Goal: Transaction & Acquisition: Purchase product/service

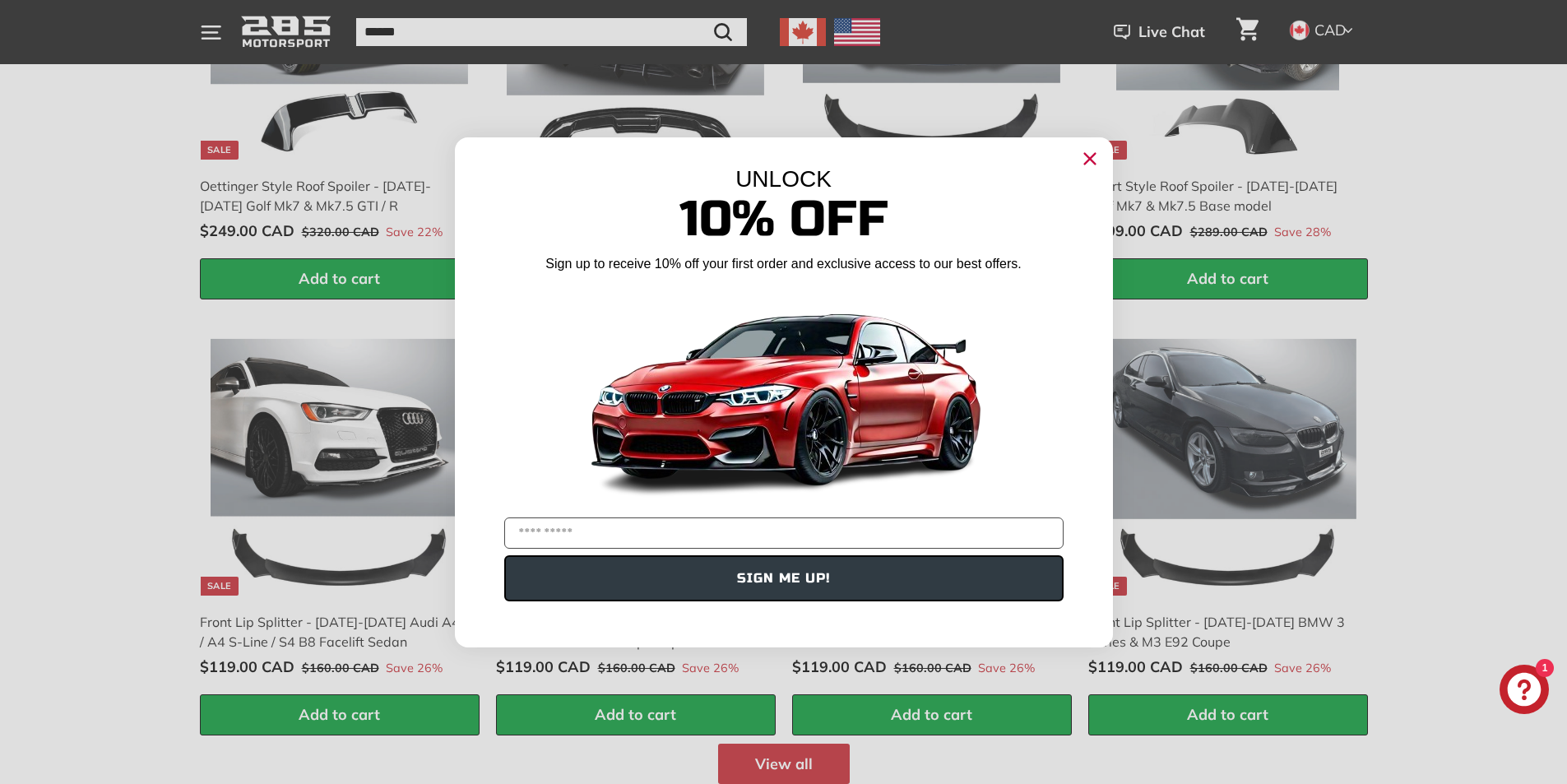
scroll to position [1645, 0]
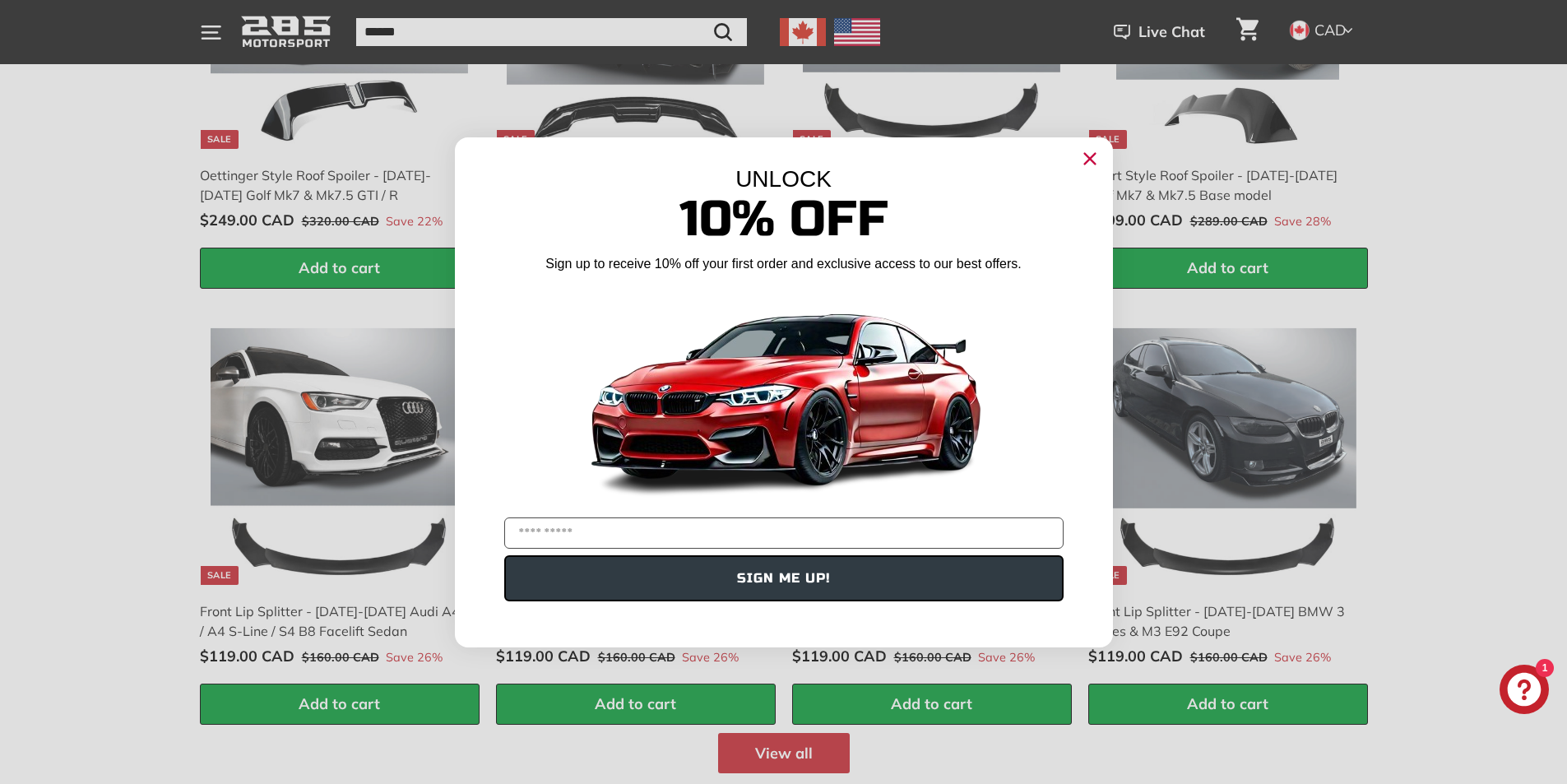
click at [1086, 161] on icon "Close dialog" at bounding box center [1089, 157] width 11 height 11
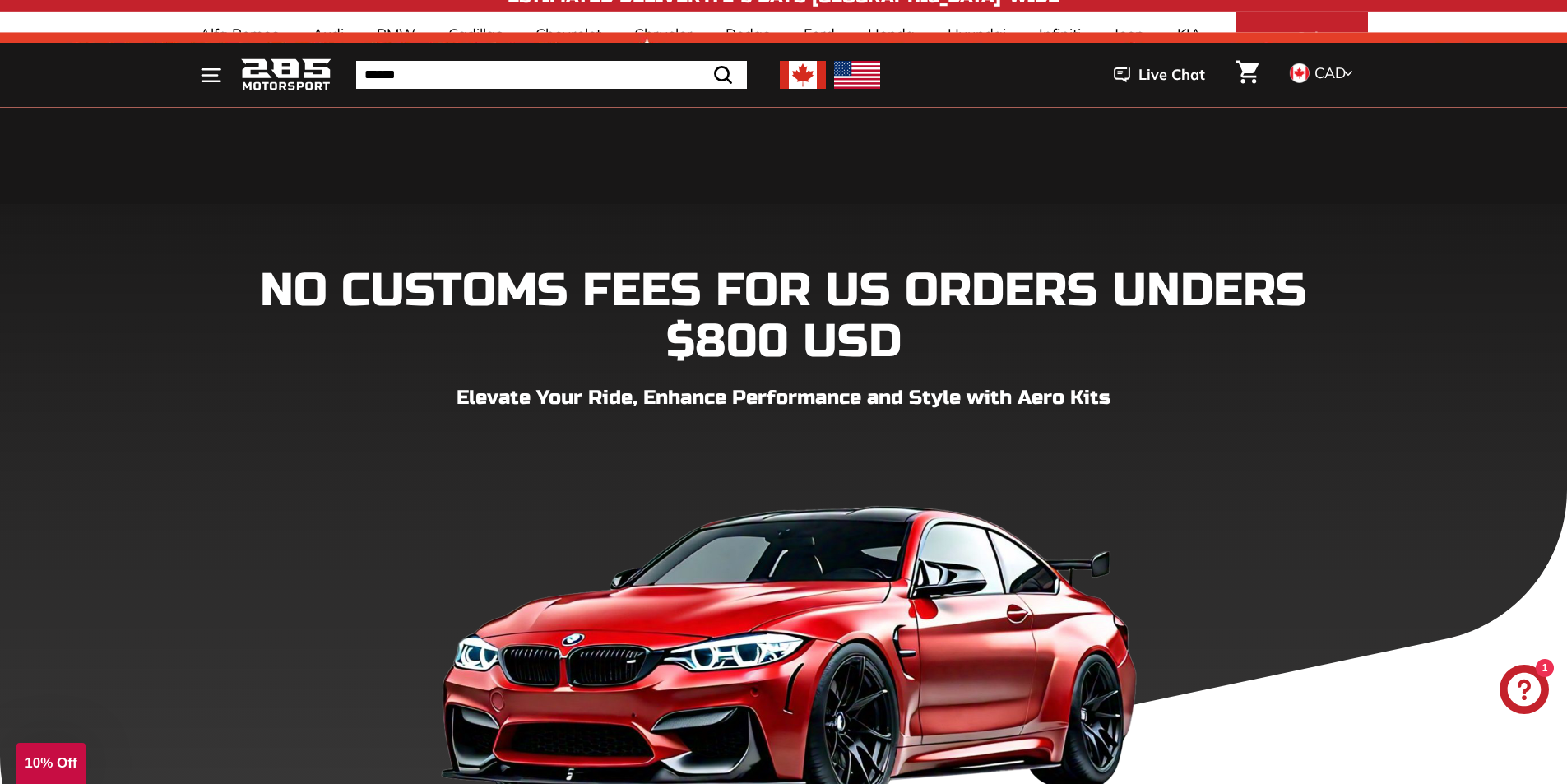
scroll to position [0, 0]
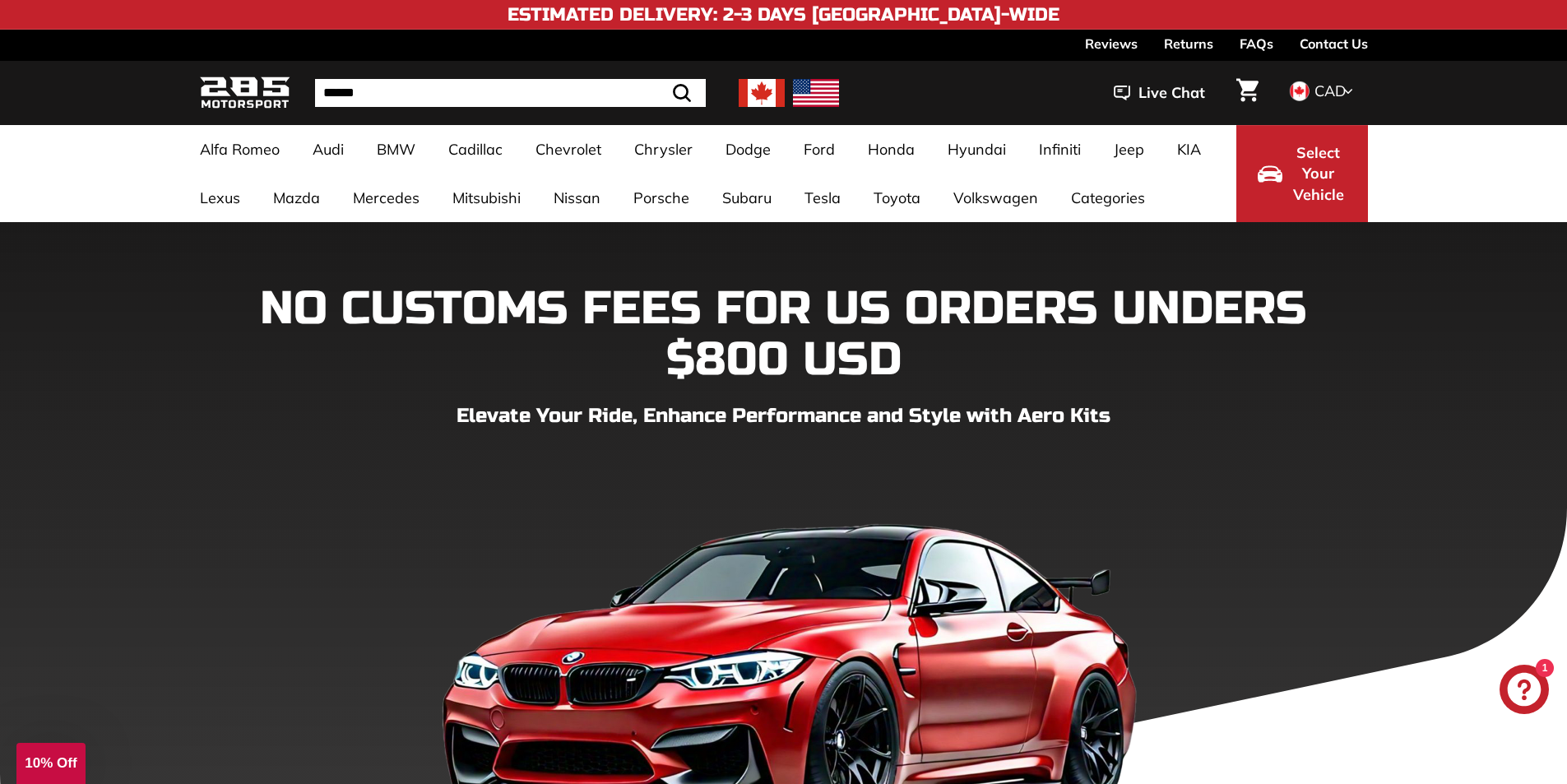
drag, startPoint x: 411, startPoint y: 78, endPoint x: 417, endPoint y: 95, distance: 18.0
click at [411, 83] on div ". . . Site navigation . . . Site navigation 285 Motorsport Search Close .cls-1{…" at bounding box center [784, 93] width 1169 height 56
click at [418, 95] on input "Search" at bounding box center [510, 92] width 391 height 28
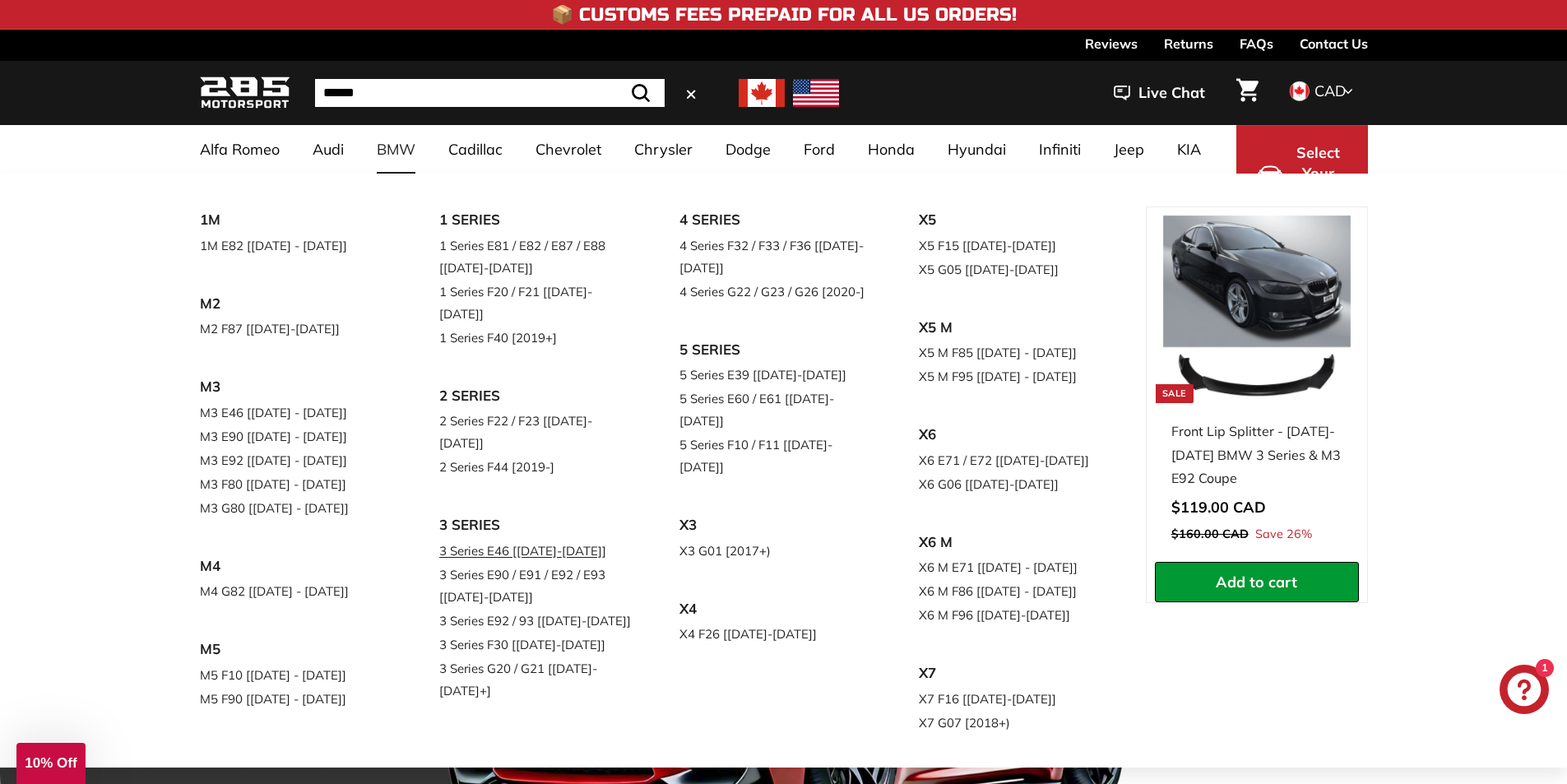
drag, startPoint x: 525, startPoint y: 511, endPoint x: 534, endPoint y: 513, distance: 9.2
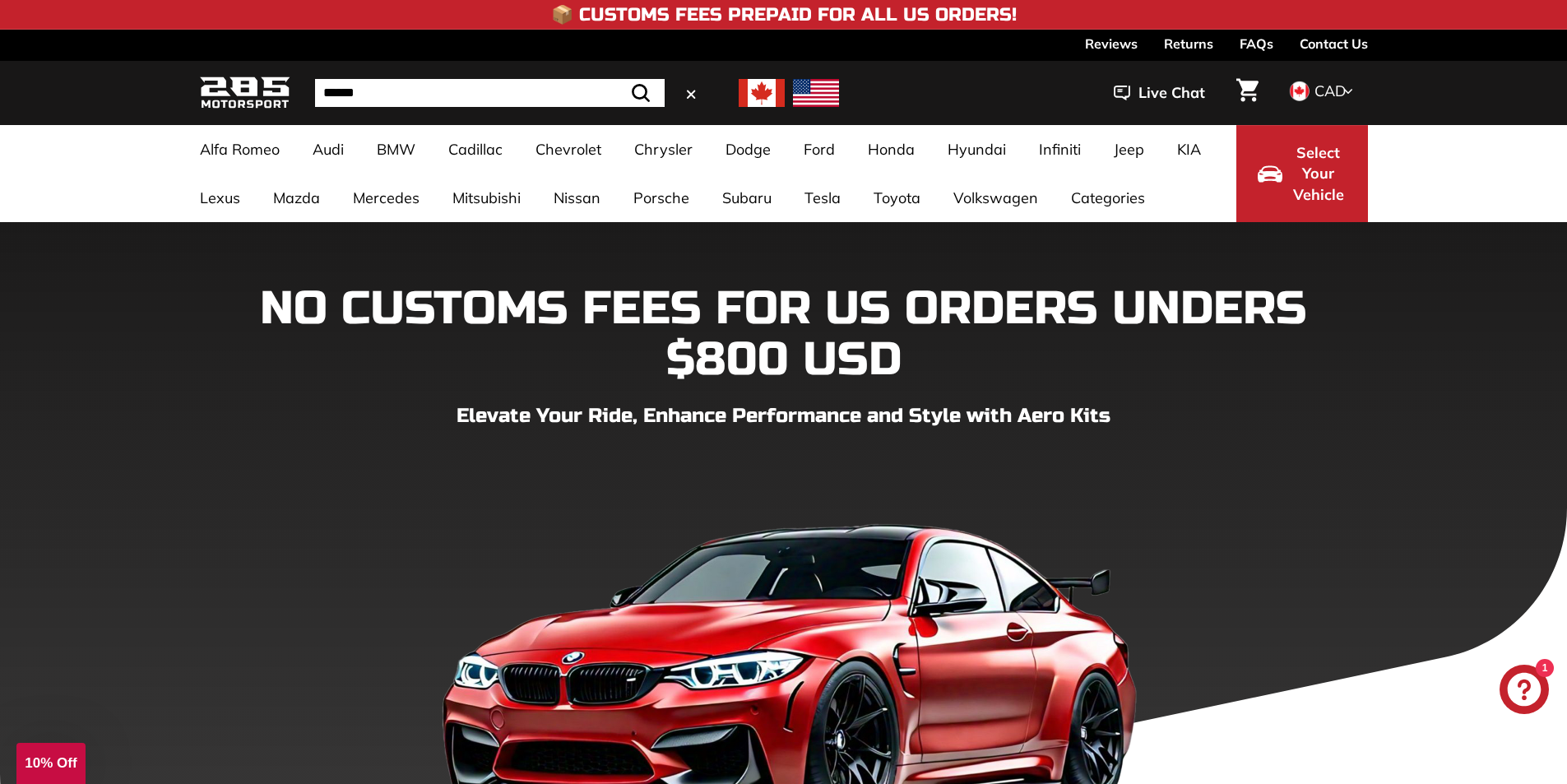
click at [395, 95] on input "Search" at bounding box center [490, 92] width 350 height 28
type input "********"
click at [617, 79] on button ".cls-1{fill:none;stroke:#000;stroke-miterlimit:10;stroke-width:2px} Search" at bounding box center [641, 92] width 48 height 28
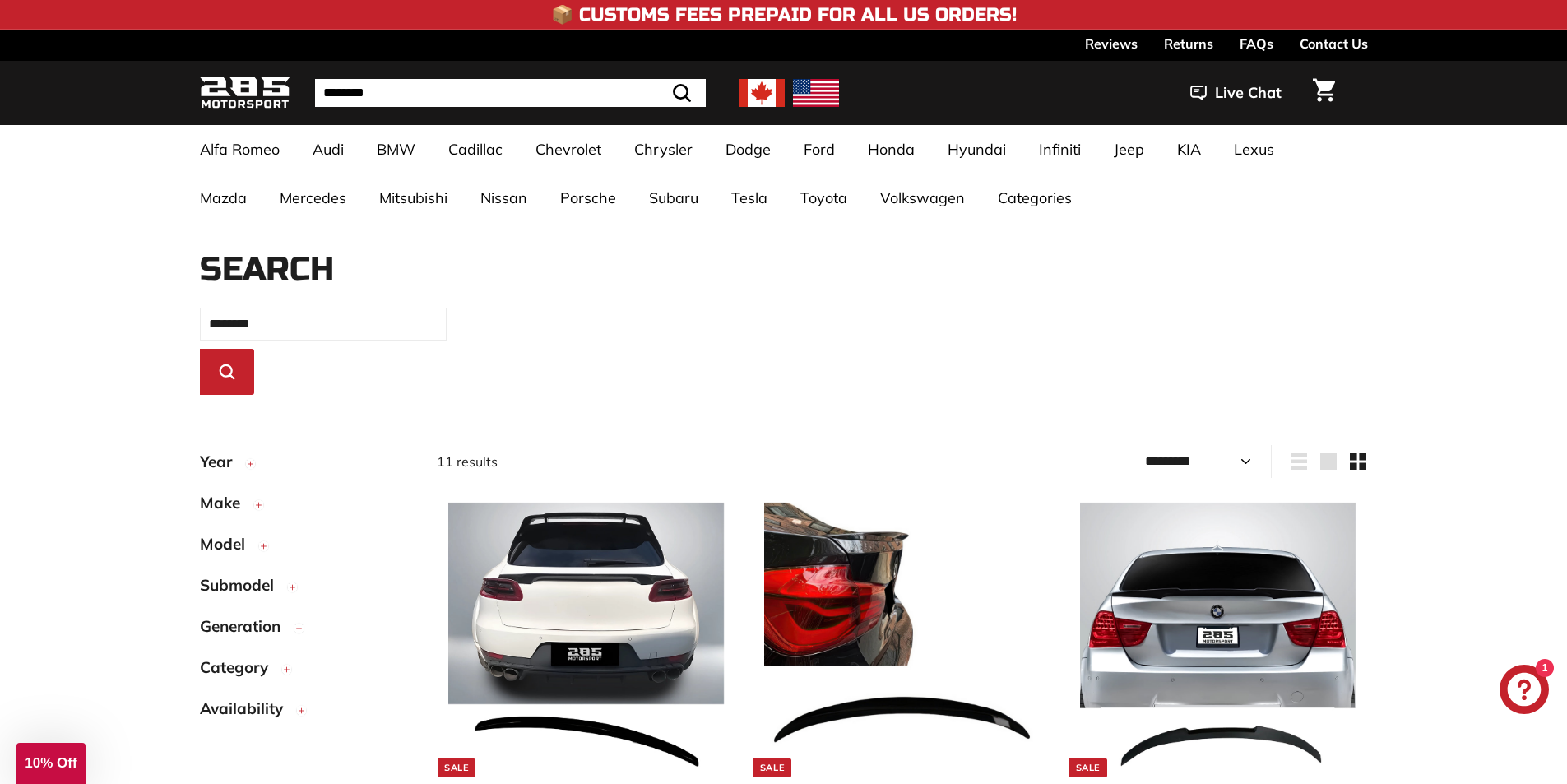
select select "*********"
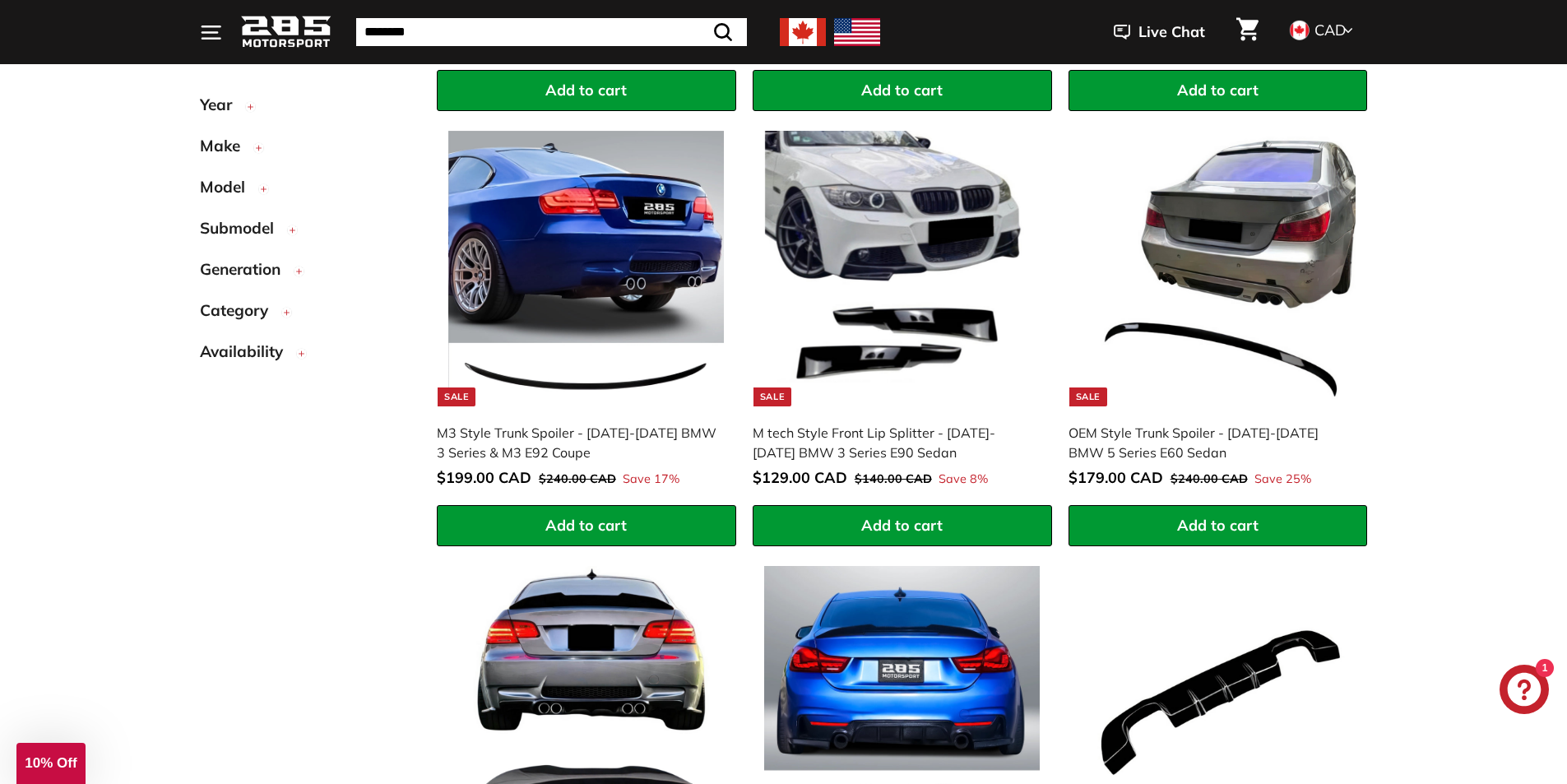
scroll to position [822, 0]
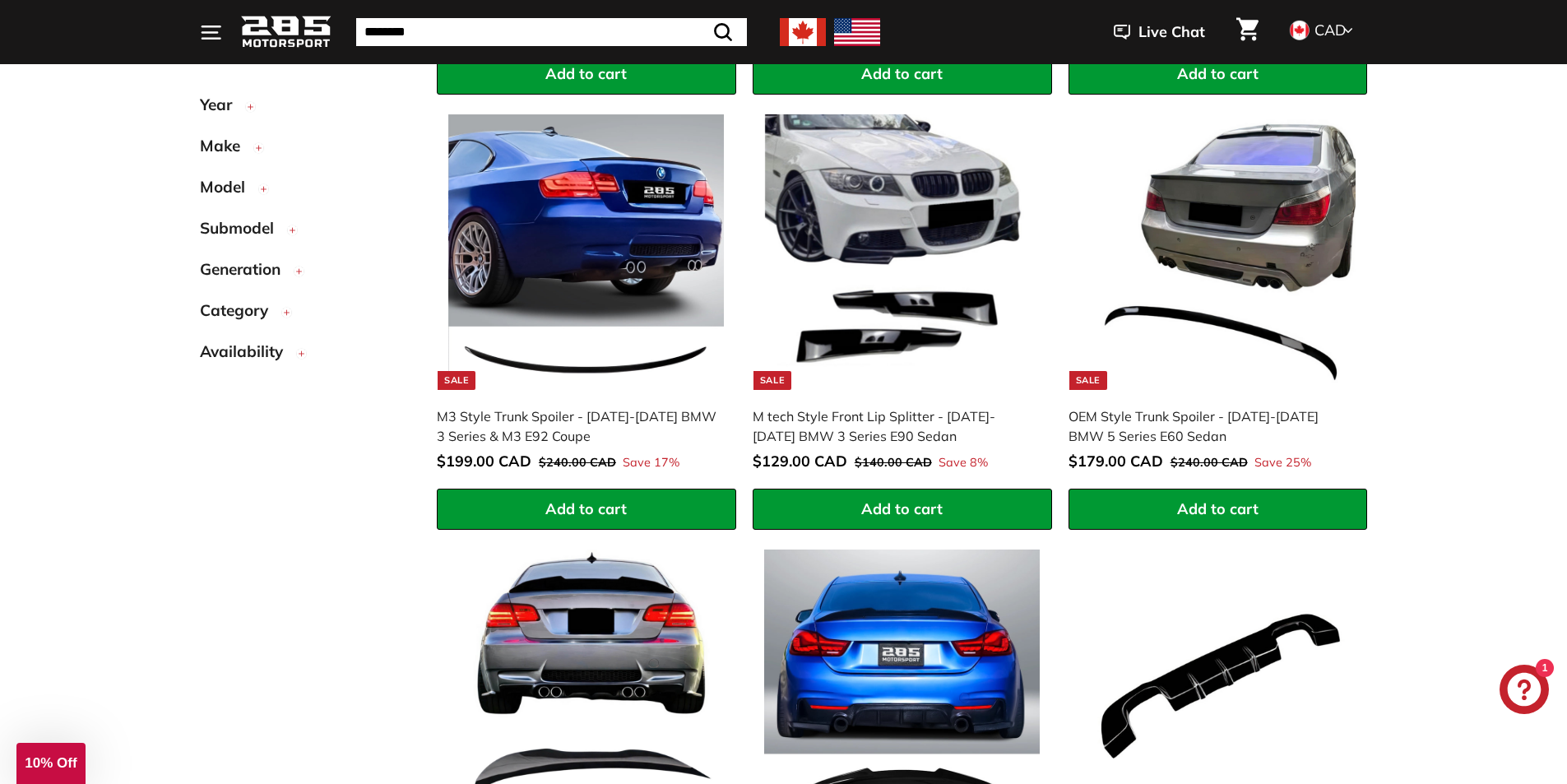
click at [230, 191] on span "Model" at bounding box center [229, 186] width 58 height 24
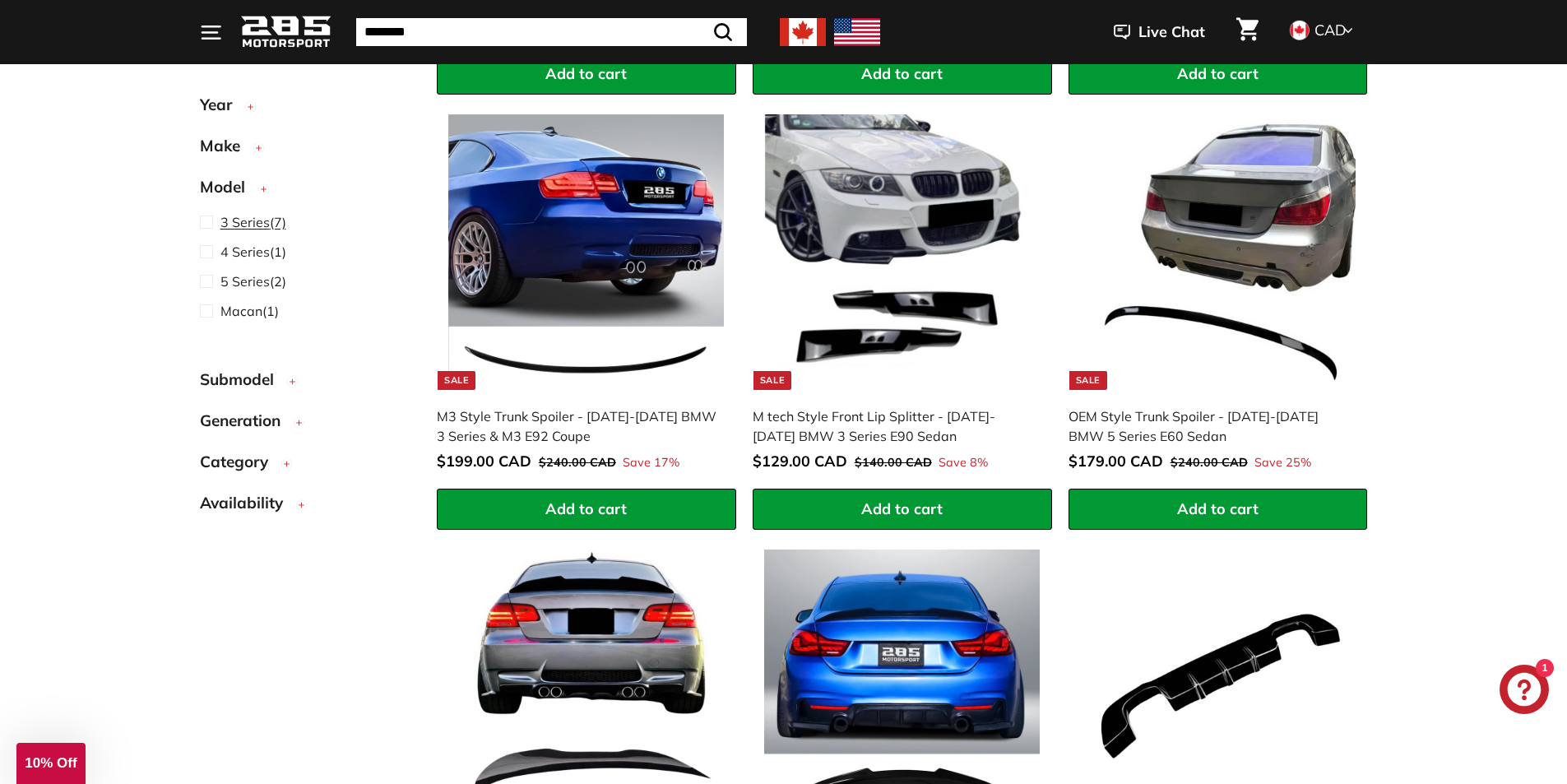
click at [244, 222] on span "3 Series" at bounding box center [245, 222] width 49 height 16
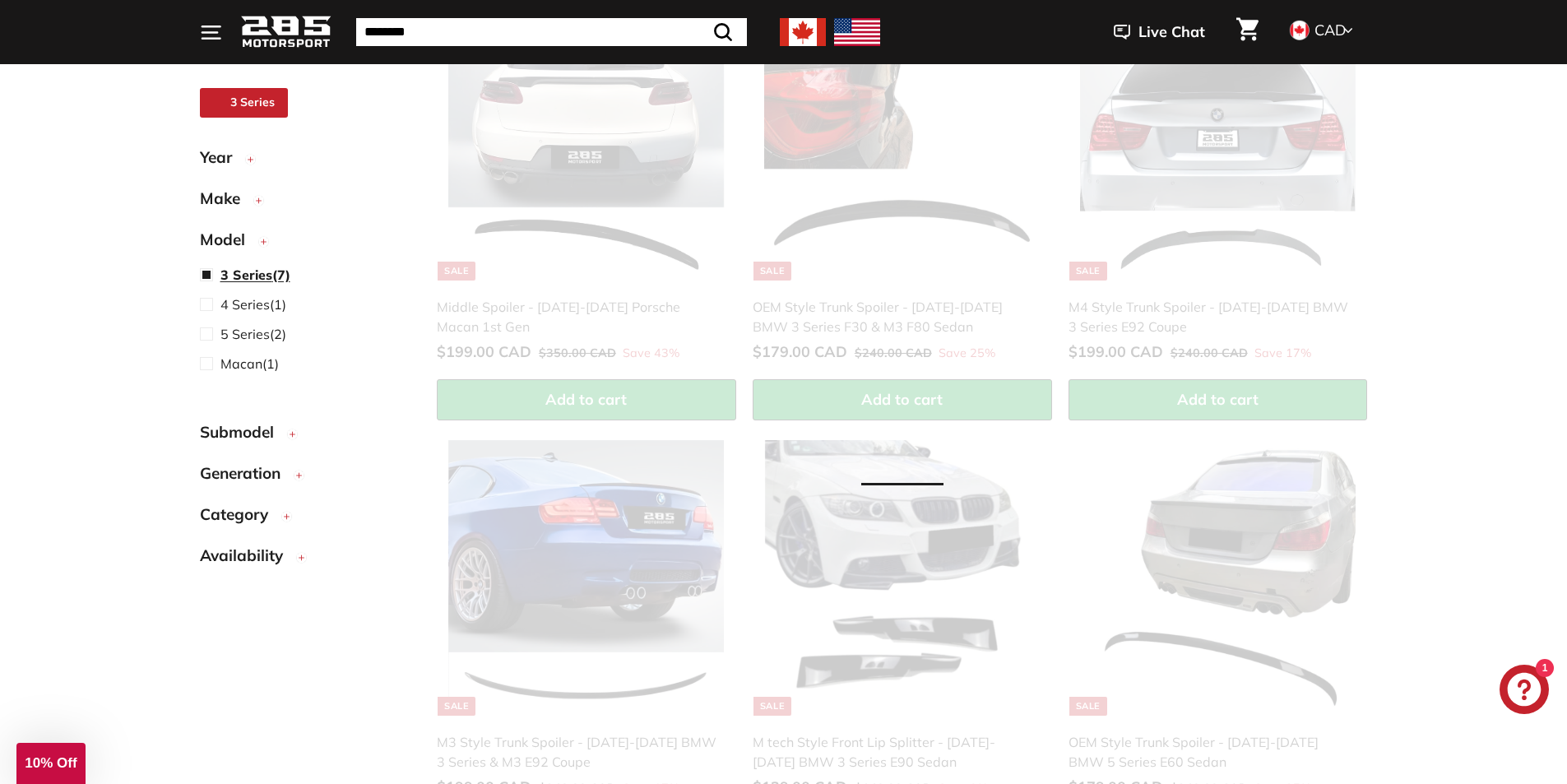
scroll to position [130, 0]
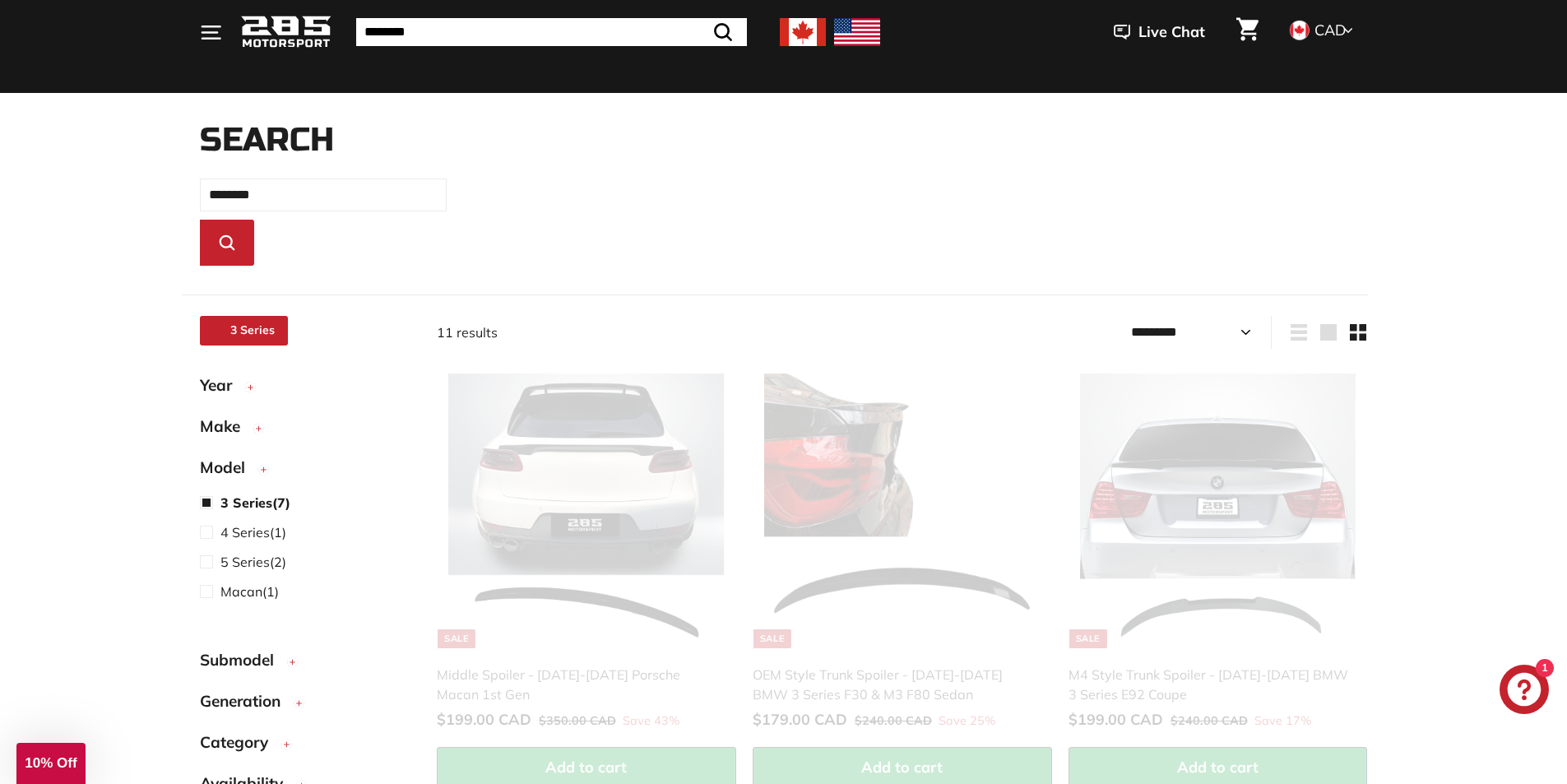
select select "*********"
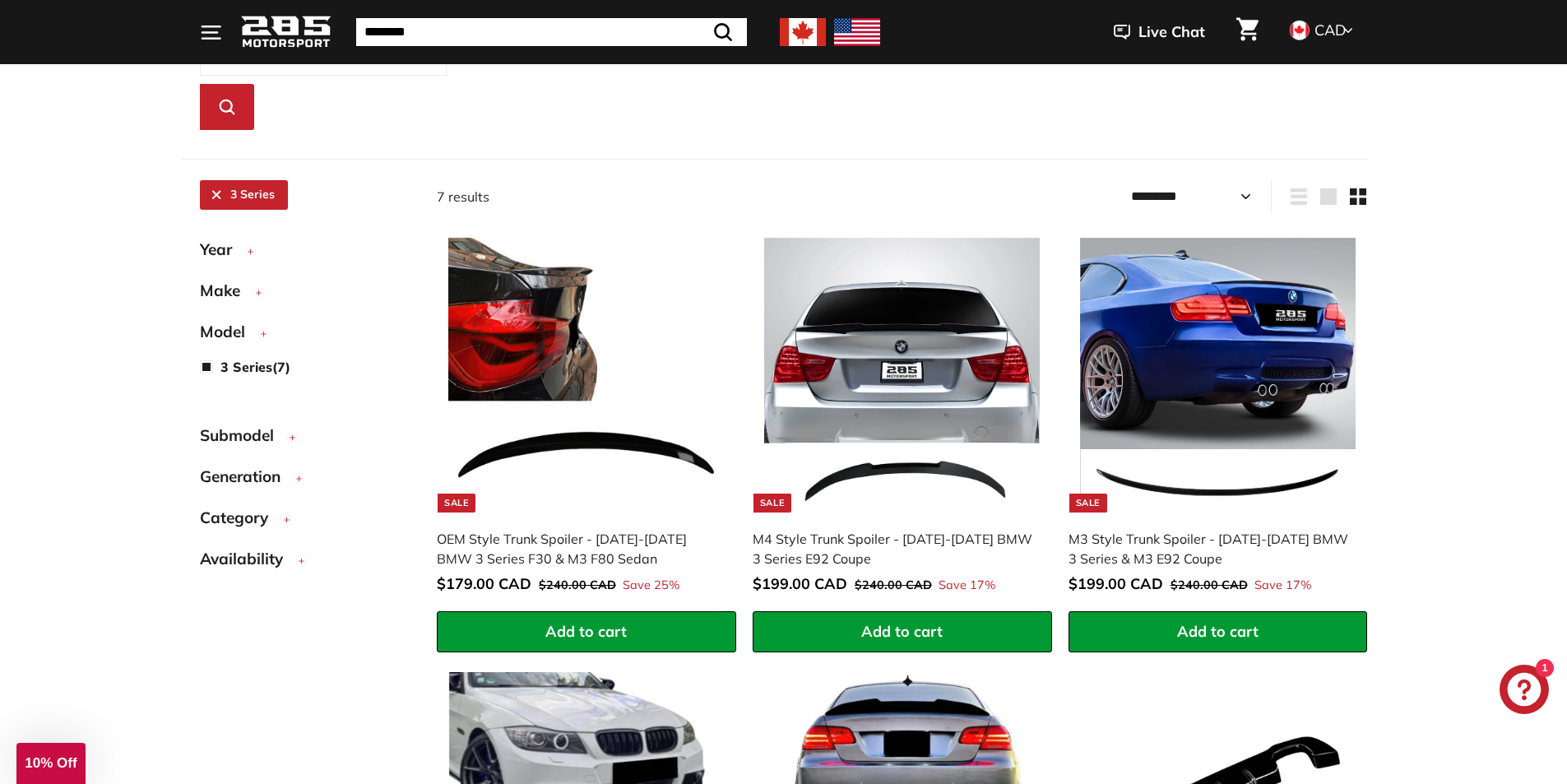
scroll to position [294, 0]
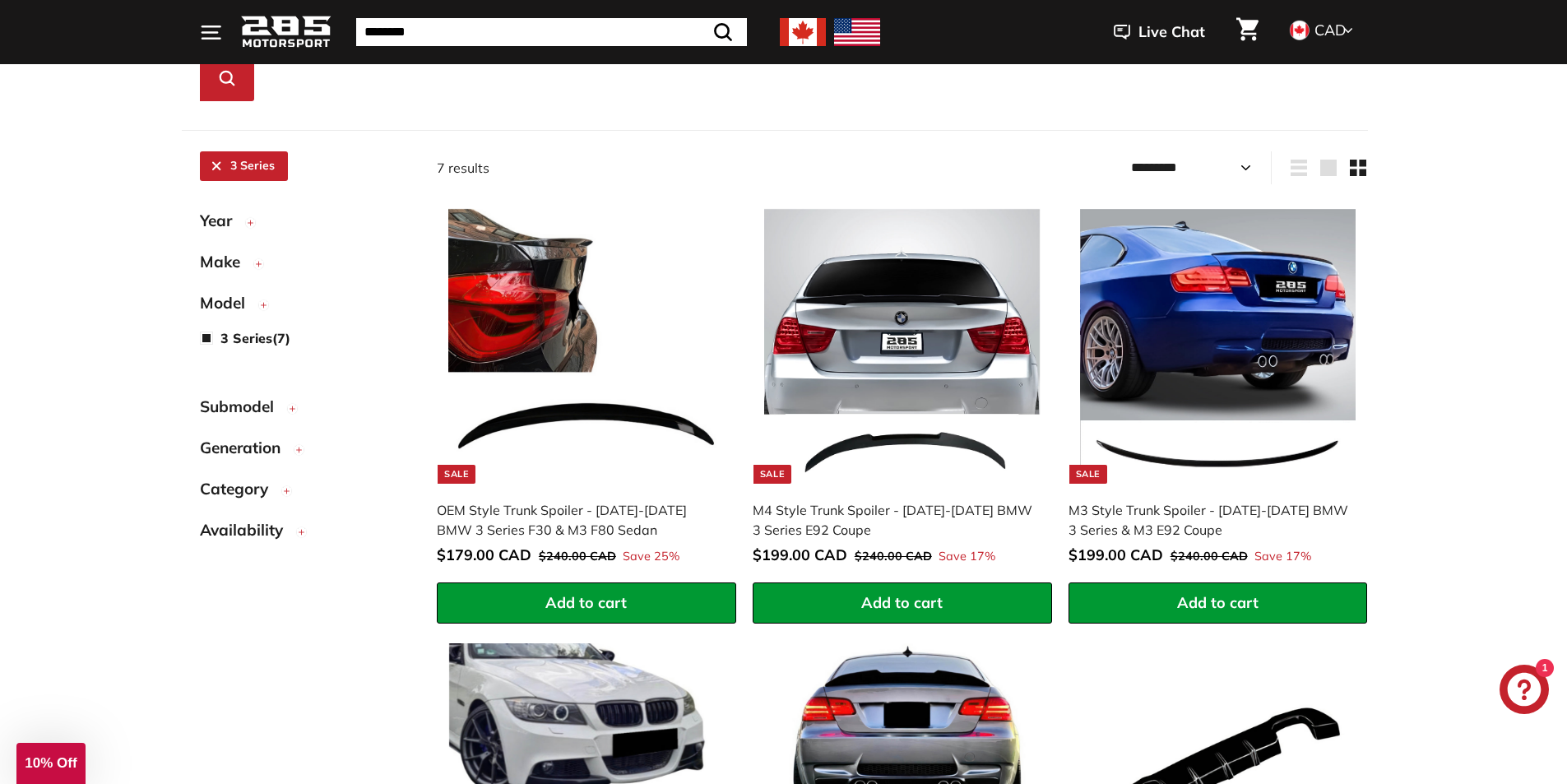
click at [559, 19] on input "********" at bounding box center [551, 32] width 391 height 28
click at [658, 18] on button ".cls-1{fill:none;stroke:#000;stroke-miterlimit:10;stroke-width:2px} Search" at bounding box center [682, 32] width 48 height 28
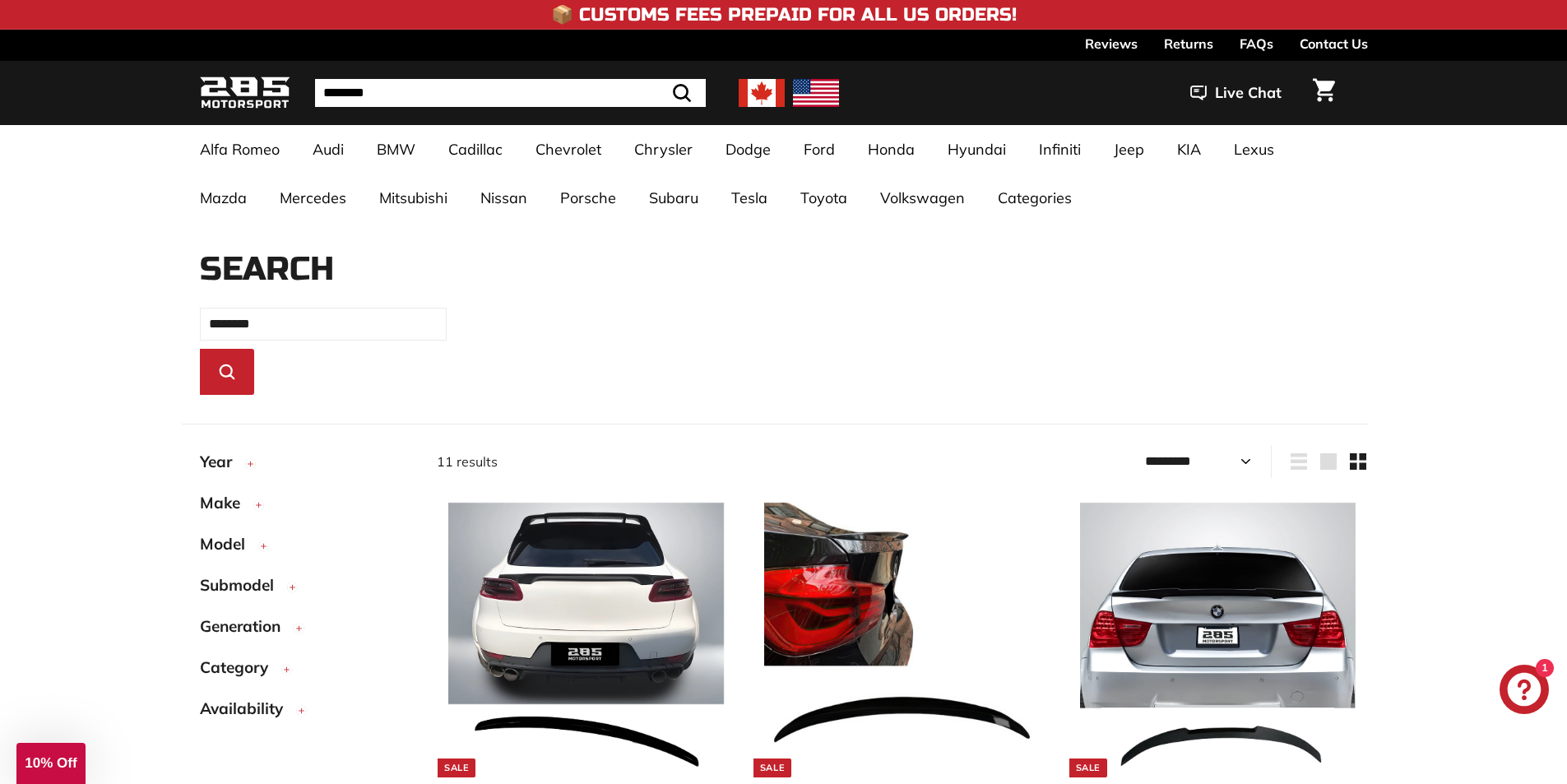
select select "*********"
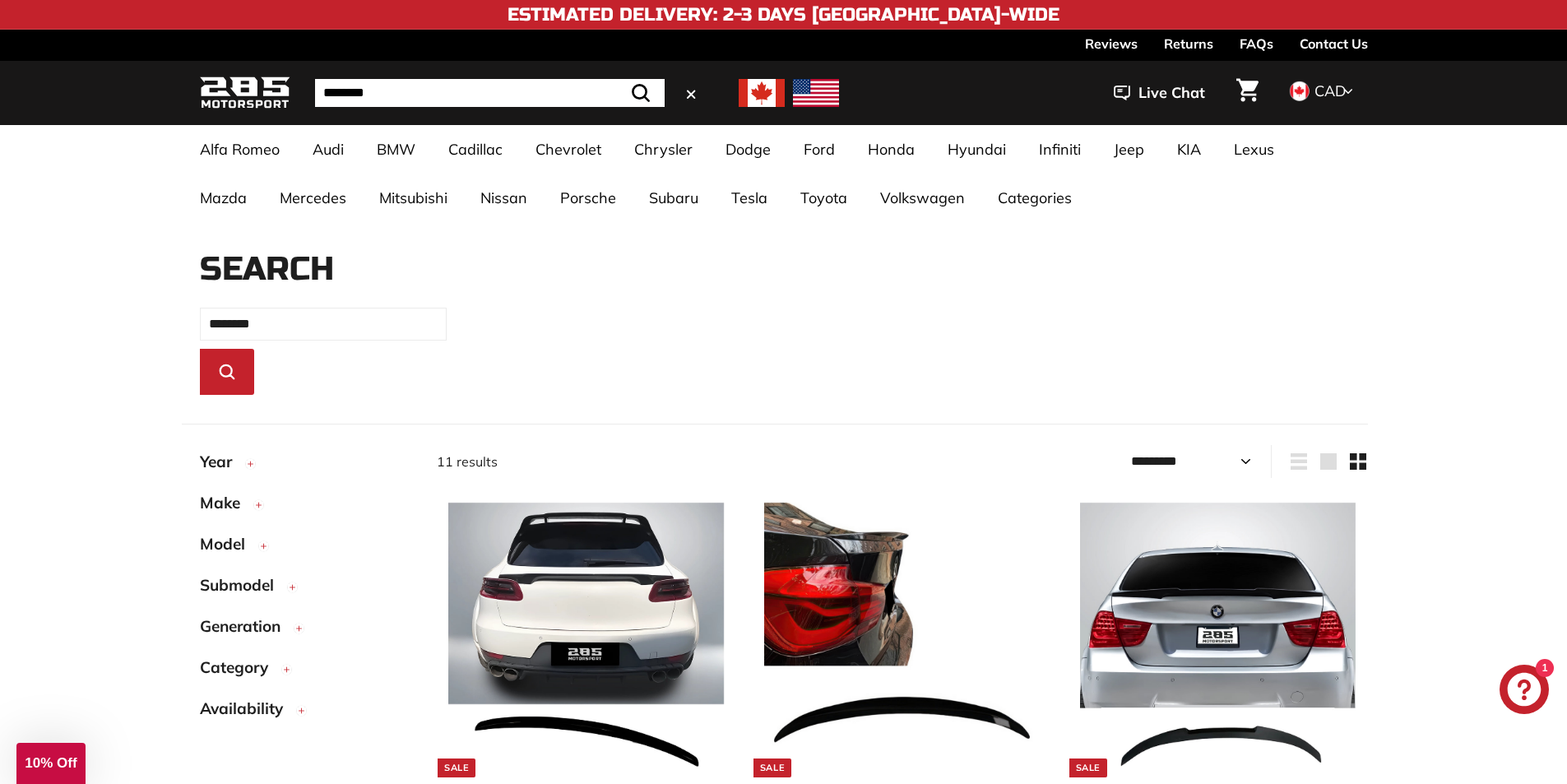
click at [426, 93] on input "********" at bounding box center [490, 92] width 350 height 28
click at [344, 89] on input "********" at bounding box center [490, 92] width 350 height 28
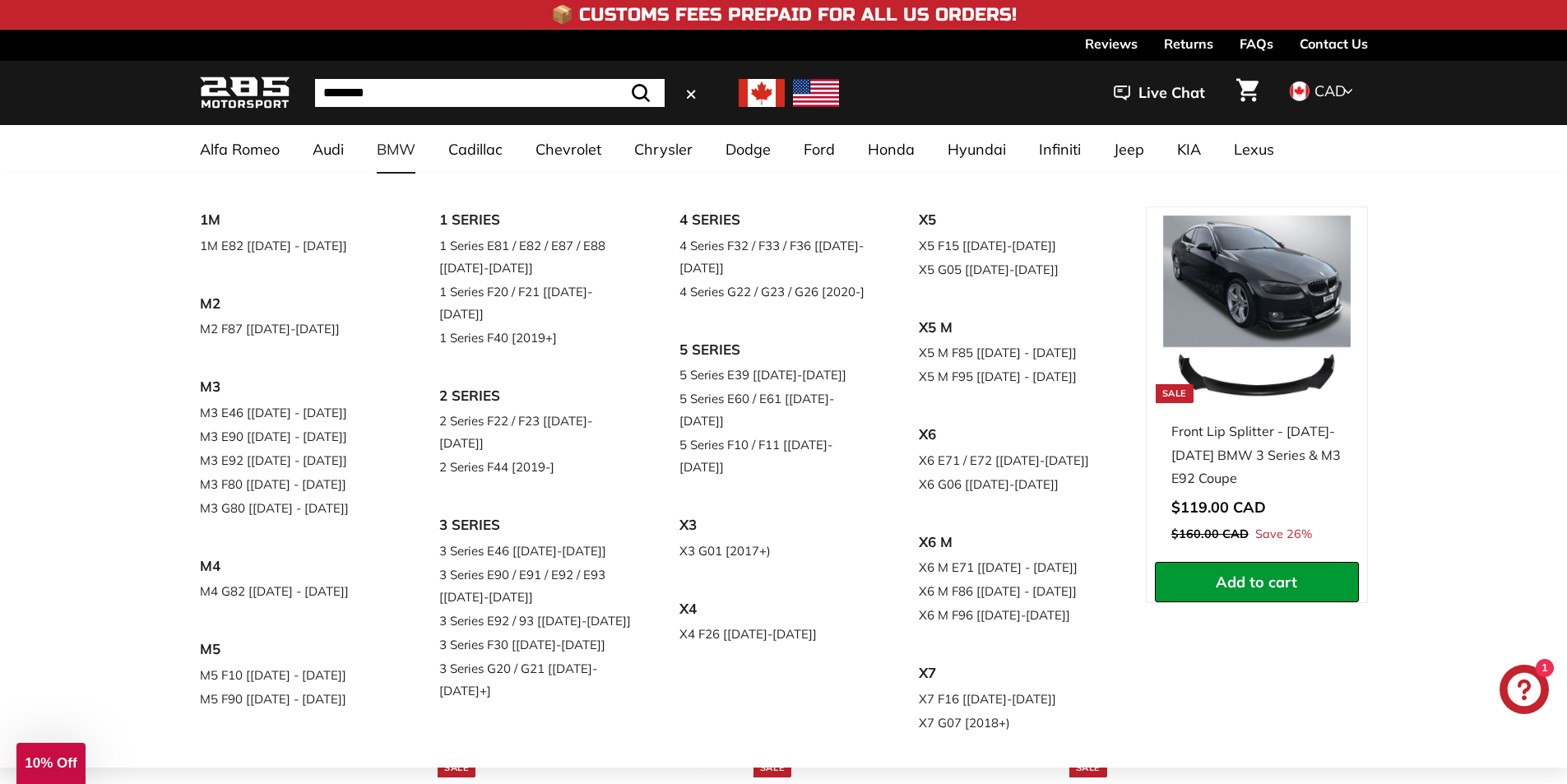
click at [392, 144] on link "BMW" at bounding box center [396, 149] width 72 height 49
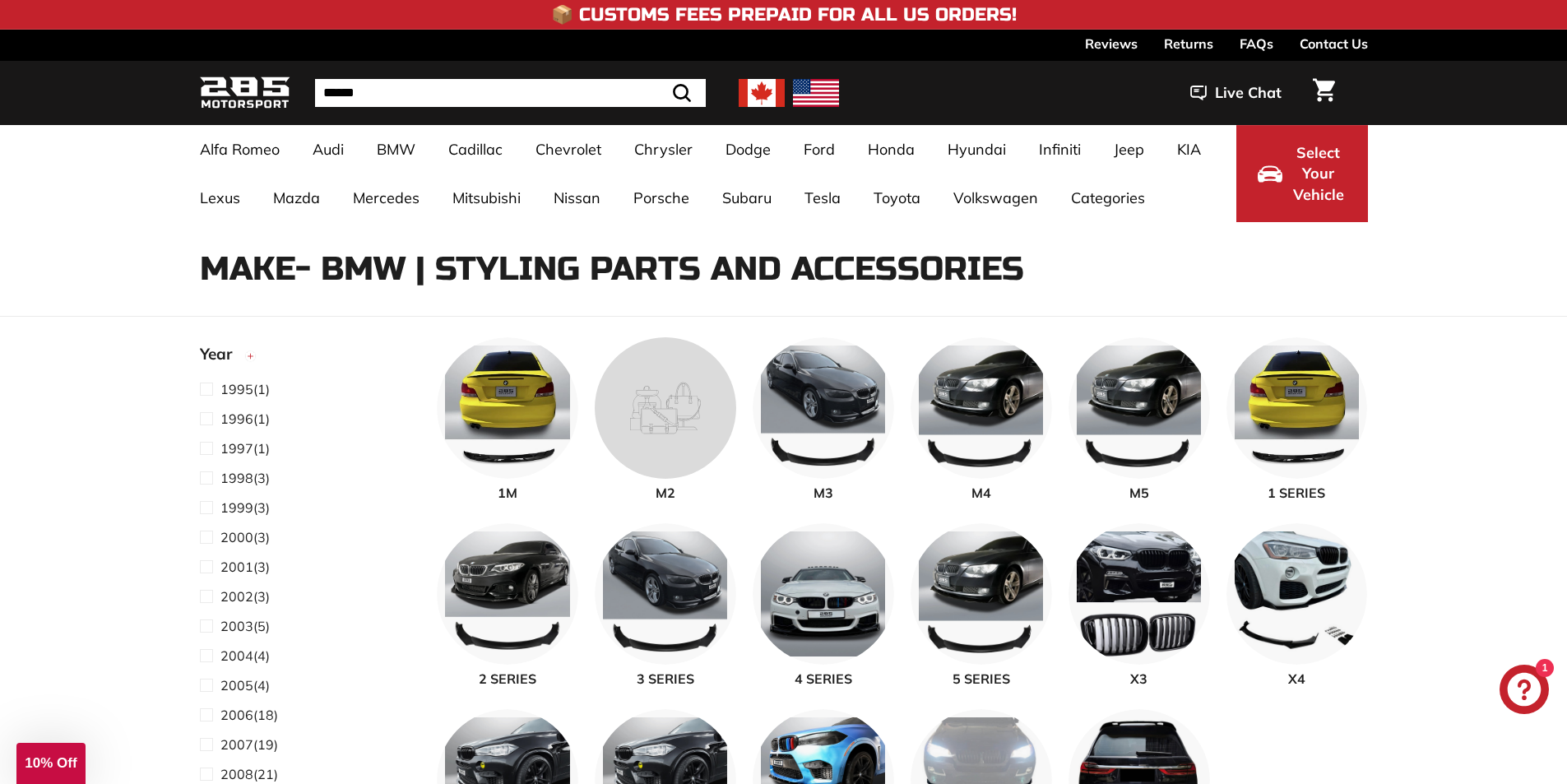
select select "**********"
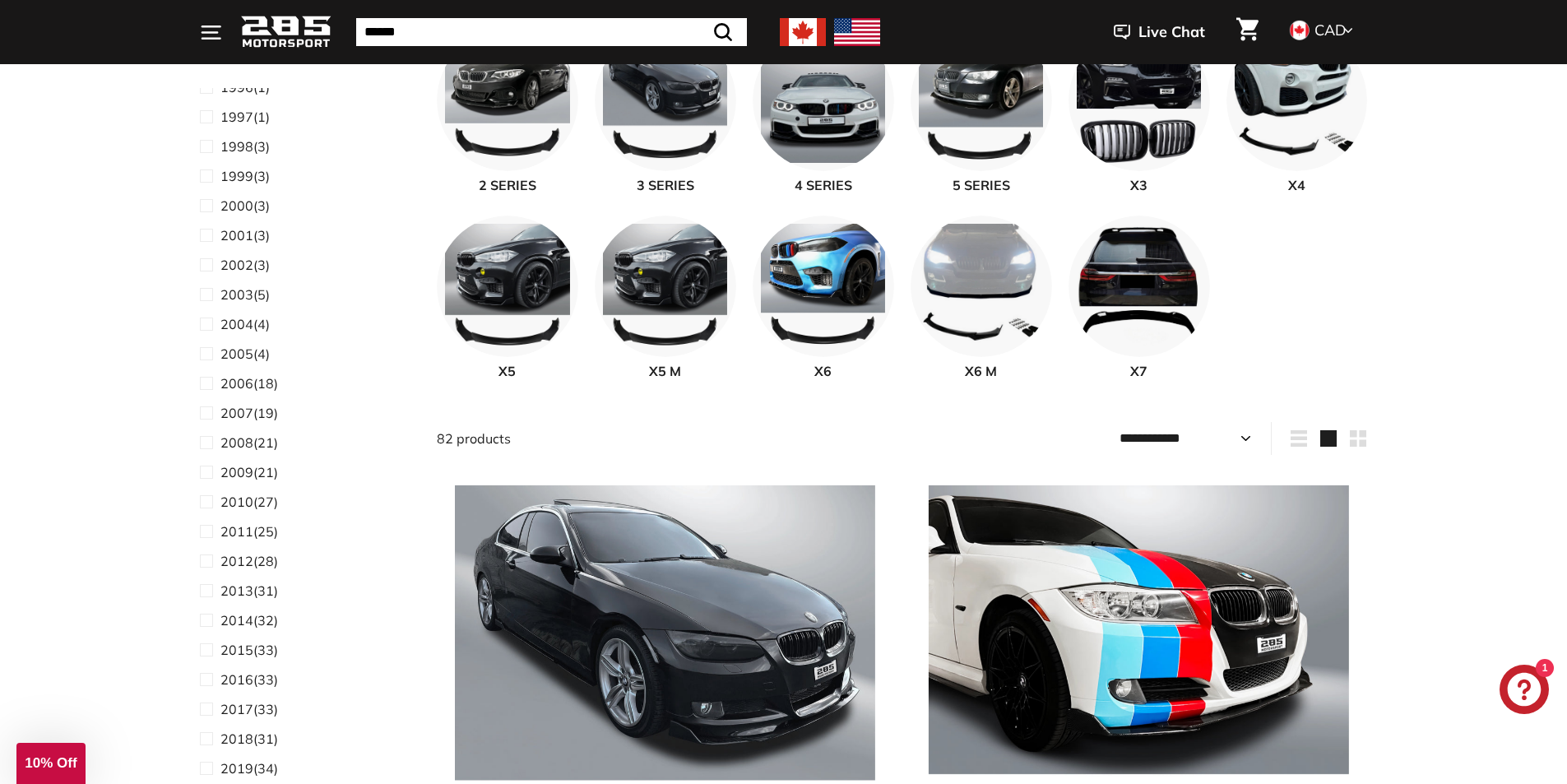
scroll to position [411, 0]
click at [240, 463] on span "2020" at bounding box center [237, 468] width 33 height 16
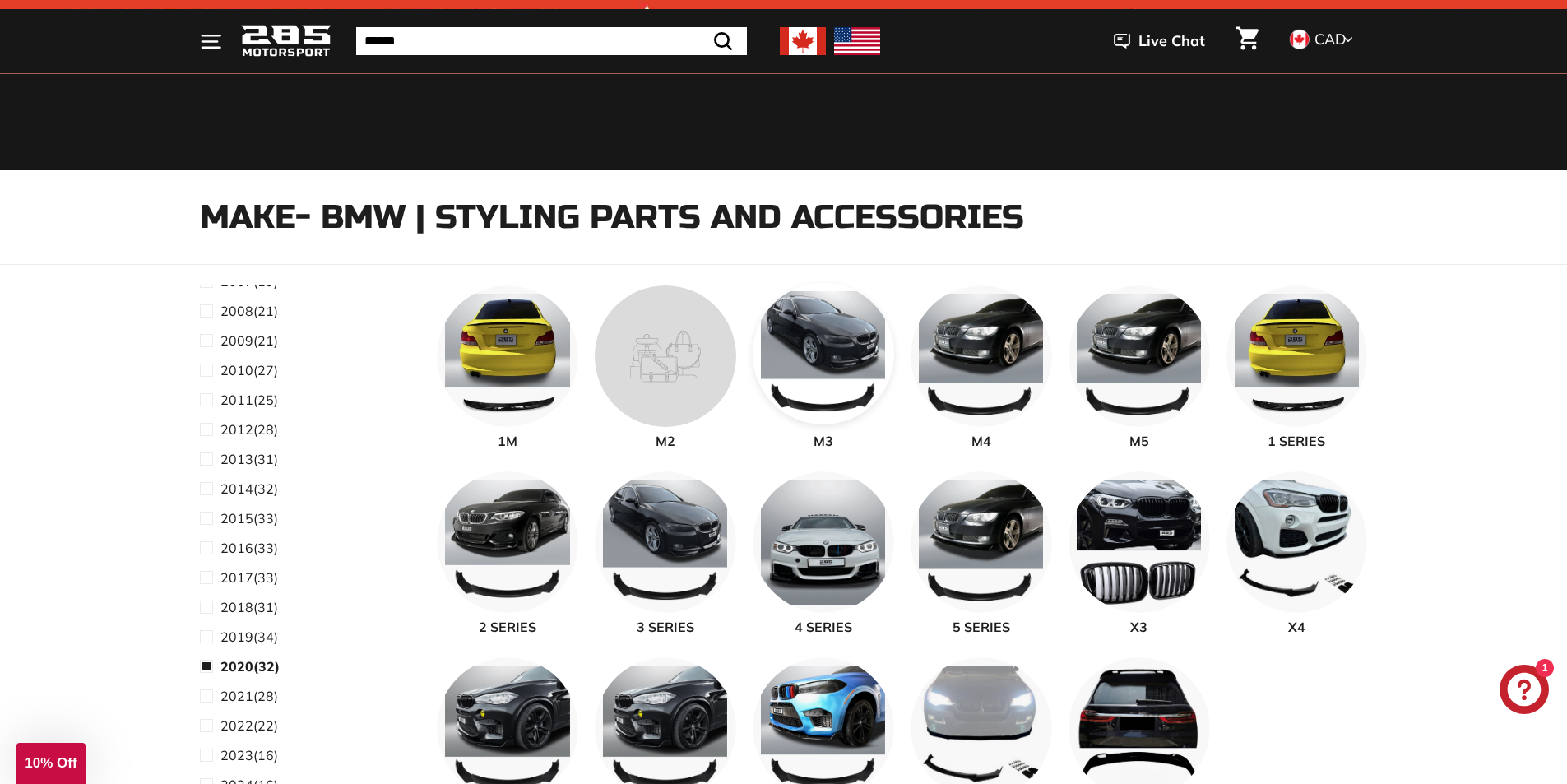
scroll to position [43, 0]
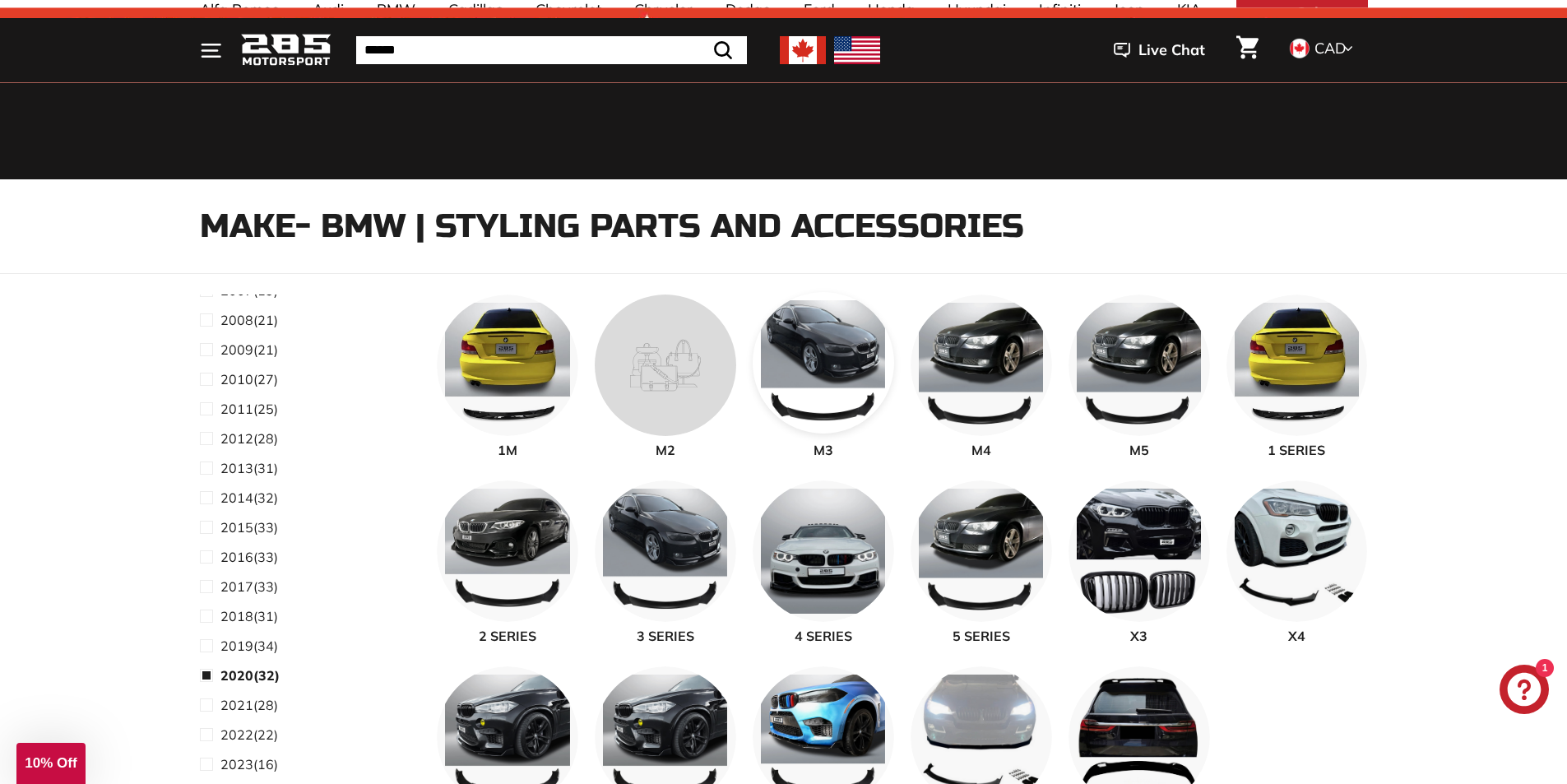
select select "**********"
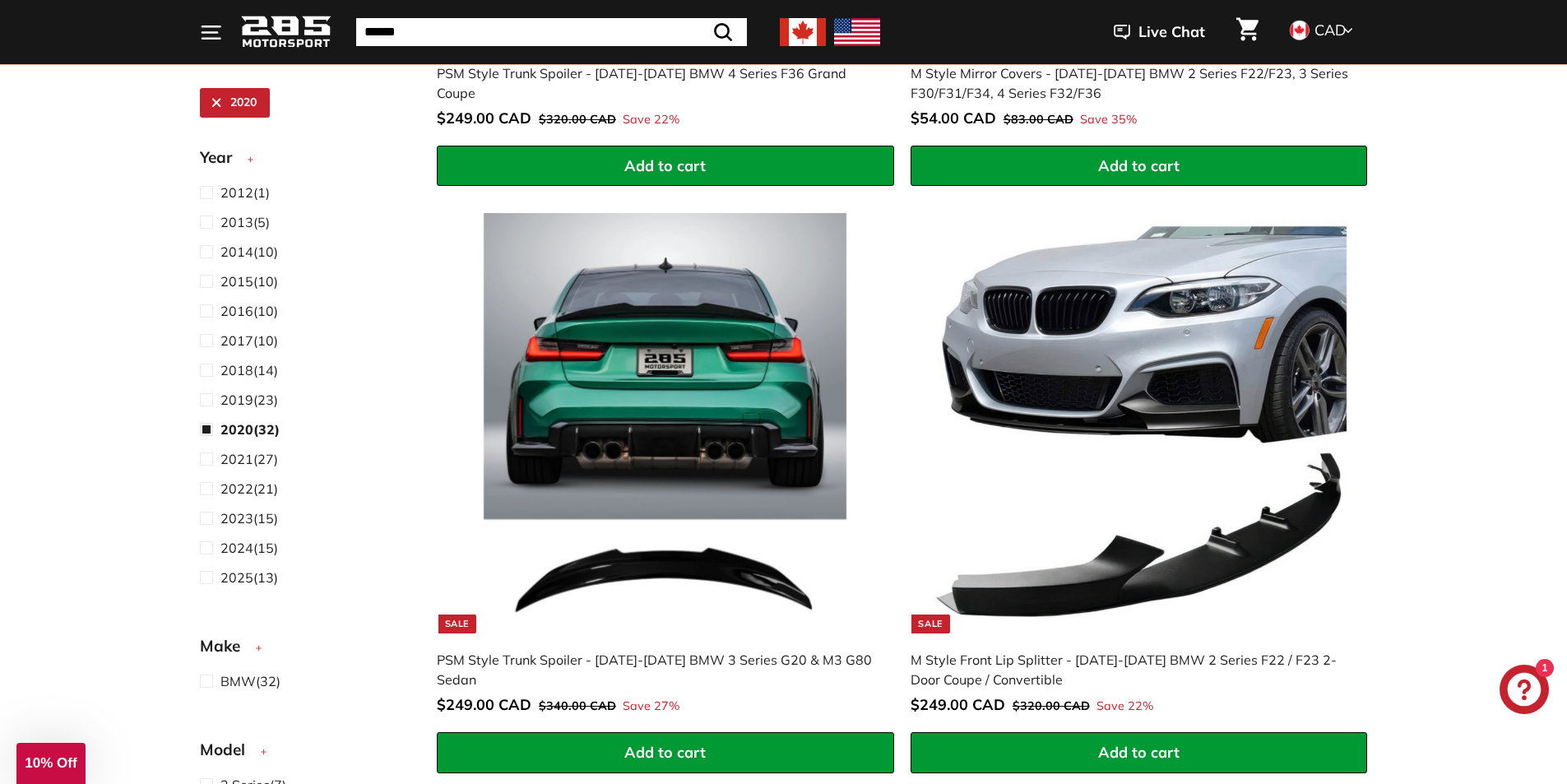
scroll to position [2016, 0]
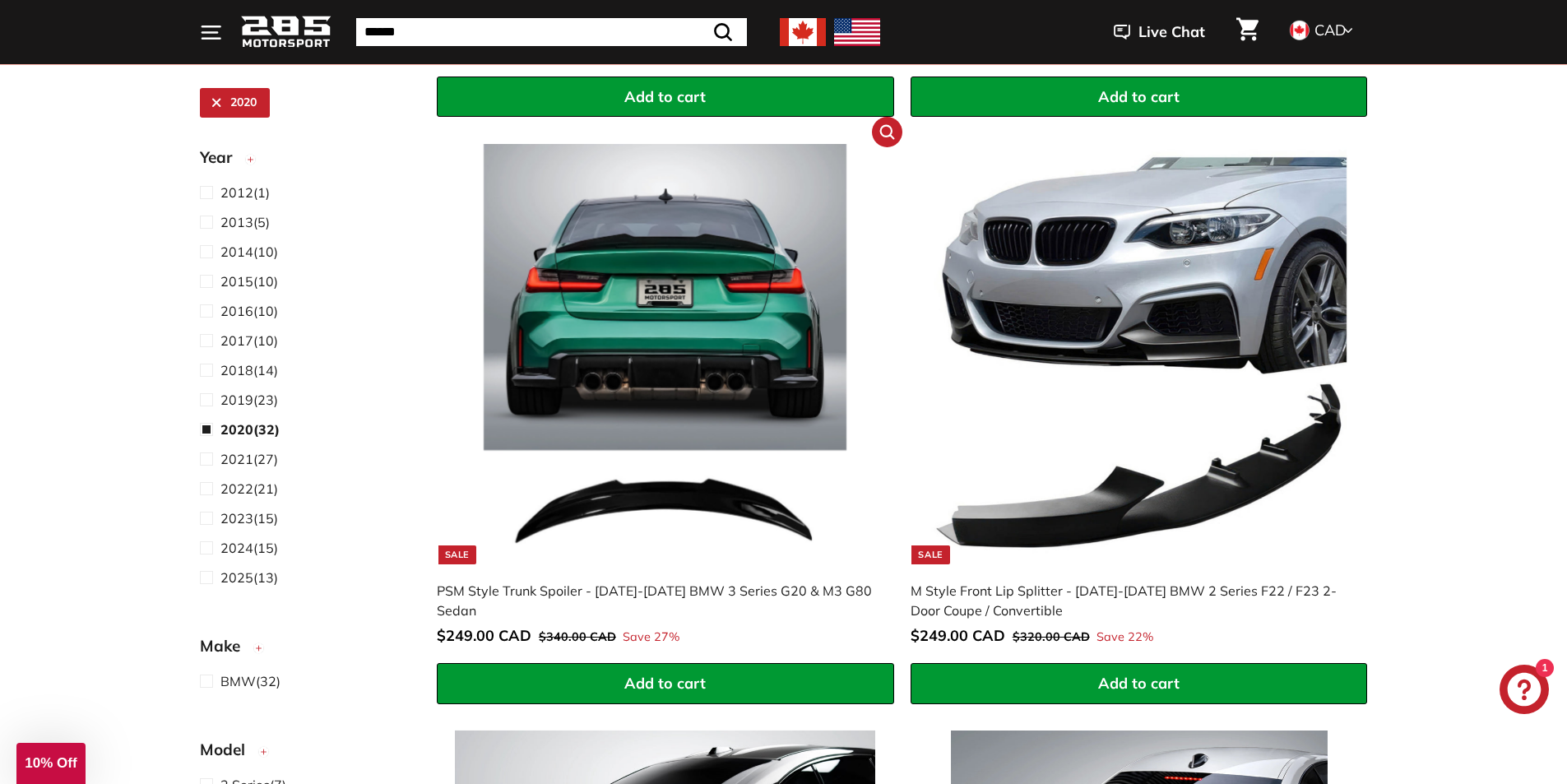
click at [658, 356] on img at bounding box center [665, 354] width 421 height 420
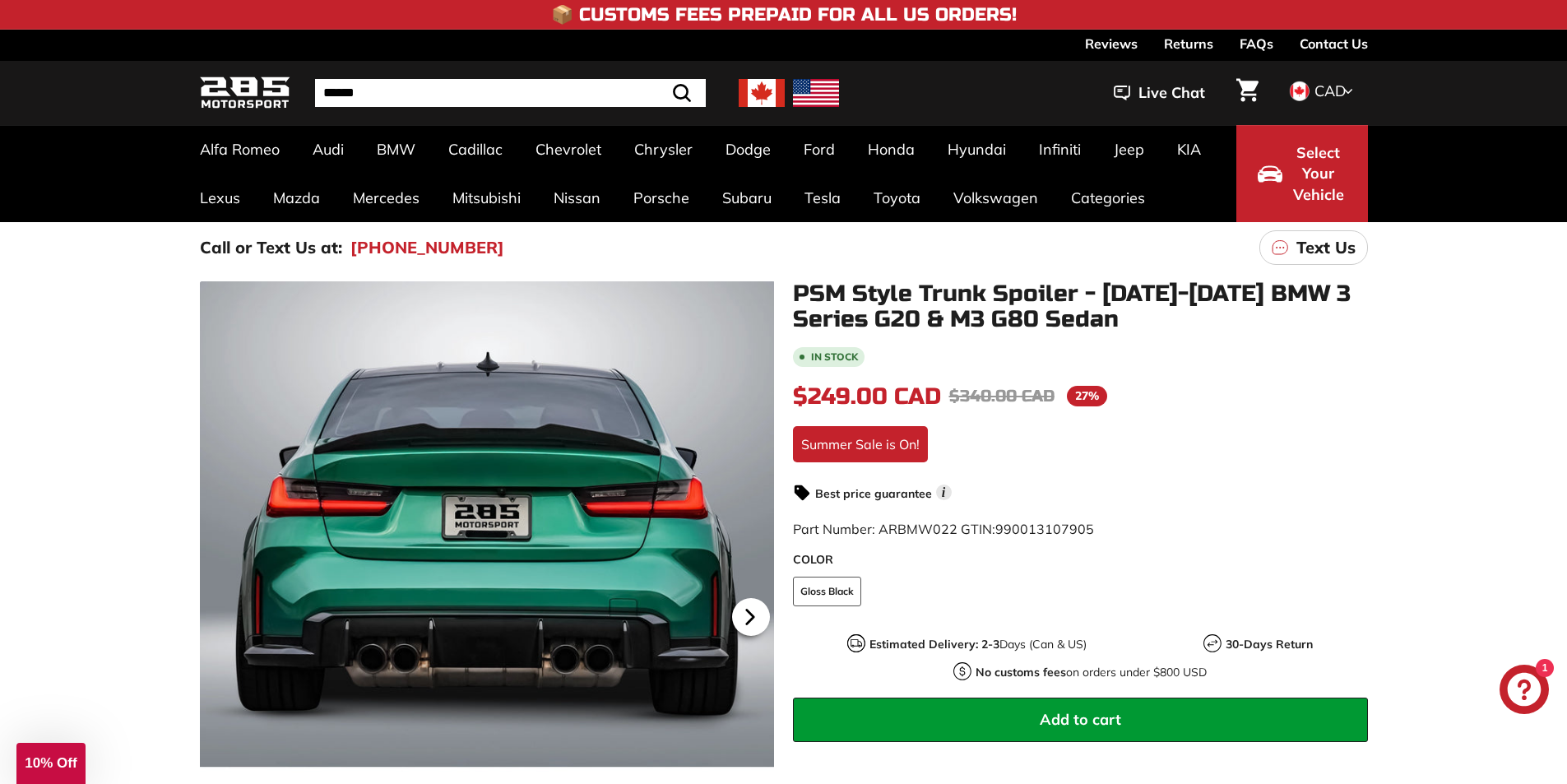
click at [752, 615] on icon at bounding box center [749, 617] width 7 height 14
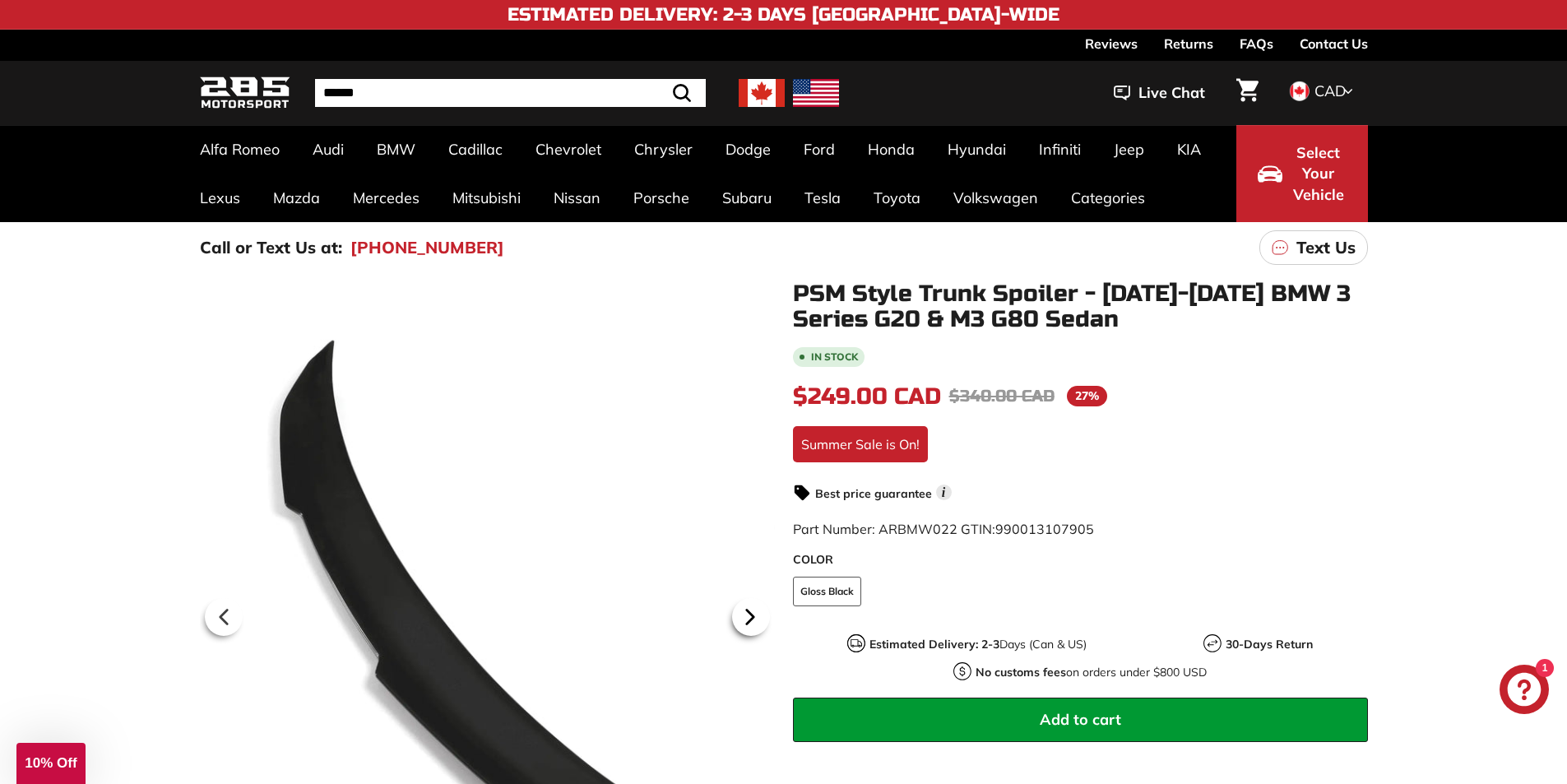
click at [762, 606] on icon at bounding box center [750, 616] width 37 height 37
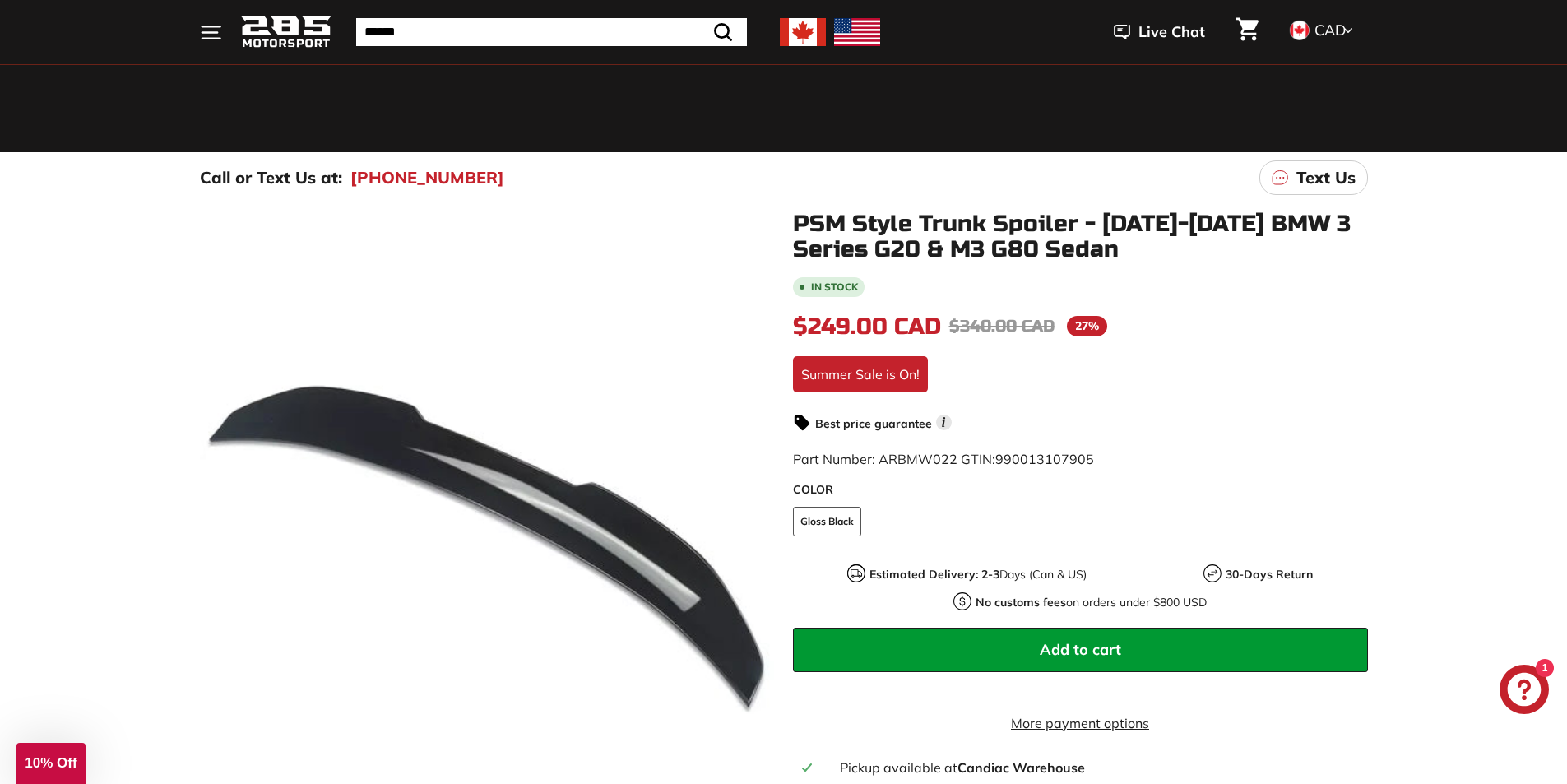
scroll to position [247, 0]
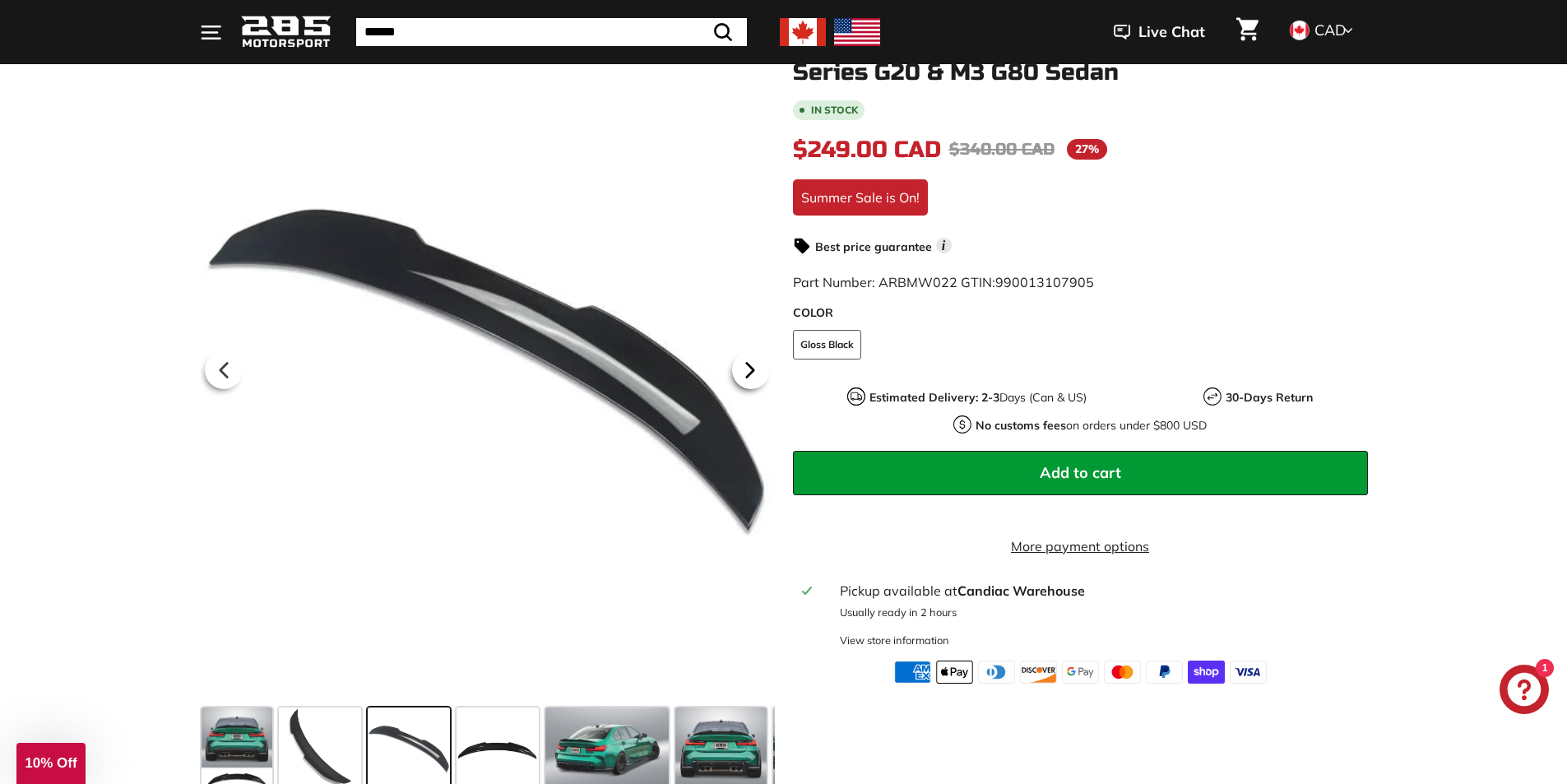
click at [737, 369] on icon at bounding box center [750, 369] width 37 height 37
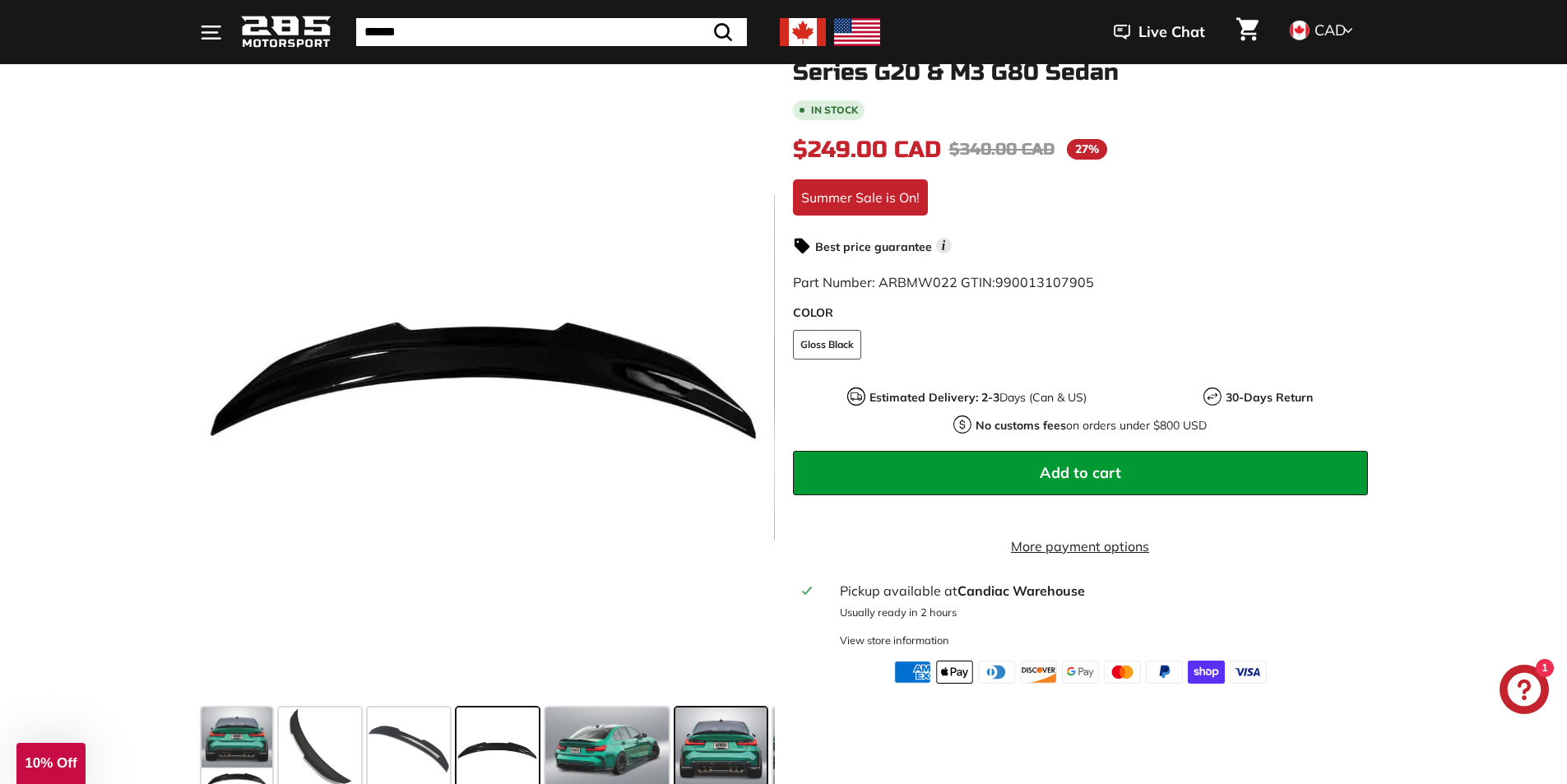
click at [706, 743] on span at bounding box center [720, 748] width 91 height 83
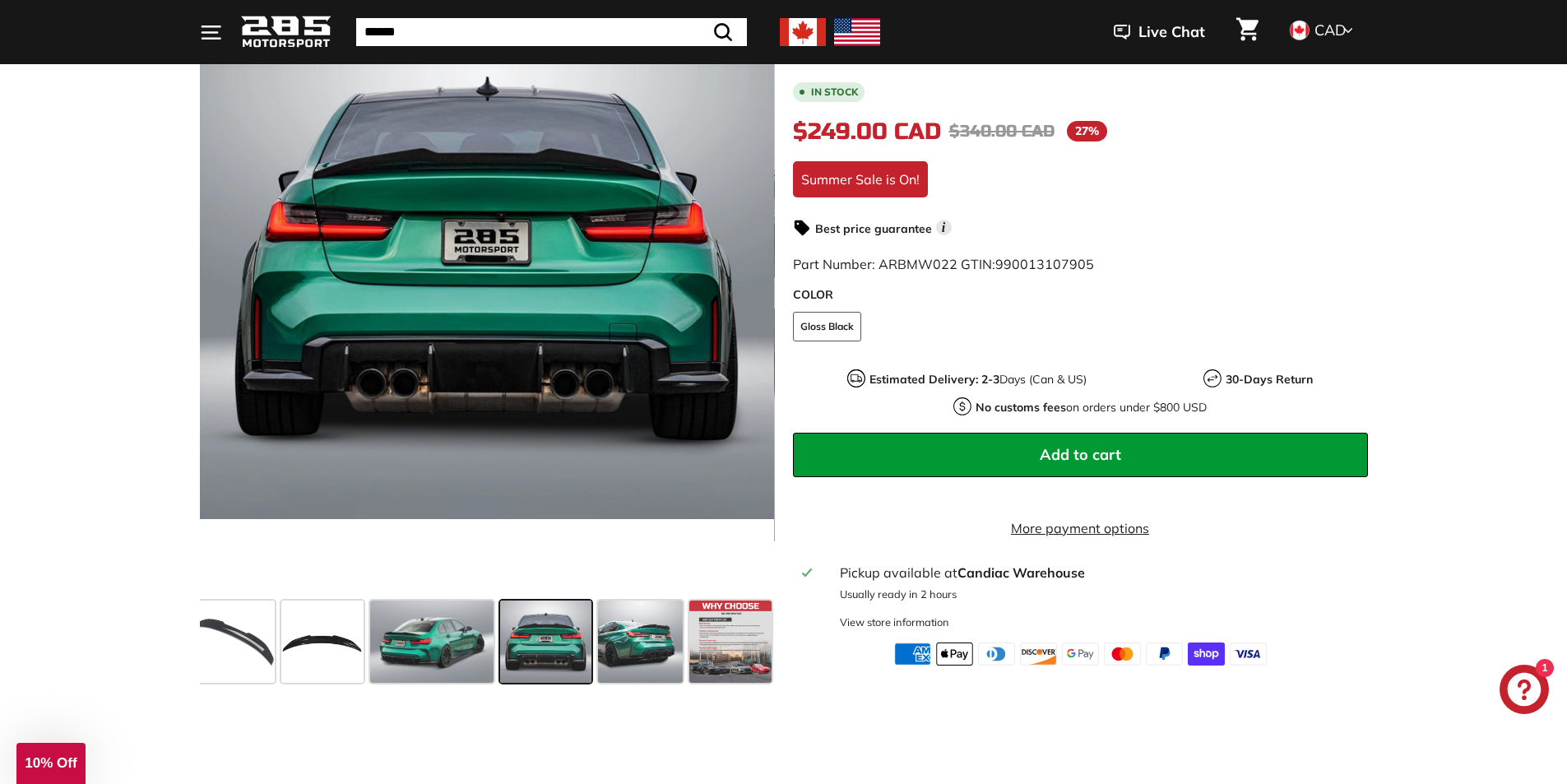
scroll to position [576, 0]
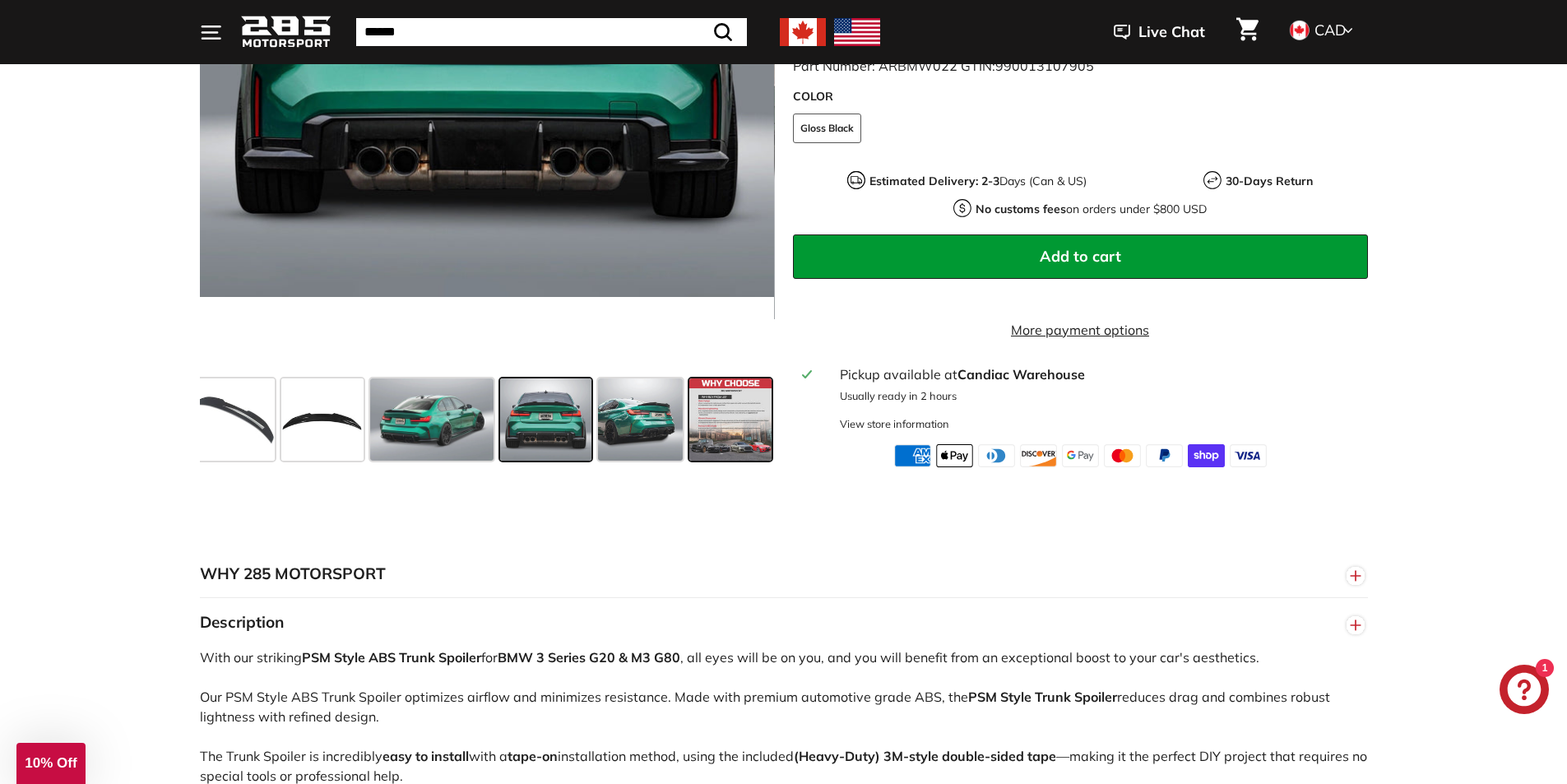
click at [712, 411] on span at bounding box center [731, 419] width 83 height 83
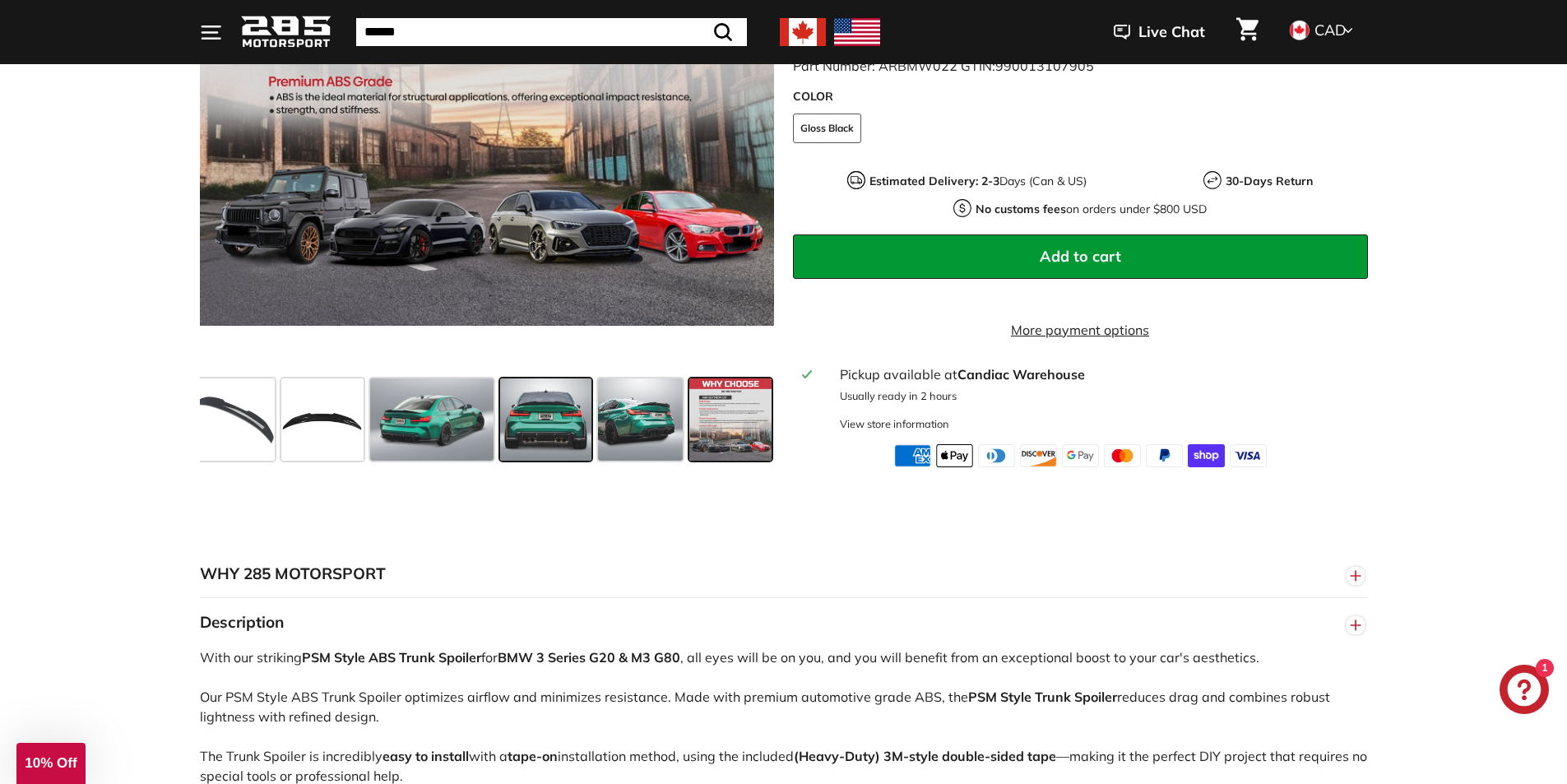
click at [532, 421] on span at bounding box center [545, 419] width 91 height 83
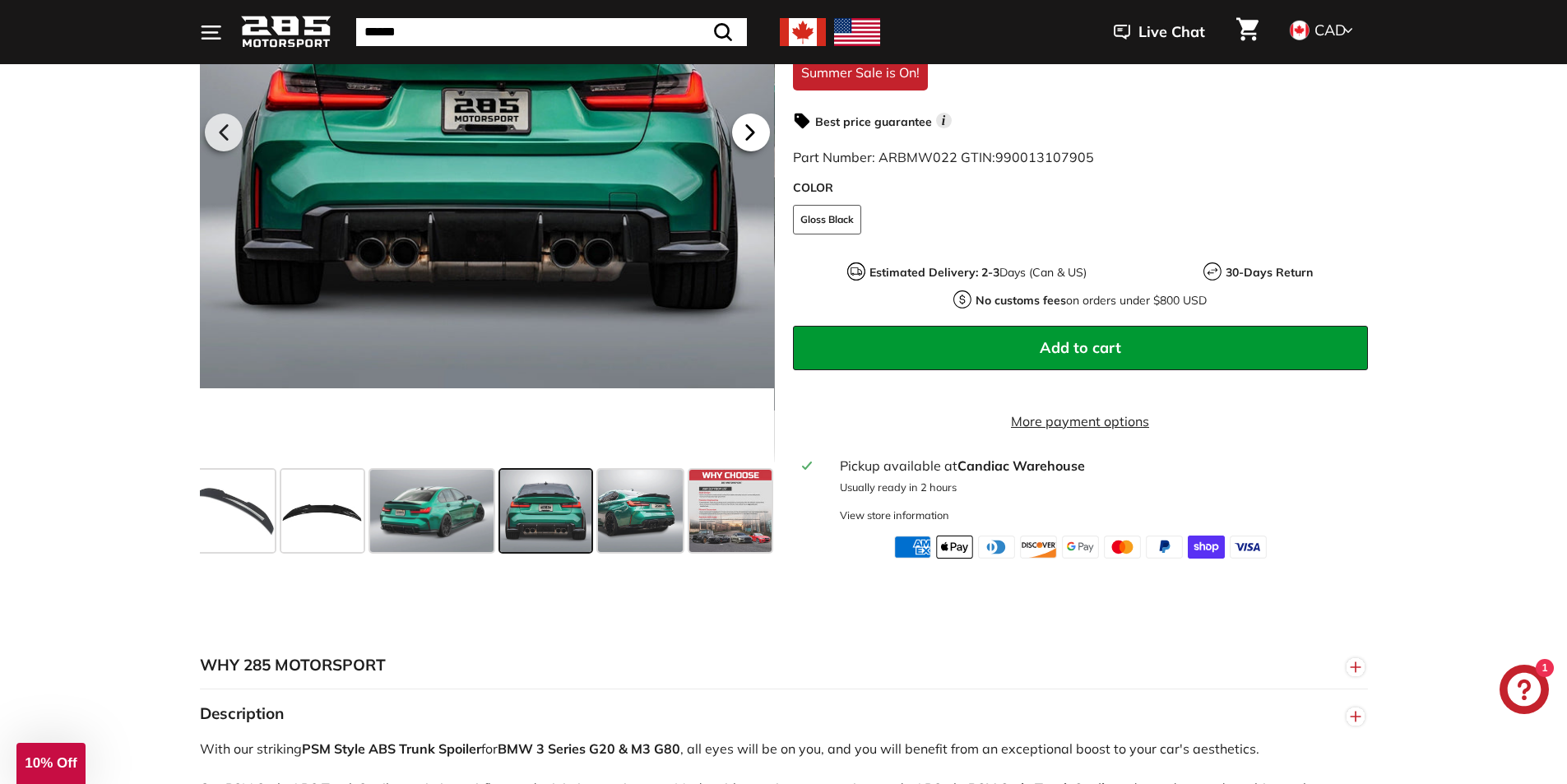
scroll to position [164, 0]
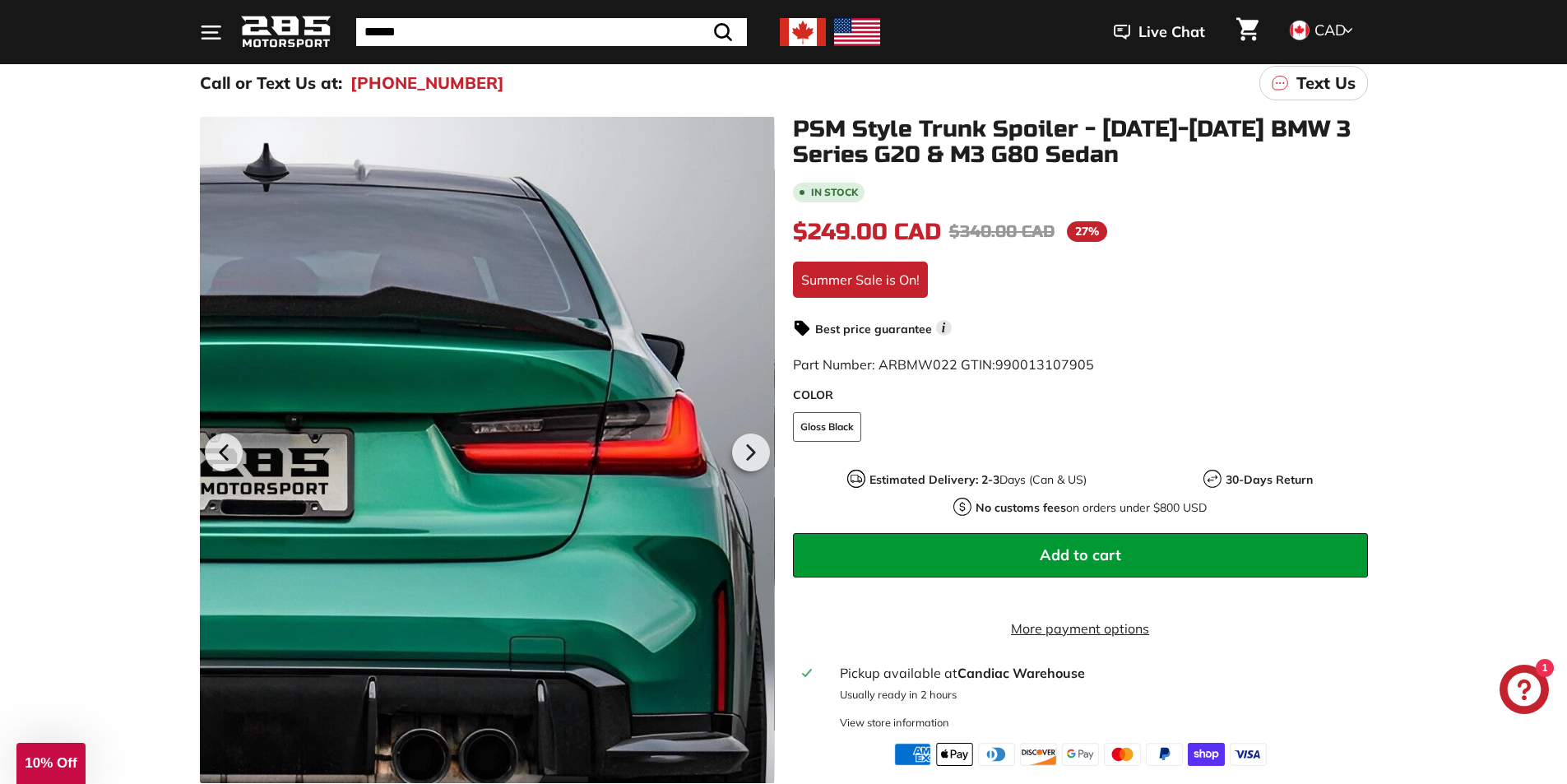
drag, startPoint x: 1083, startPoint y: 376, endPoint x: 711, endPoint y: 331, distance: 374.7
click at [708, 336] on div ".cls-1{fill:none;stroke:#000;stroke-miterlimit:10;stroke-width:2px} .cls-1{fill…" at bounding box center [774, 497] width 1186 height 761
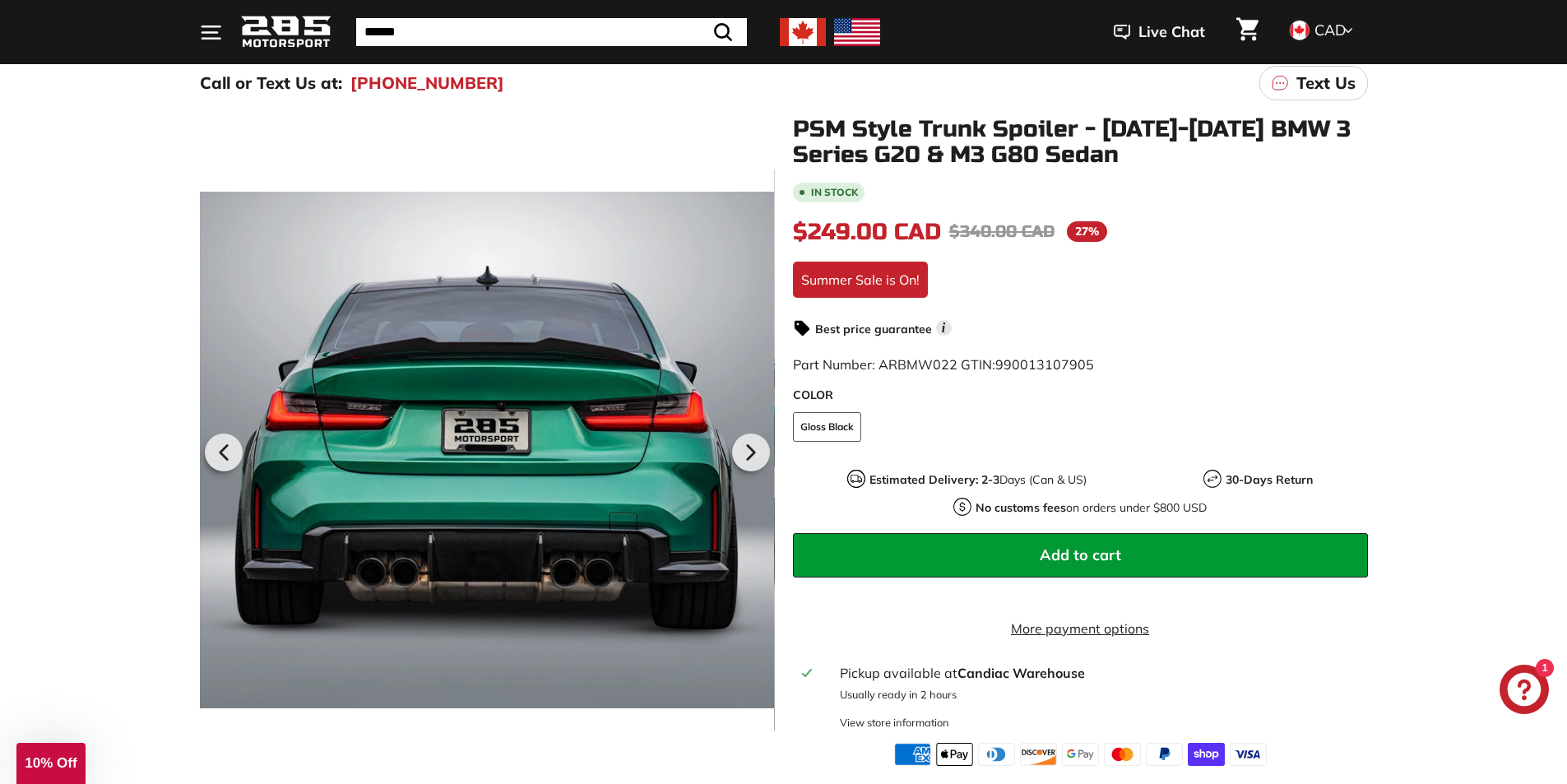
drag, startPoint x: 1212, startPoint y: 157, endPoint x: 897, endPoint y: 94, distance: 321.2
click at [897, 94] on main "Call or Text Us at: (450) 363-1557 Text Us .cls-1{fill:none;stroke:#000;stroke-…" at bounding box center [784, 467] width 1567 height 820
drag, startPoint x: 790, startPoint y: 124, endPoint x: 1066, endPoint y: 147, distance: 277.0
click at [1008, 143] on div "PSM Style Trunk Spoiler - 2020-2025 BMW 3 Series G20 & M3 G80 Sedan In stock $2…" at bounding box center [1072, 441] width 593 height 649
drag, startPoint x: 1124, startPoint y: 155, endPoint x: 916, endPoint y: 111, distance: 212.6
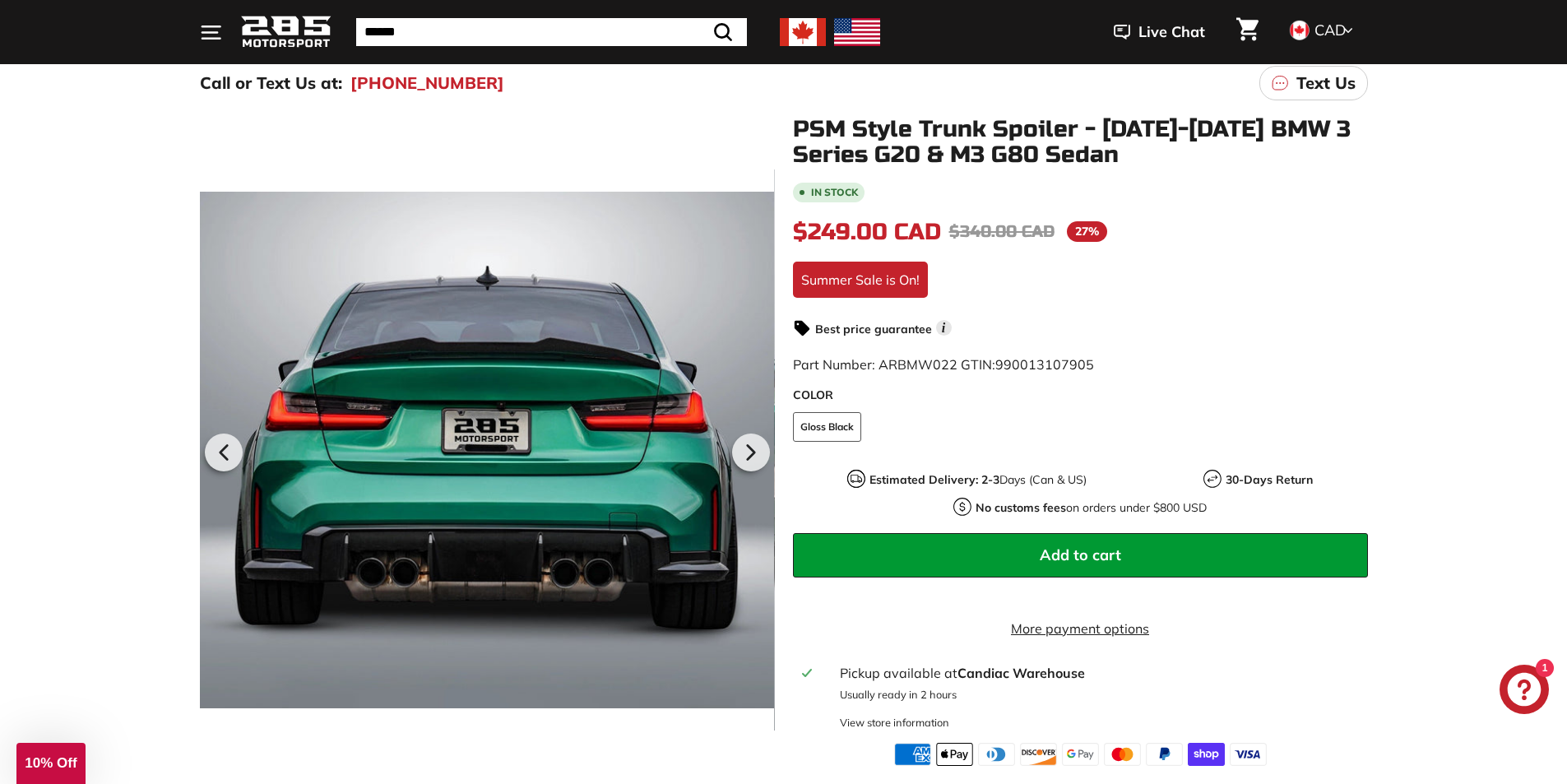
click at [929, 113] on div ".cls-1{fill:none;stroke:#000;stroke-miterlimit:10;stroke-width:2px} .cls-1{fill…" at bounding box center [784, 493] width 1567 height 770
click at [756, 450] on icon at bounding box center [750, 452] width 37 height 37
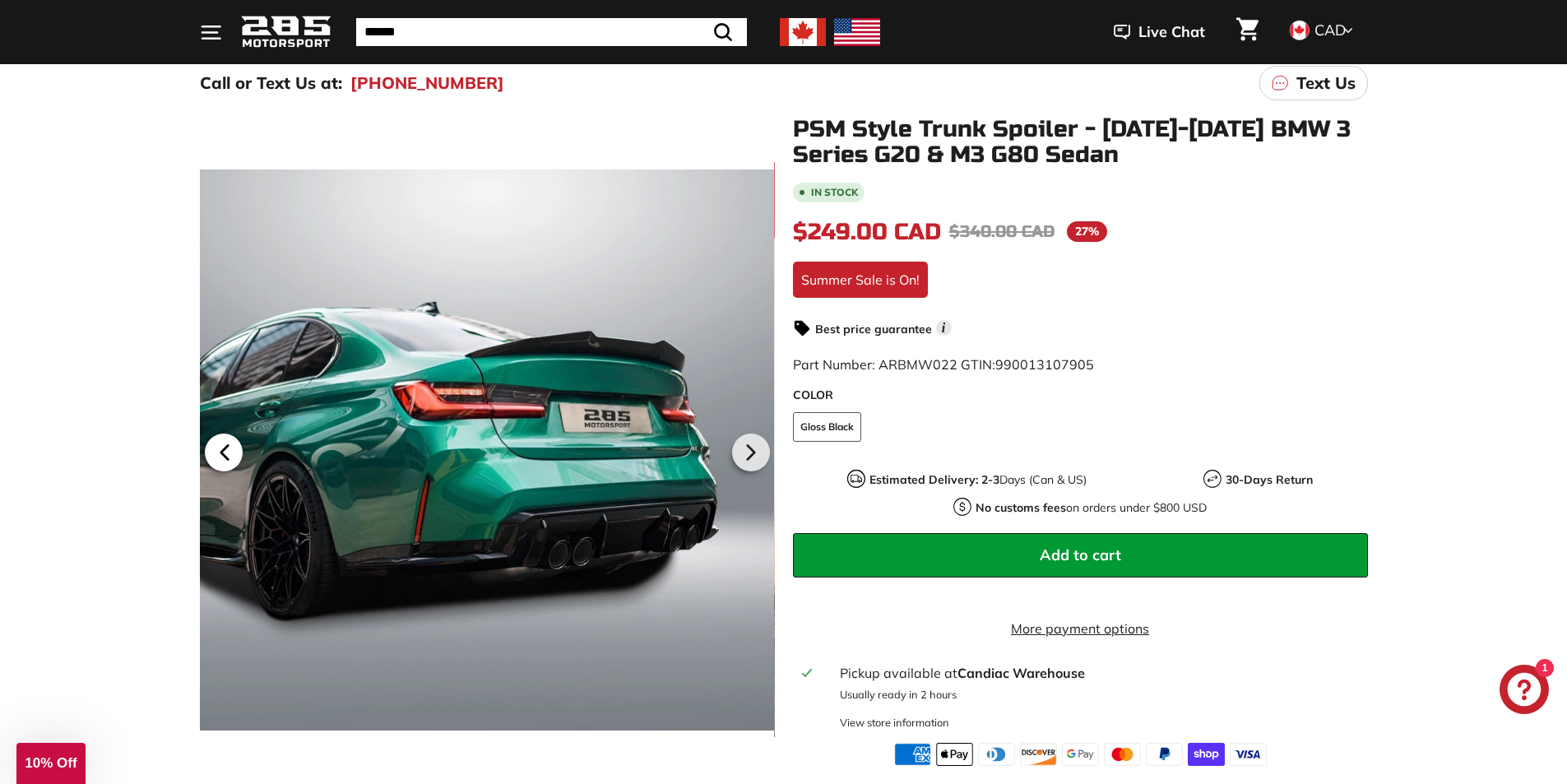
click at [237, 439] on icon at bounding box center [224, 452] width 37 height 37
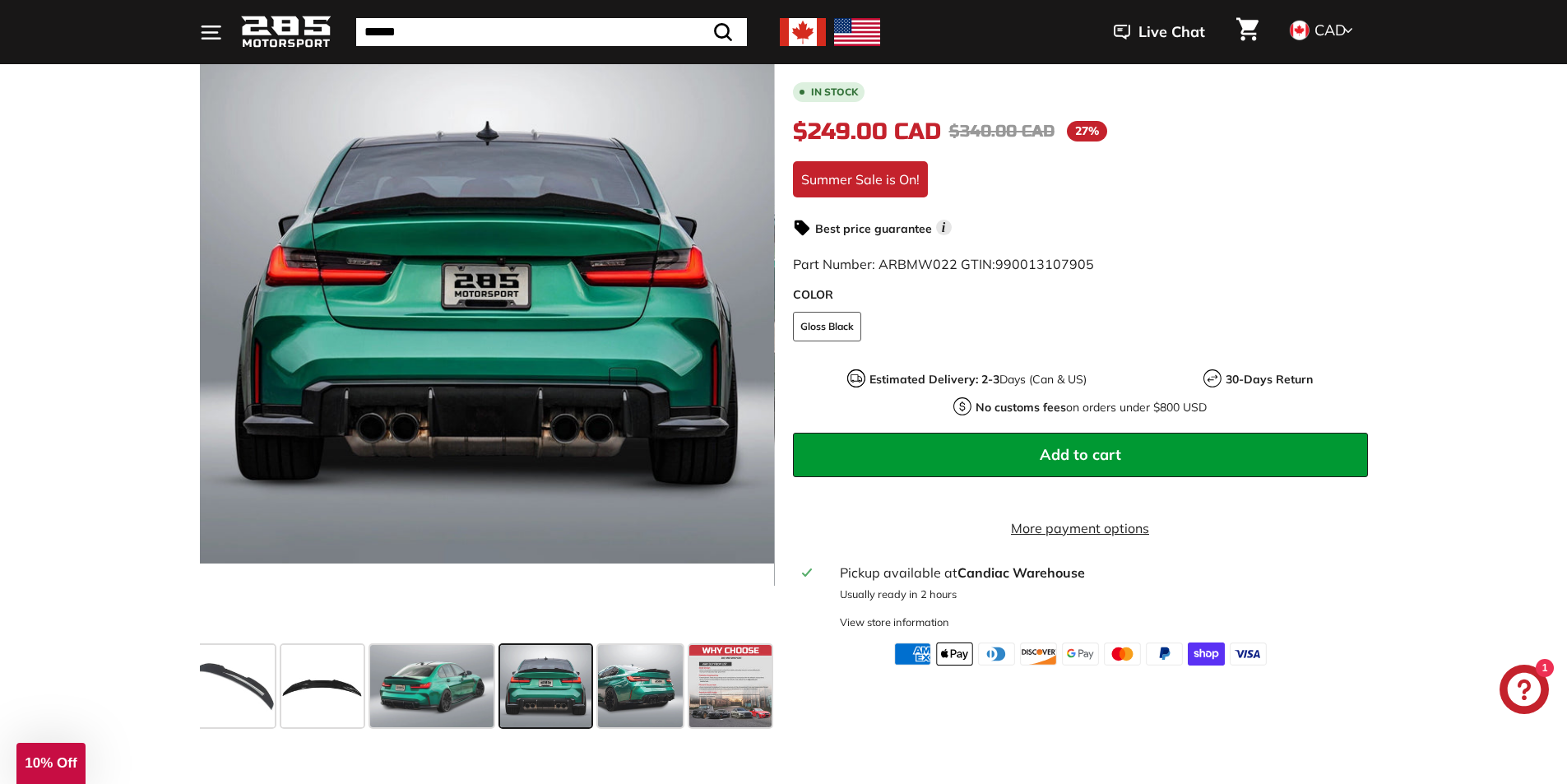
scroll to position [247, 0]
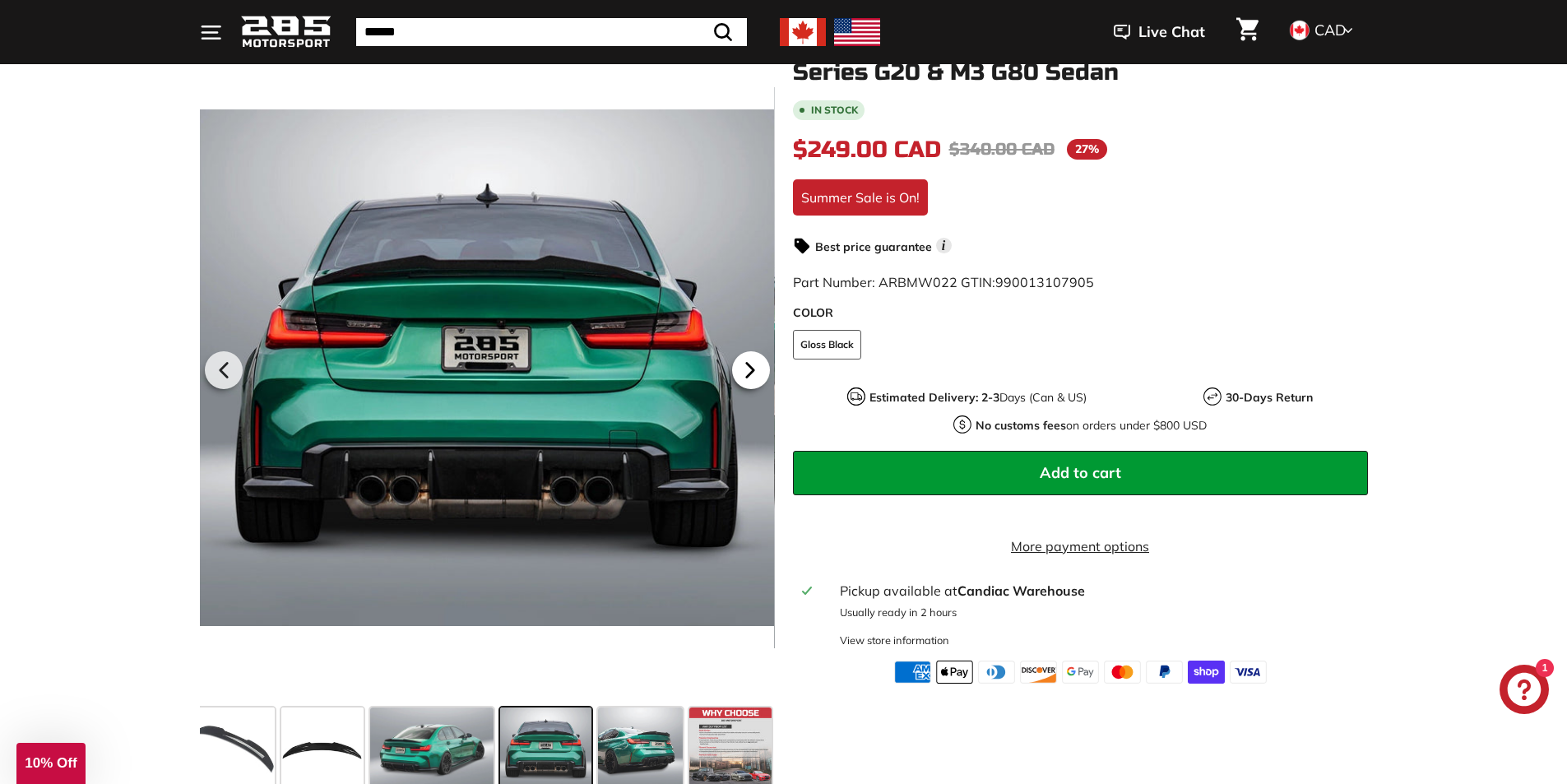
click at [762, 365] on icon at bounding box center [750, 369] width 37 height 37
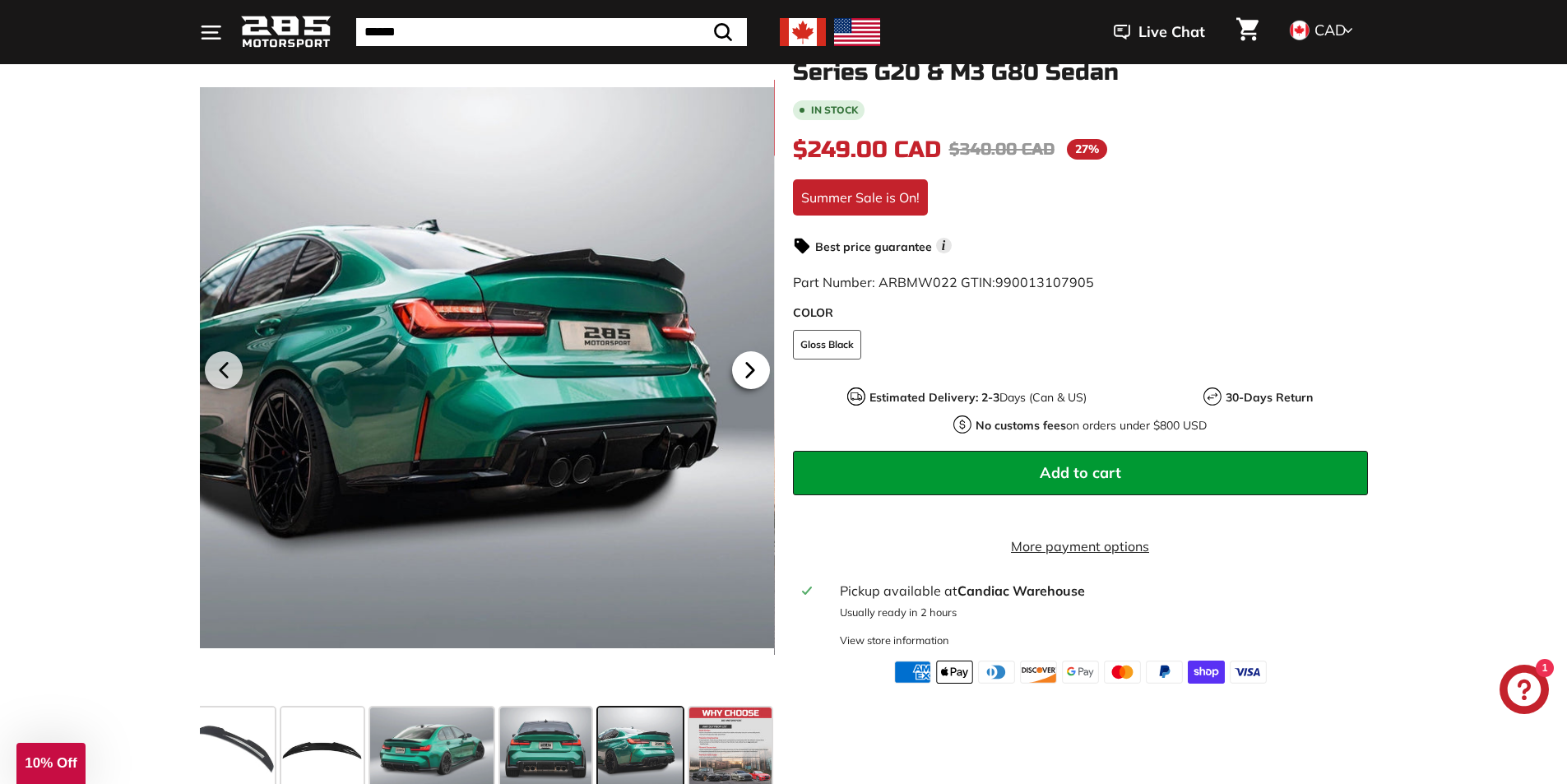
click at [762, 365] on icon at bounding box center [750, 369] width 37 height 37
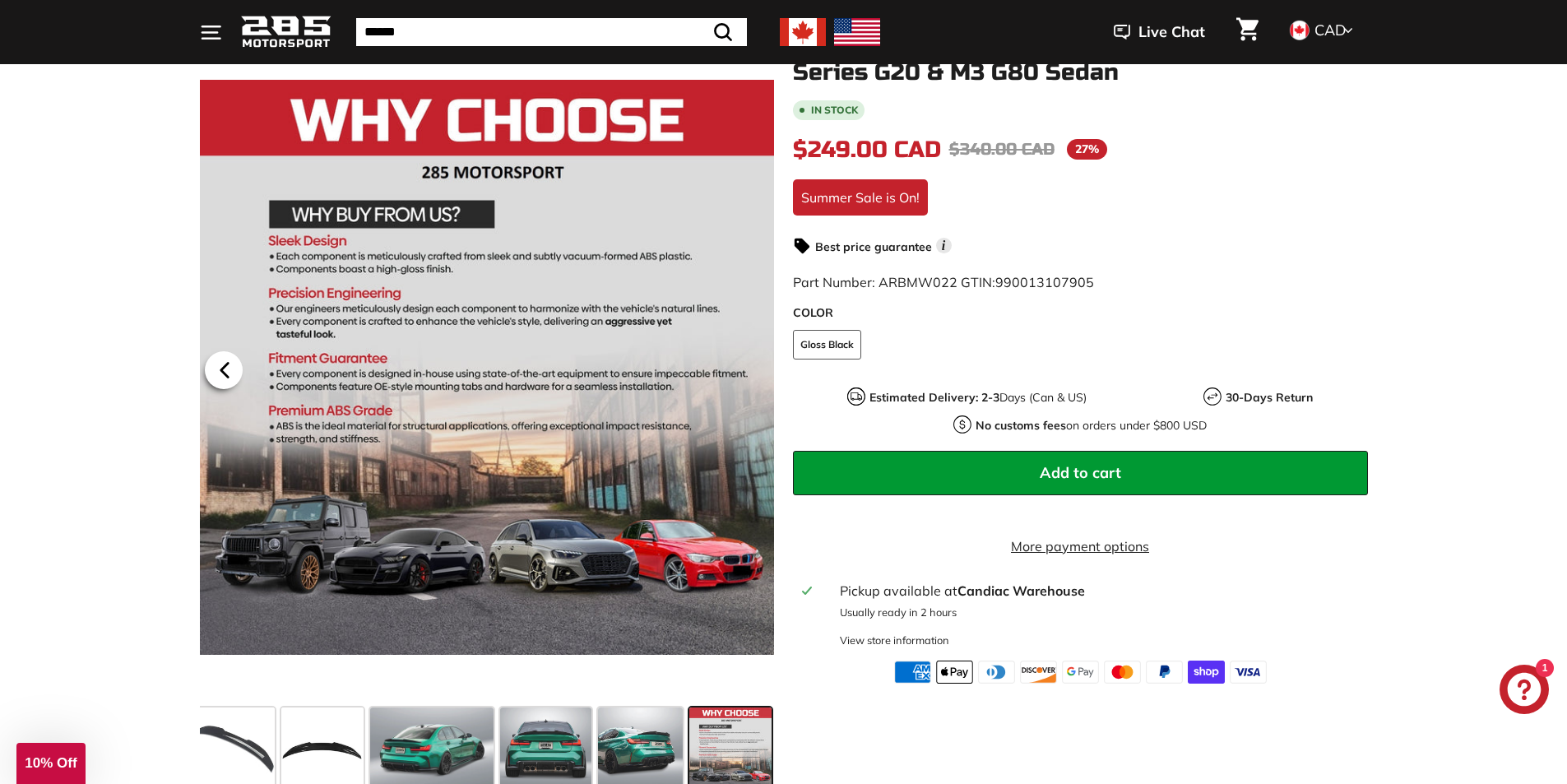
click at [242, 365] on icon at bounding box center [224, 369] width 37 height 37
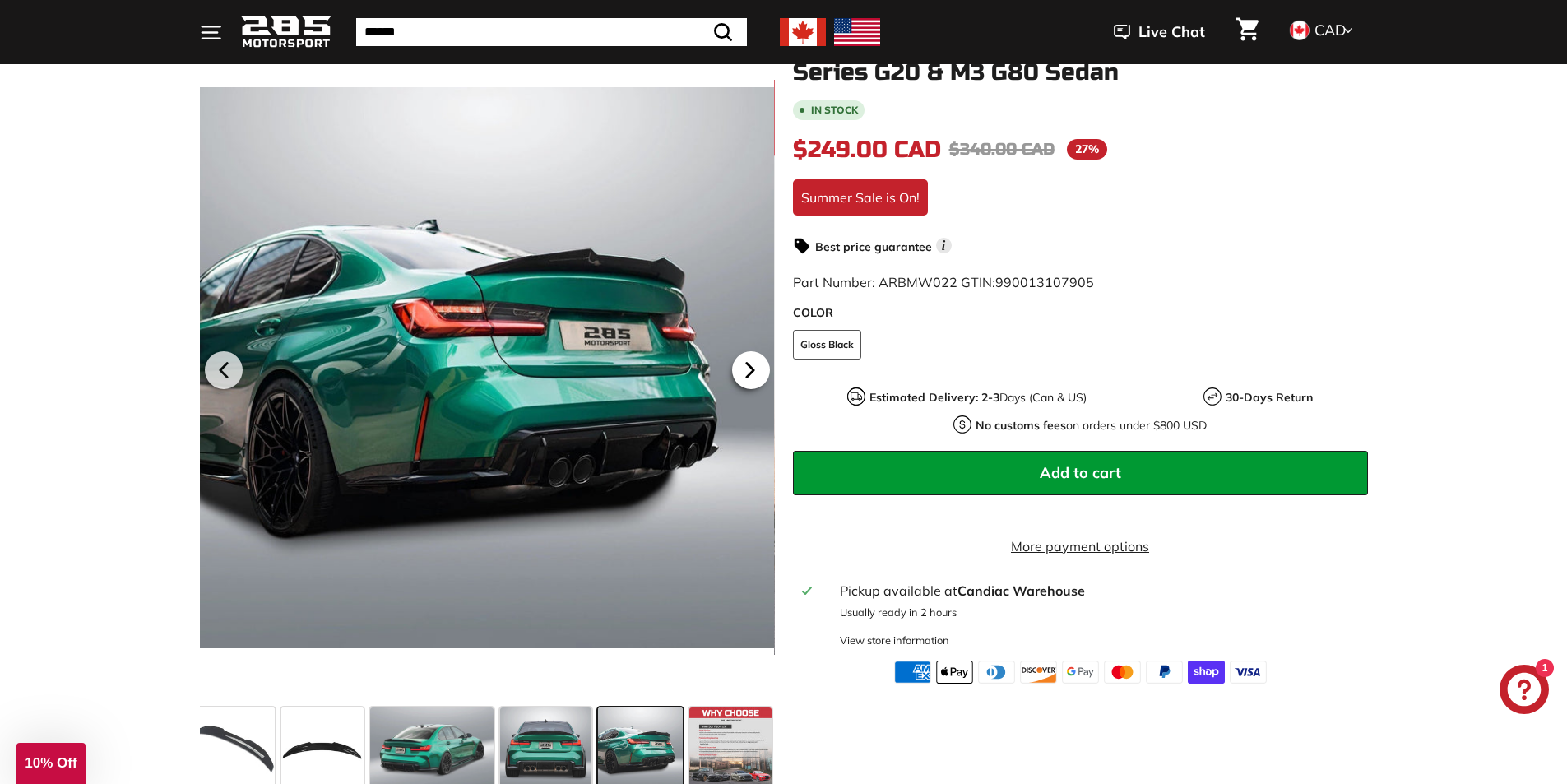
click at [733, 361] on icon at bounding box center [750, 369] width 37 height 37
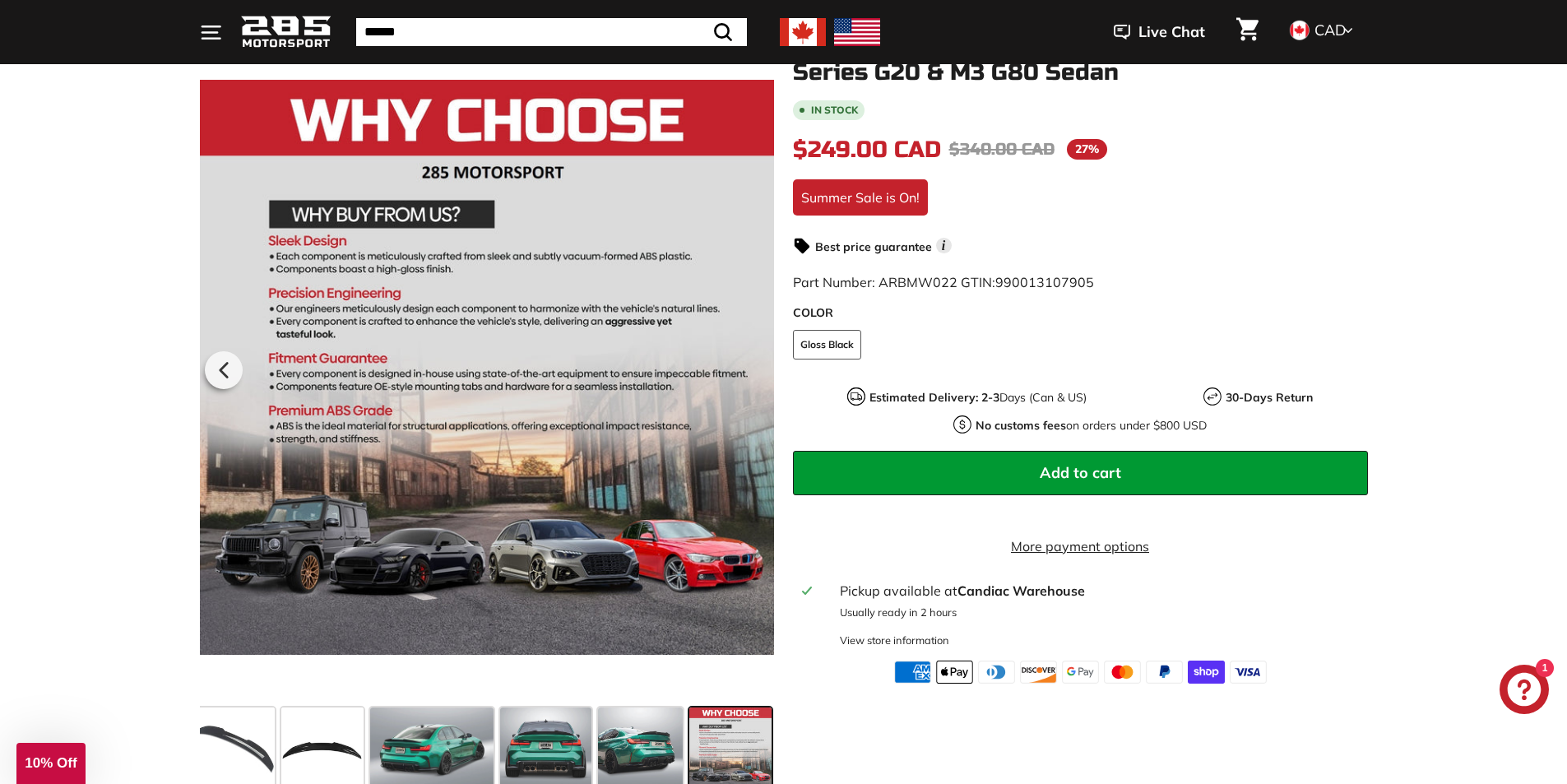
click at [733, 361] on div at bounding box center [486, 368] width 575 height 666
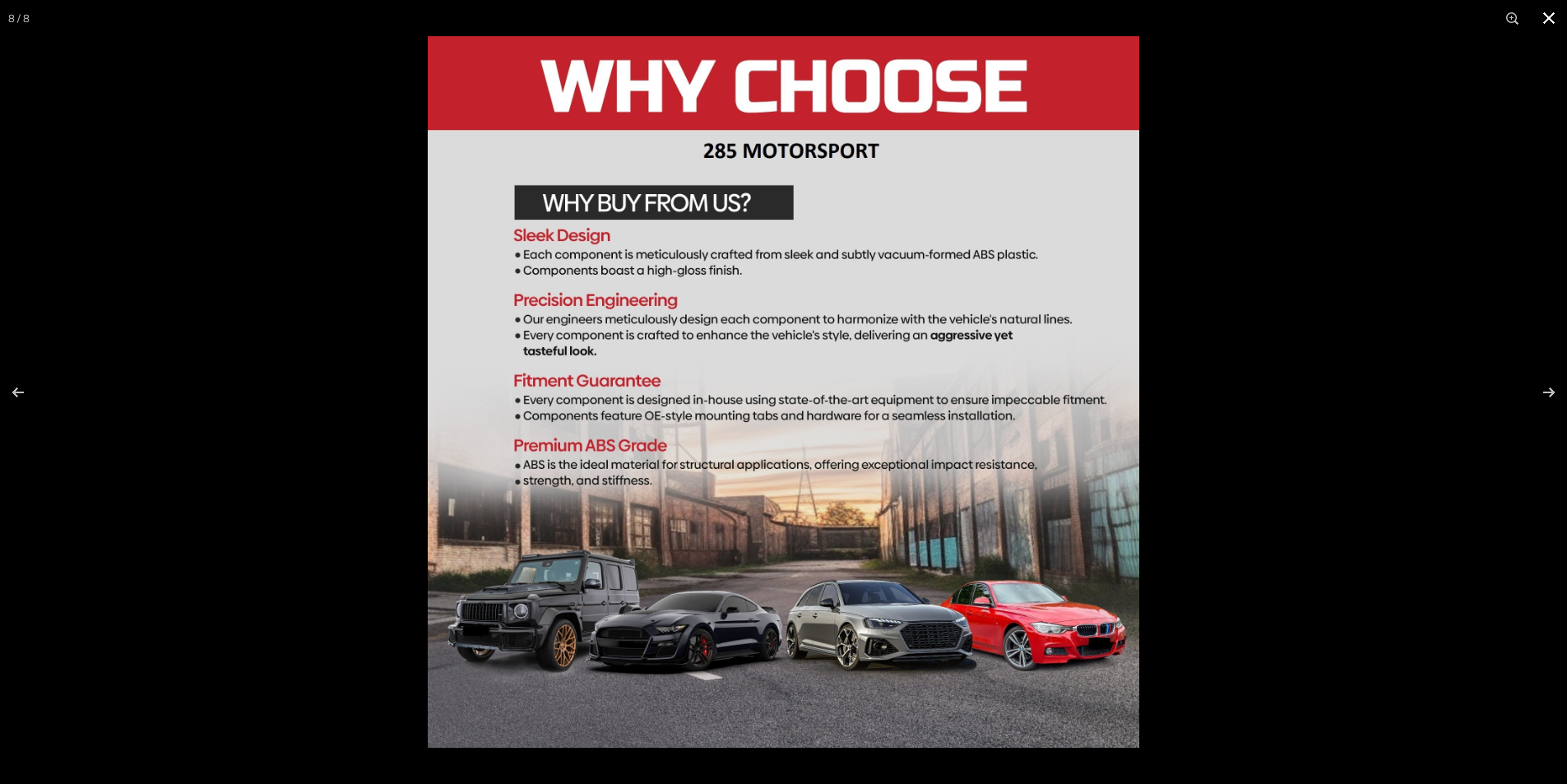
click at [328, 597] on div at bounding box center [784, 392] width 1567 height 784
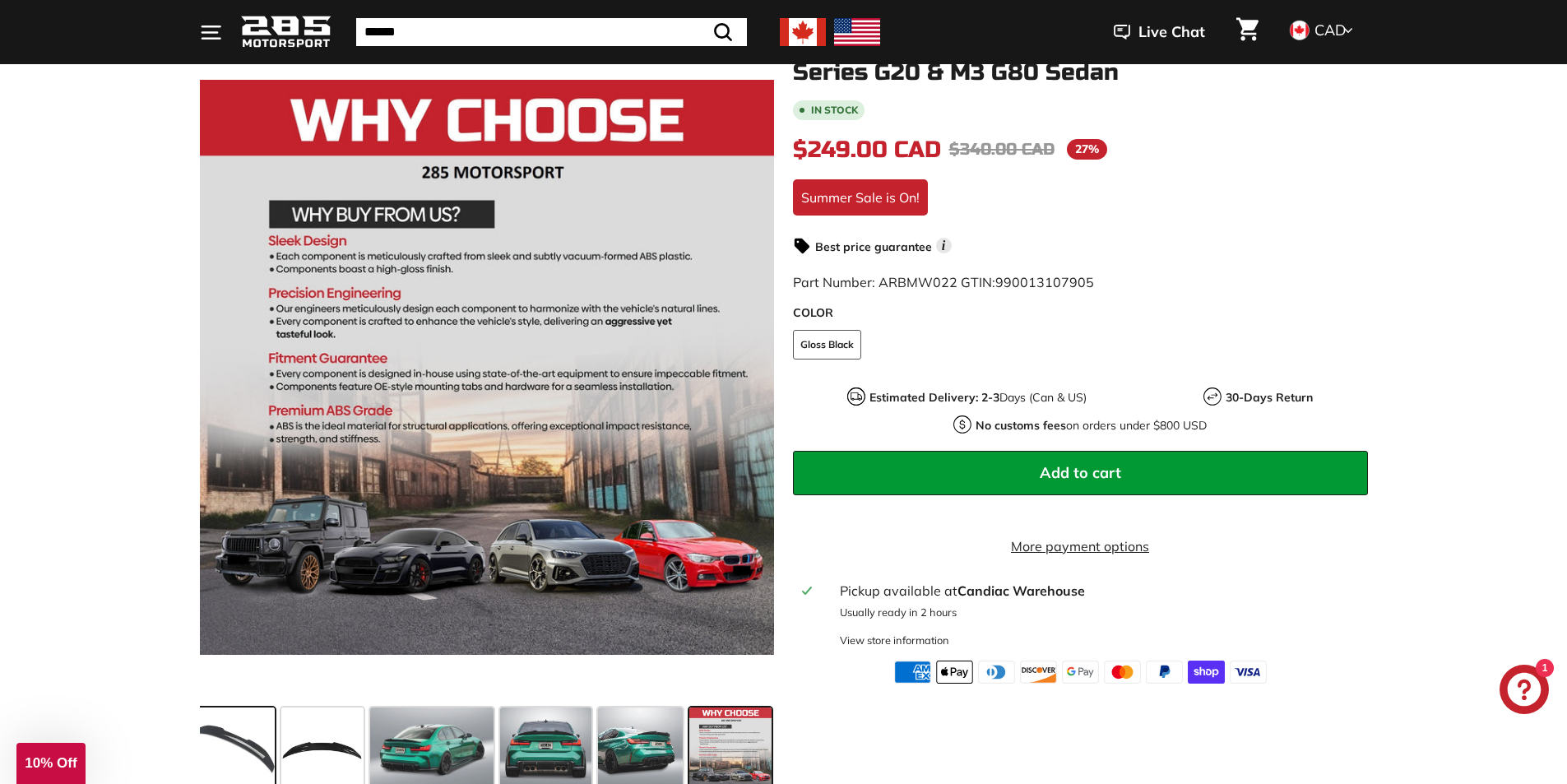
click at [277, 722] on div at bounding box center [233, 748] width 89 height 89
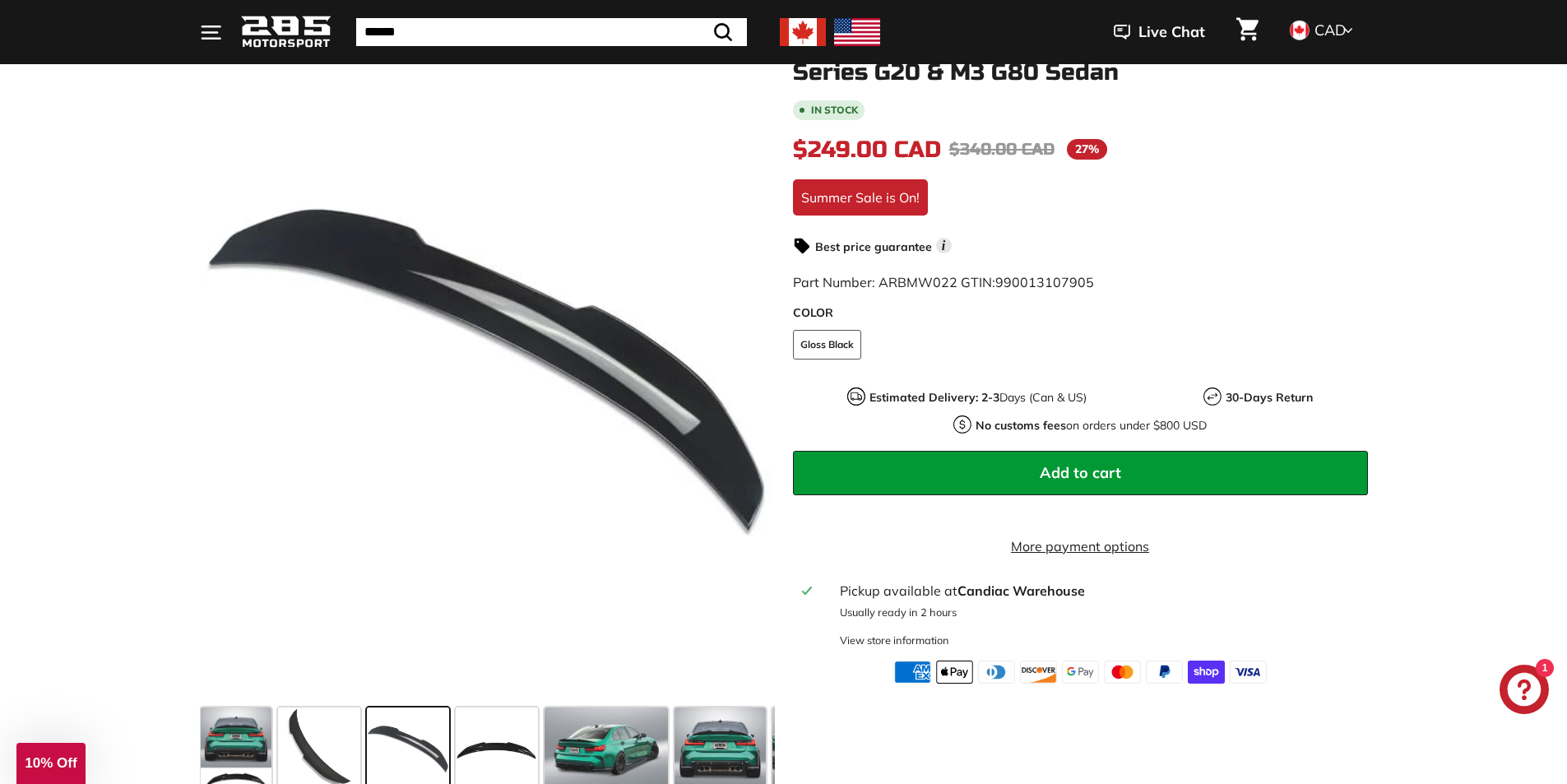
scroll to position [0, 0]
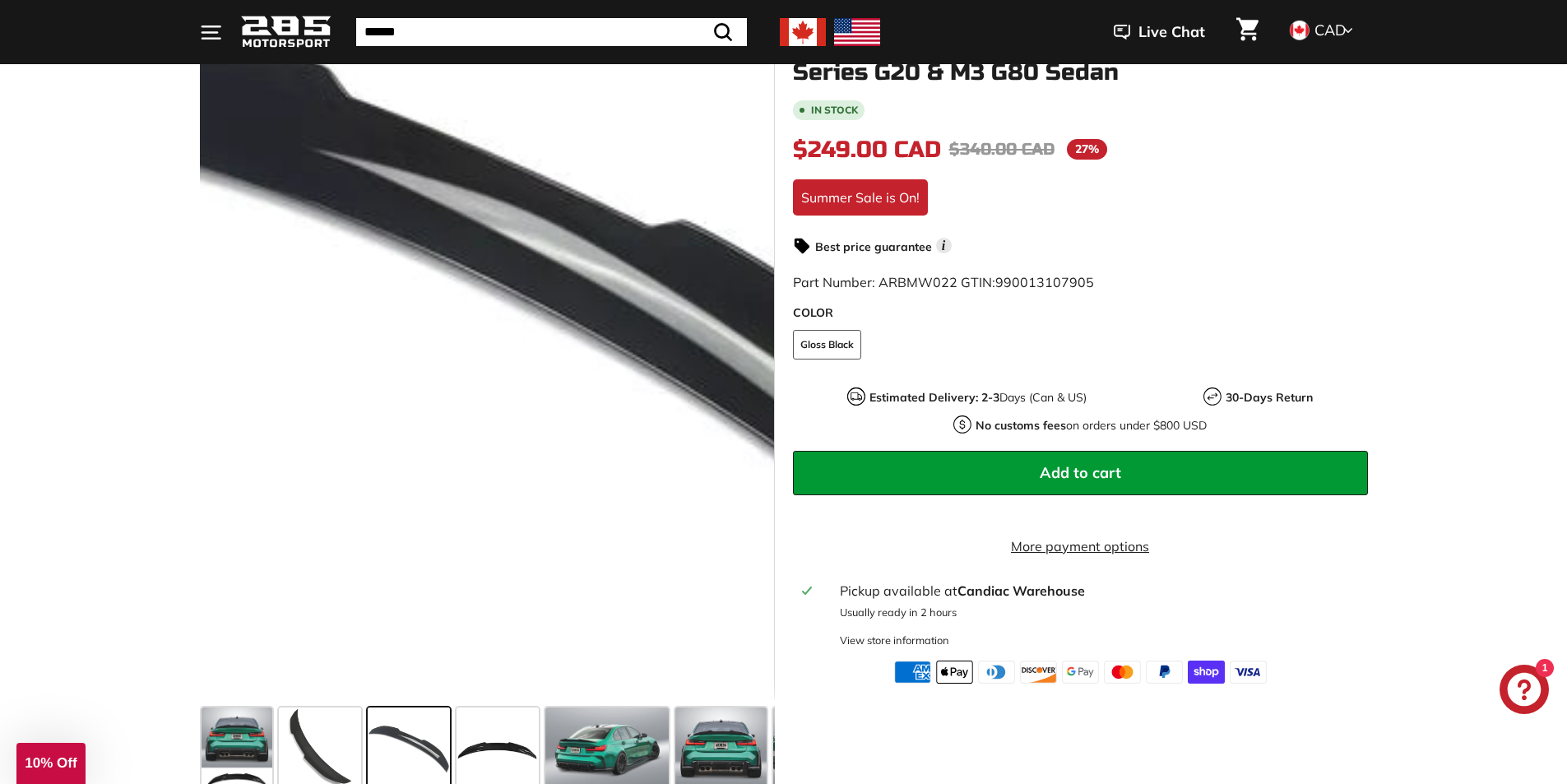
click at [502, 401] on div at bounding box center [486, 368] width 575 height 666
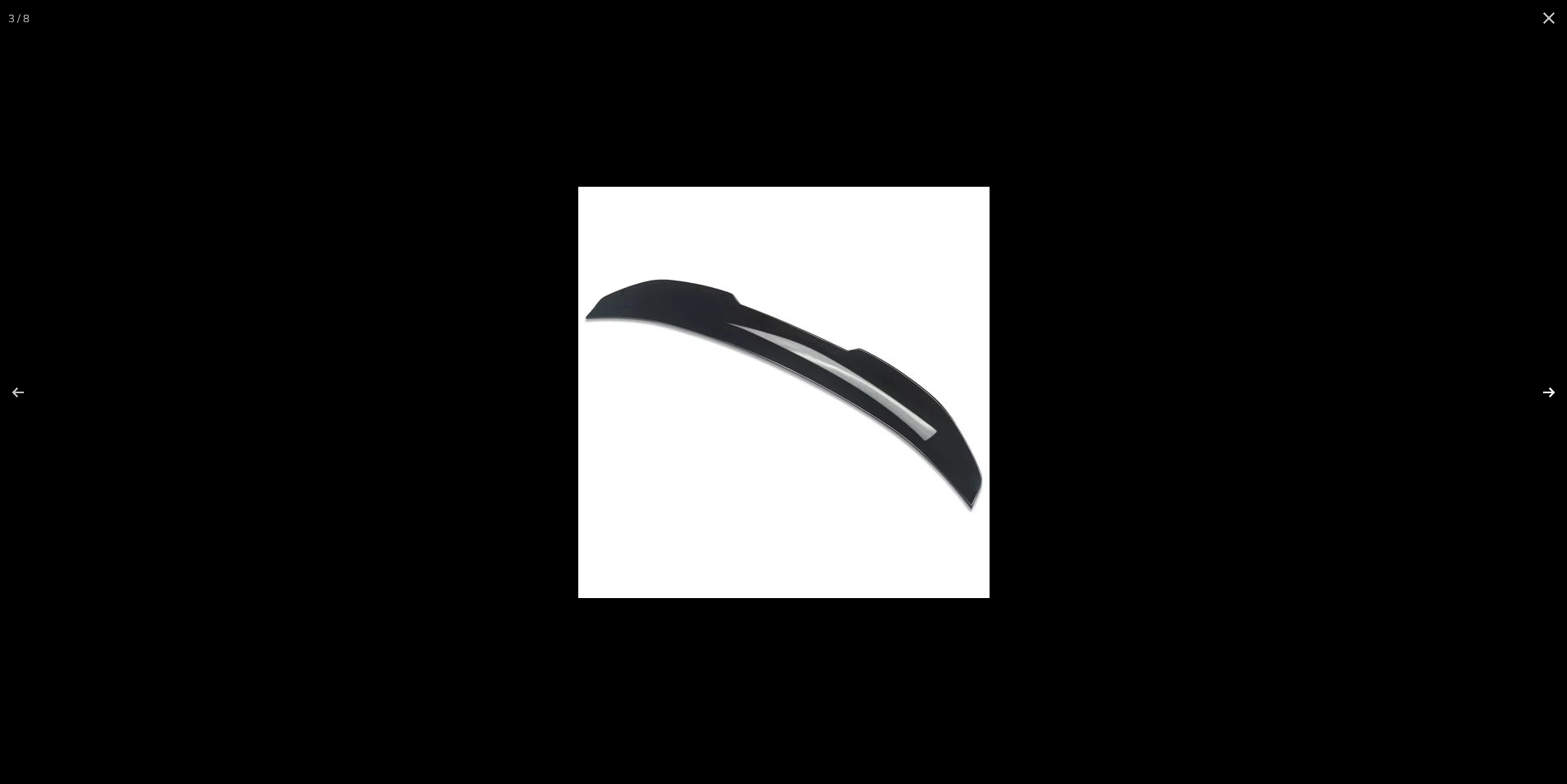
click at [1544, 392] on button at bounding box center [1538, 392] width 58 height 83
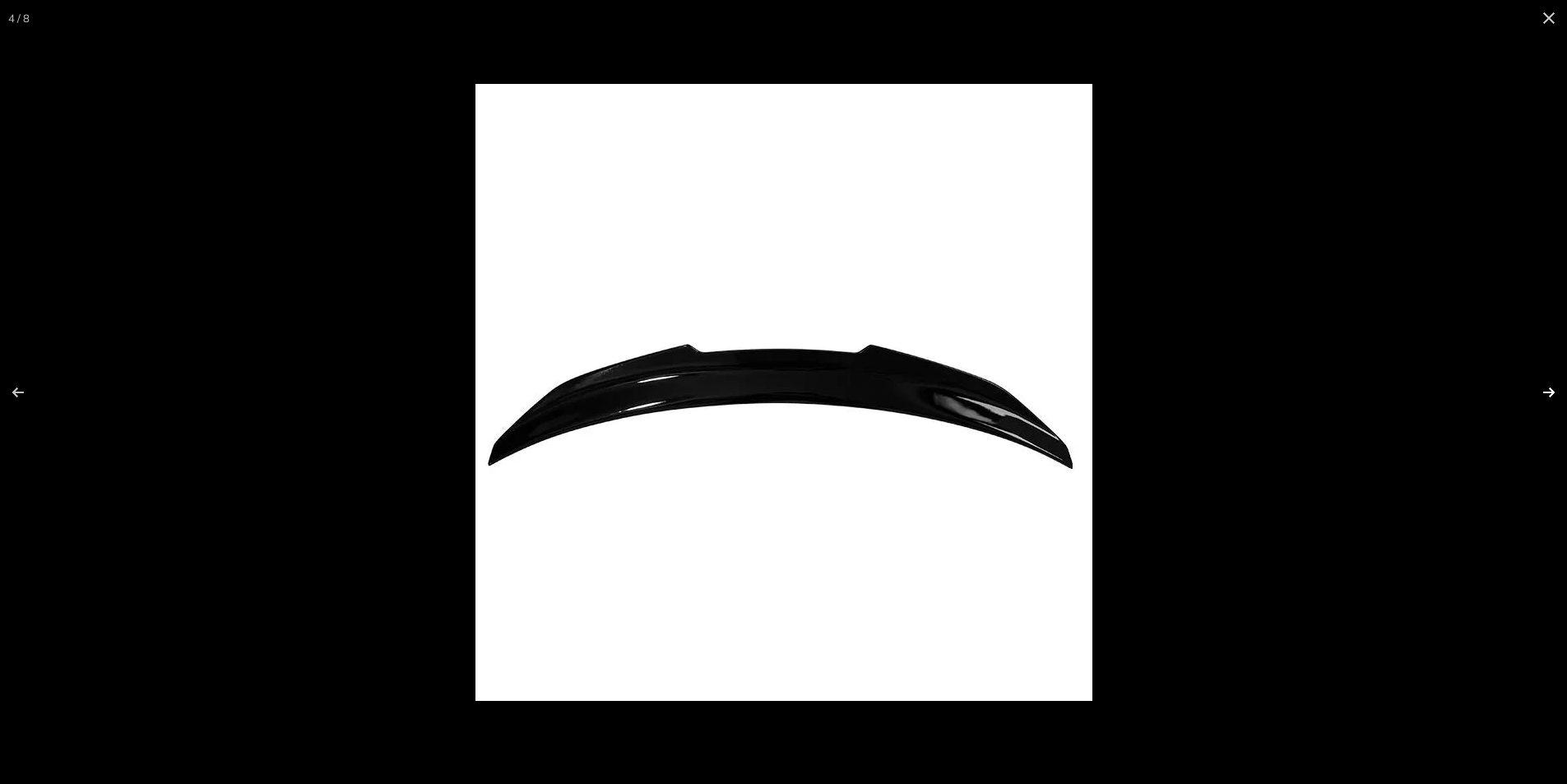
click at [1541, 392] on button at bounding box center [1538, 392] width 58 height 83
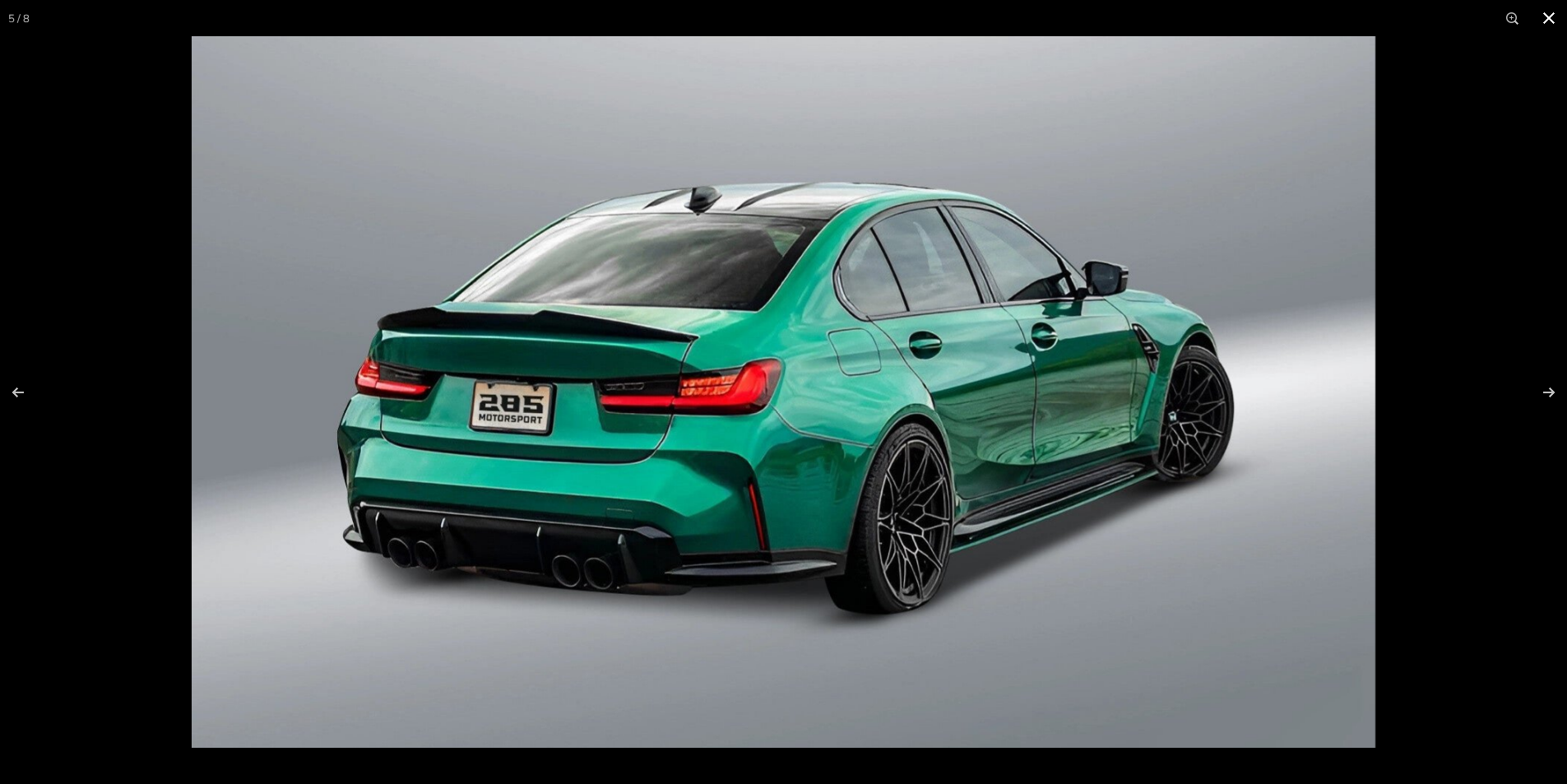
click at [1555, 19] on button at bounding box center [1549, 18] width 36 height 36
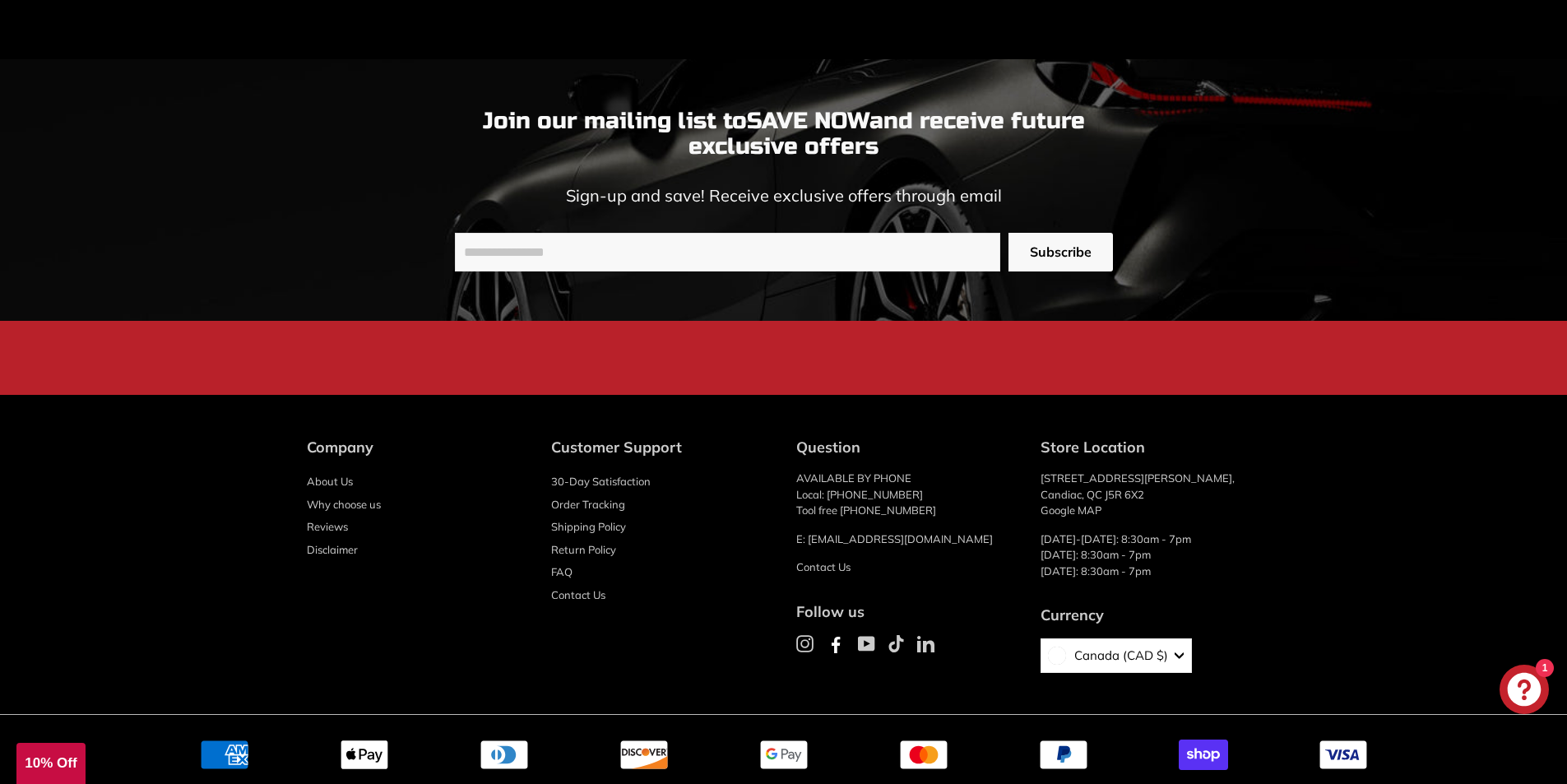
scroll to position [3637, 0]
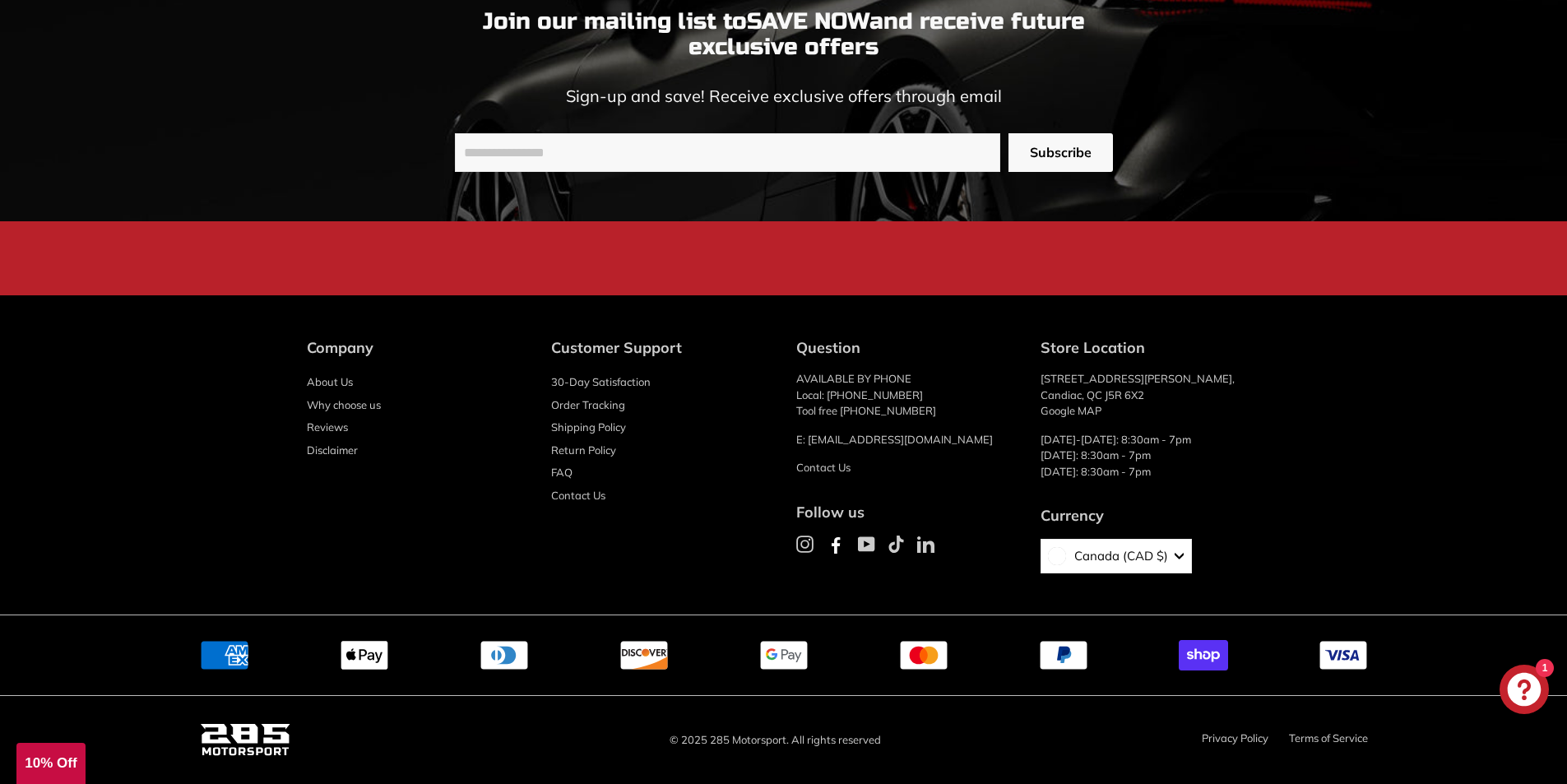
click at [325, 386] on link "About Us" at bounding box center [330, 382] width 46 height 23
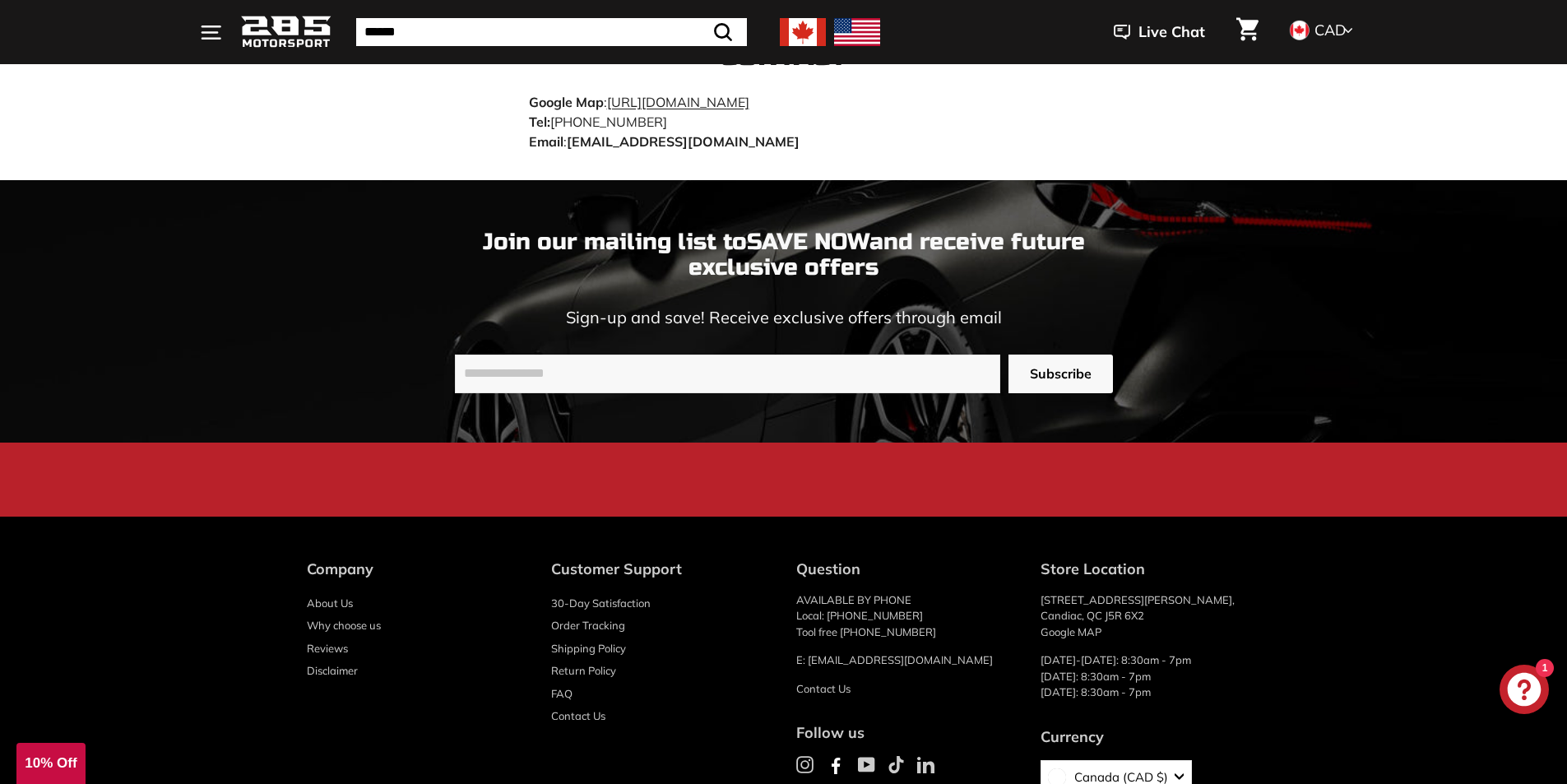
scroll to position [3289, 0]
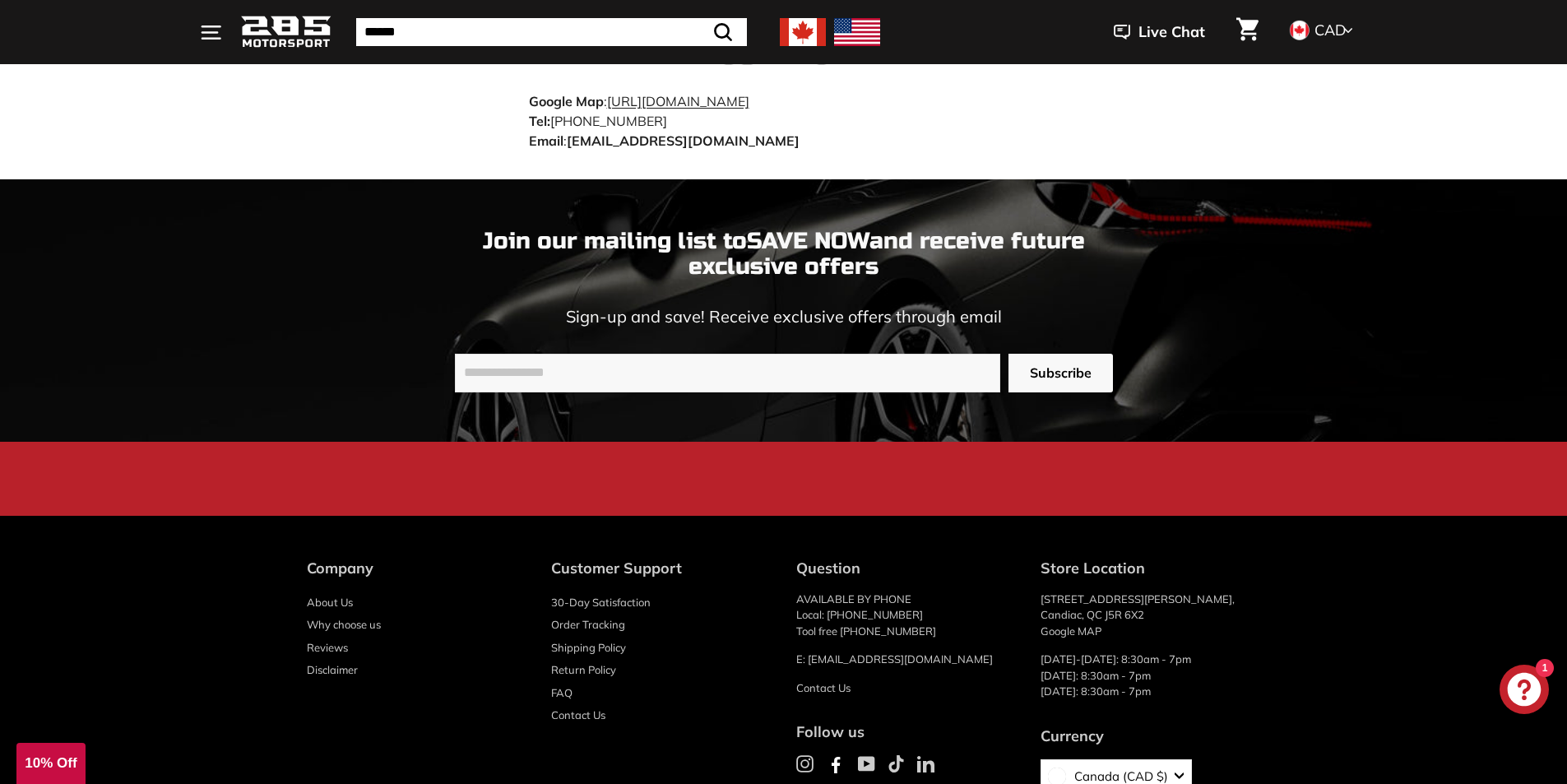
click at [359, 613] on link "Why choose us" at bounding box center [344, 625] width 74 height 23
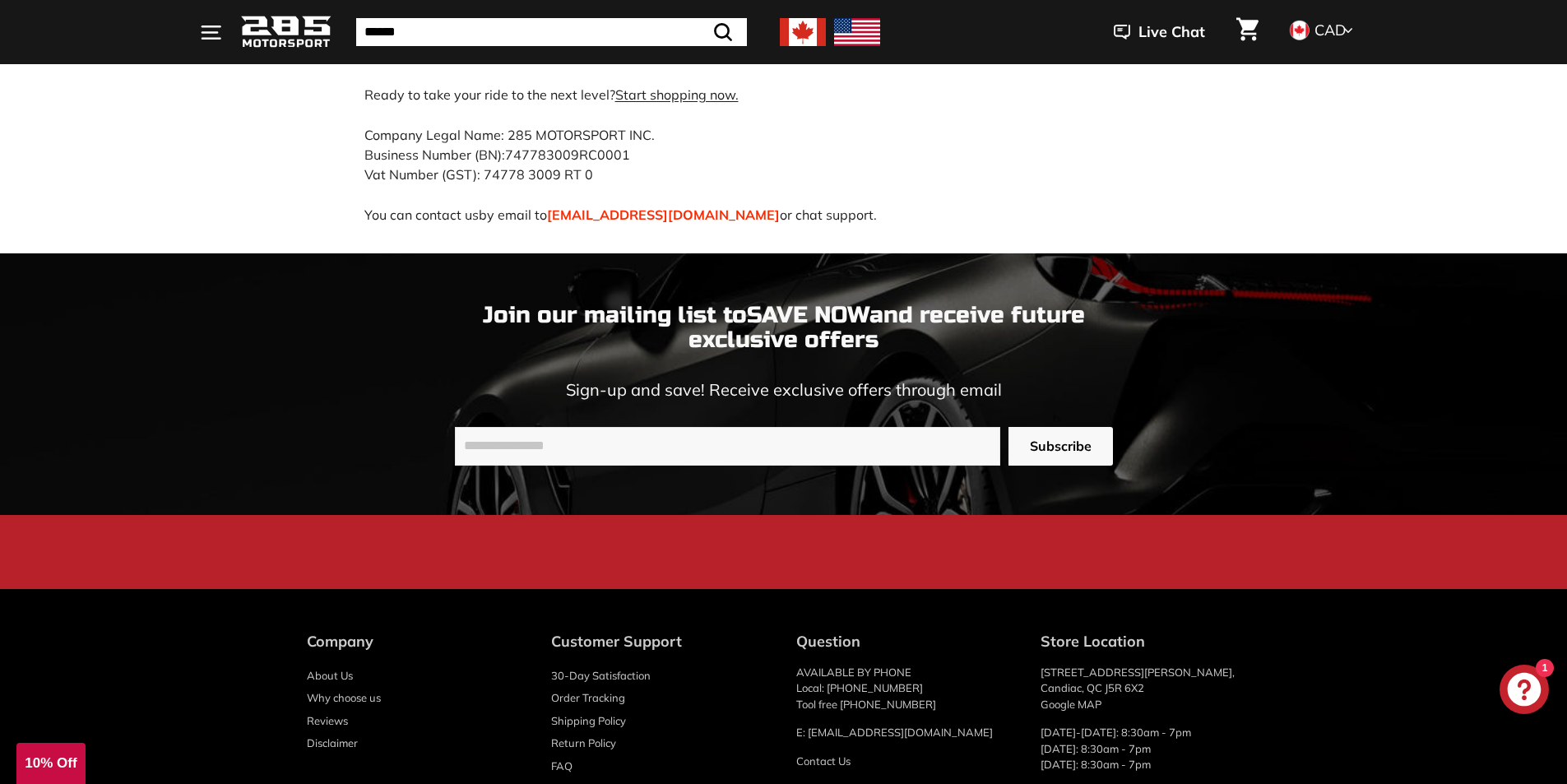
scroll to position [1973, 0]
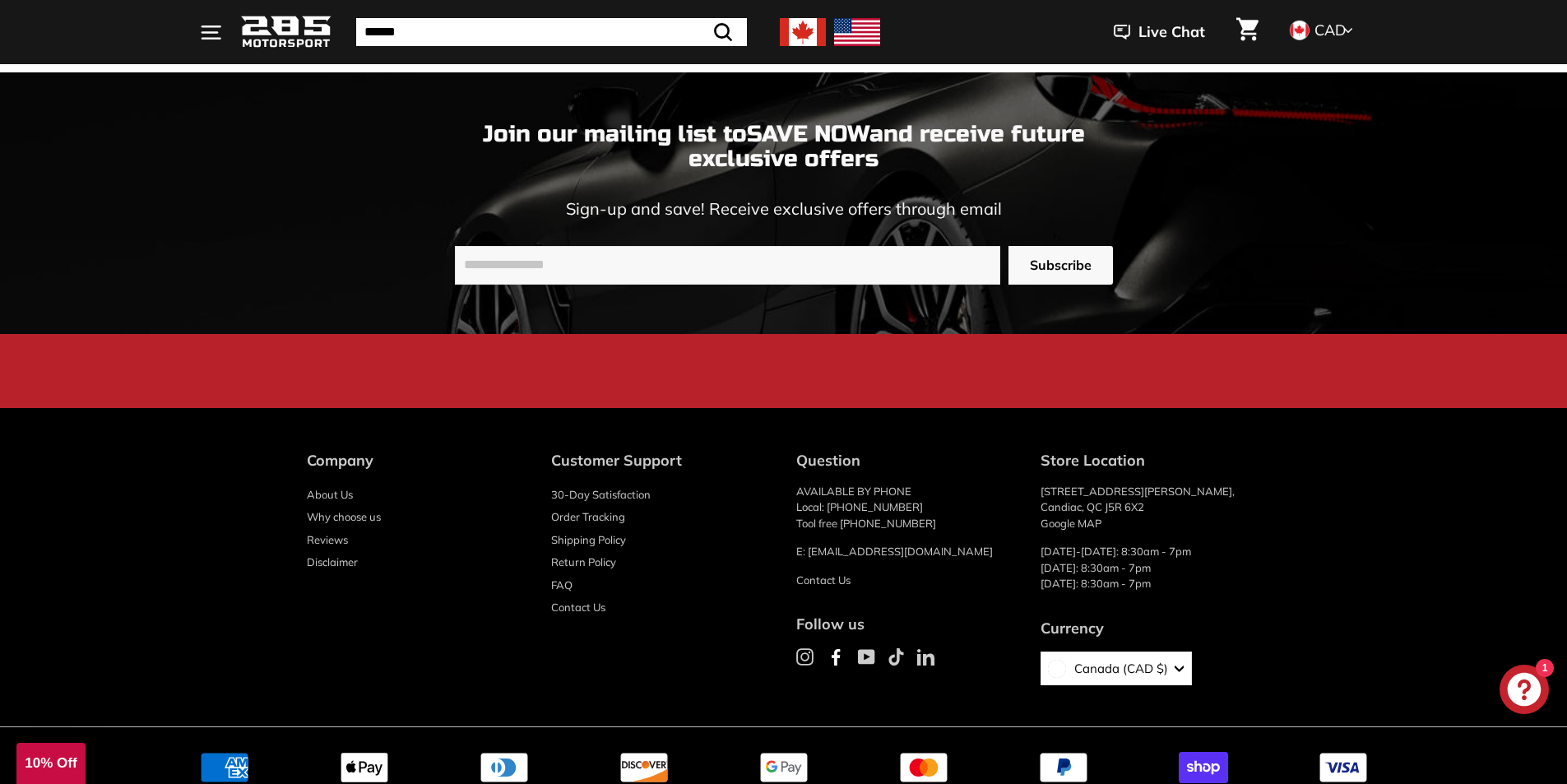
click at [323, 558] on link "Disclaimer" at bounding box center [332, 562] width 51 height 23
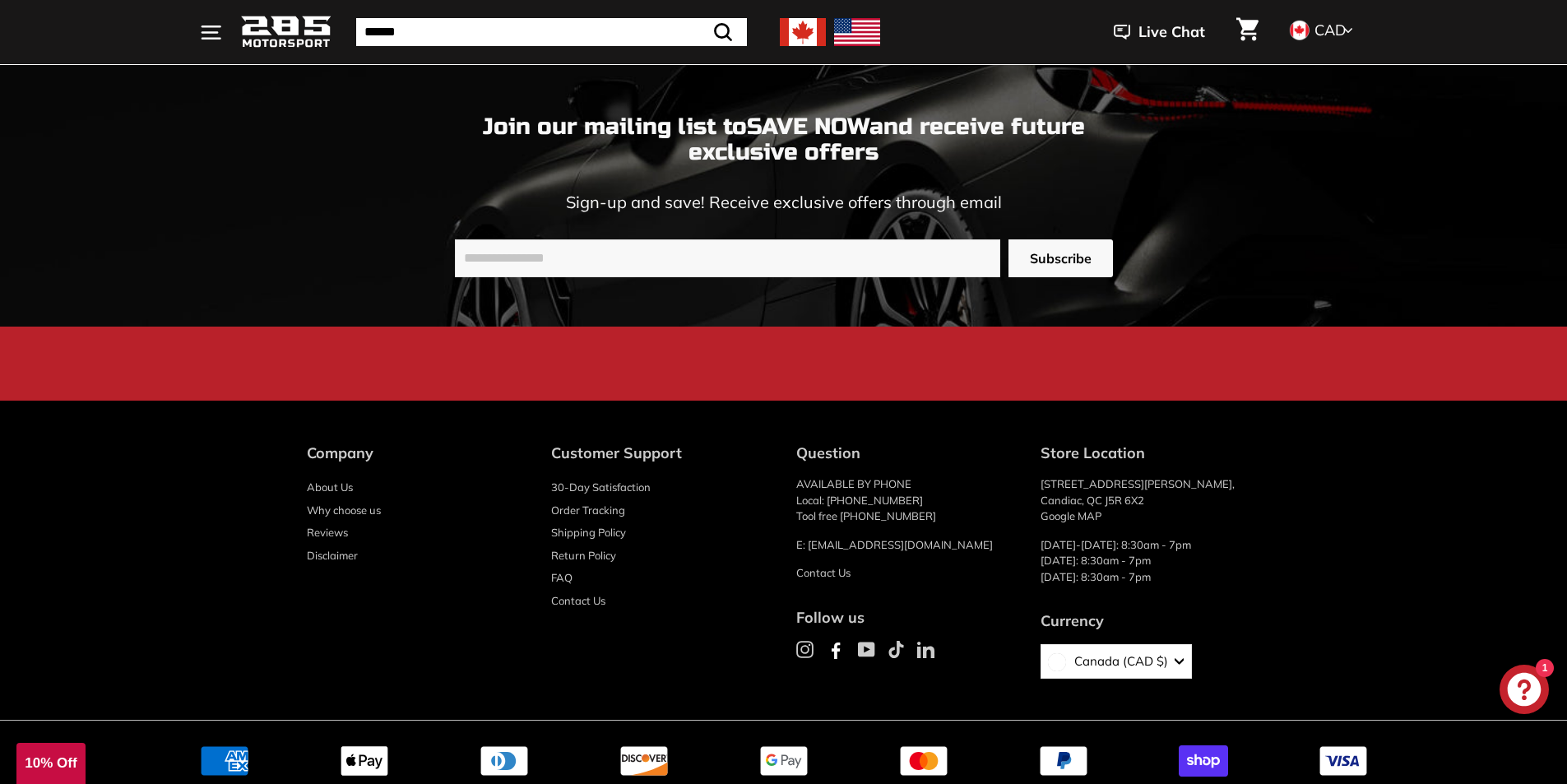
scroll to position [1973, 0]
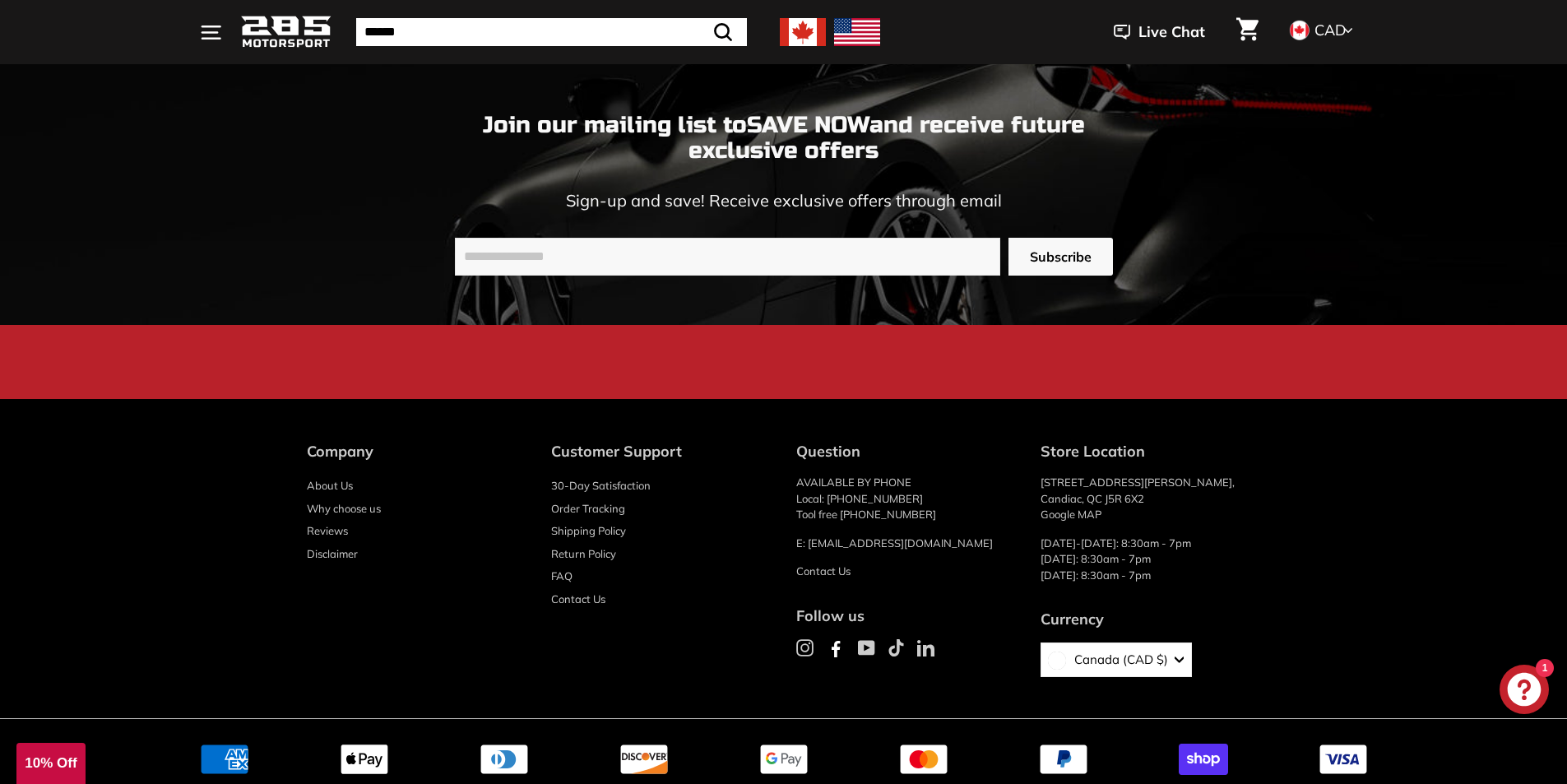
click at [327, 519] on link "Reviews" at bounding box center [327, 531] width 41 height 23
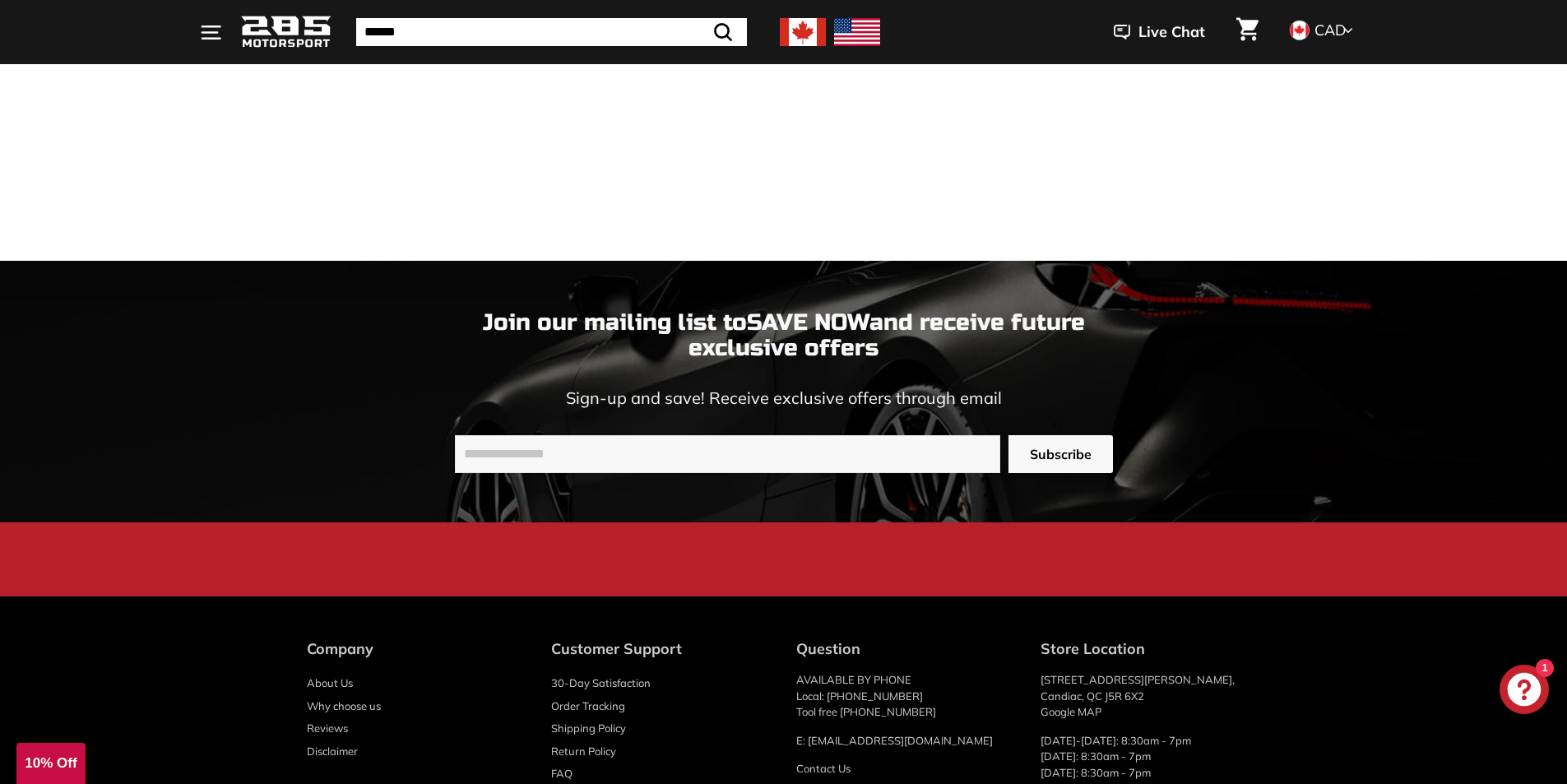
scroll to position [2959, 0]
